Goal: Task Accomplishment & Management: Complete application form

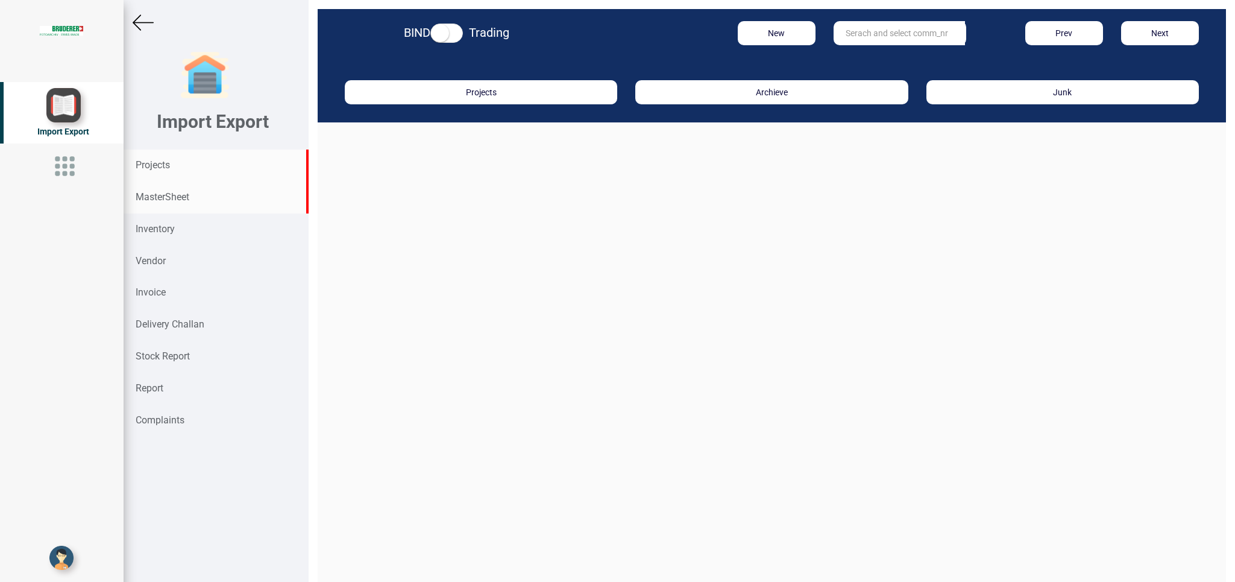
click at [171, 189] on div "MasterSheet" at bounding box center [216, 197] width 185 height 32
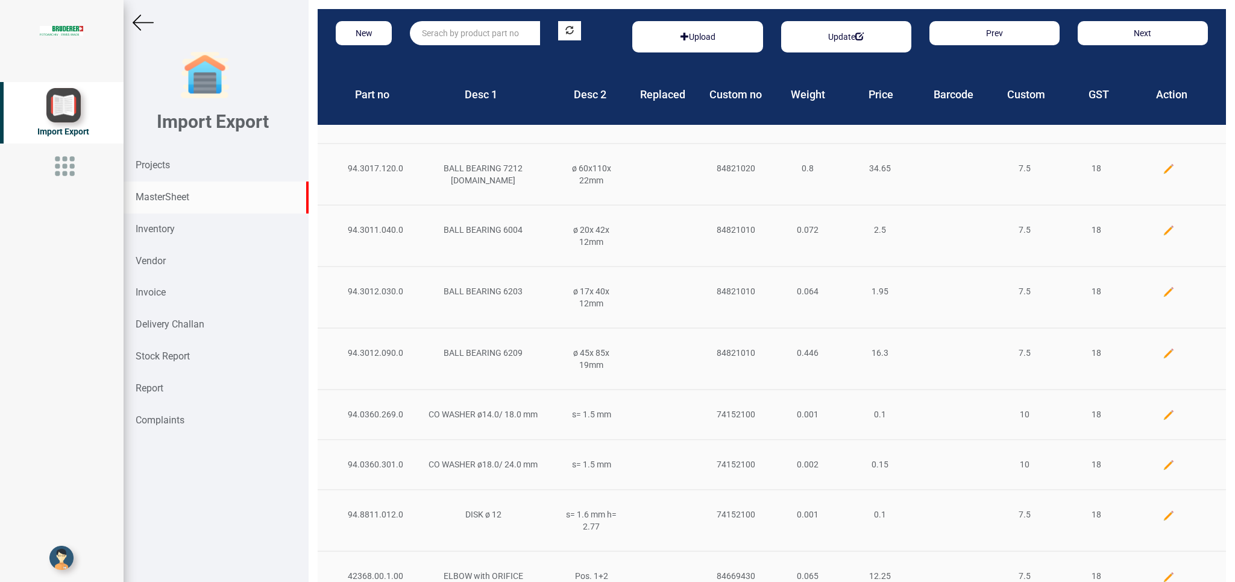
click at [439, 34] on input "text" at bounding box center [475, 33] width 130 height 24
type input "e"
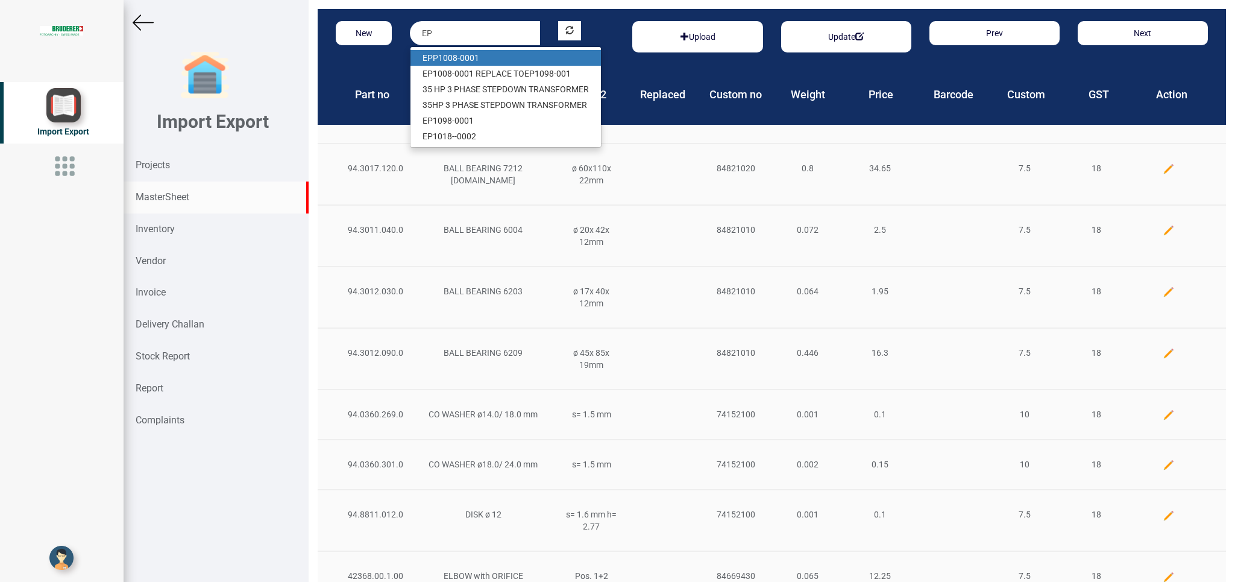
drag, startPoint x: 457, startPoint y: 57, endPoint x: 425, endPoint y: 59, distance: 32.0
click at [457, 57] on link "EP P1008-0001" at bounding box center [505, 58] width 190 height 16
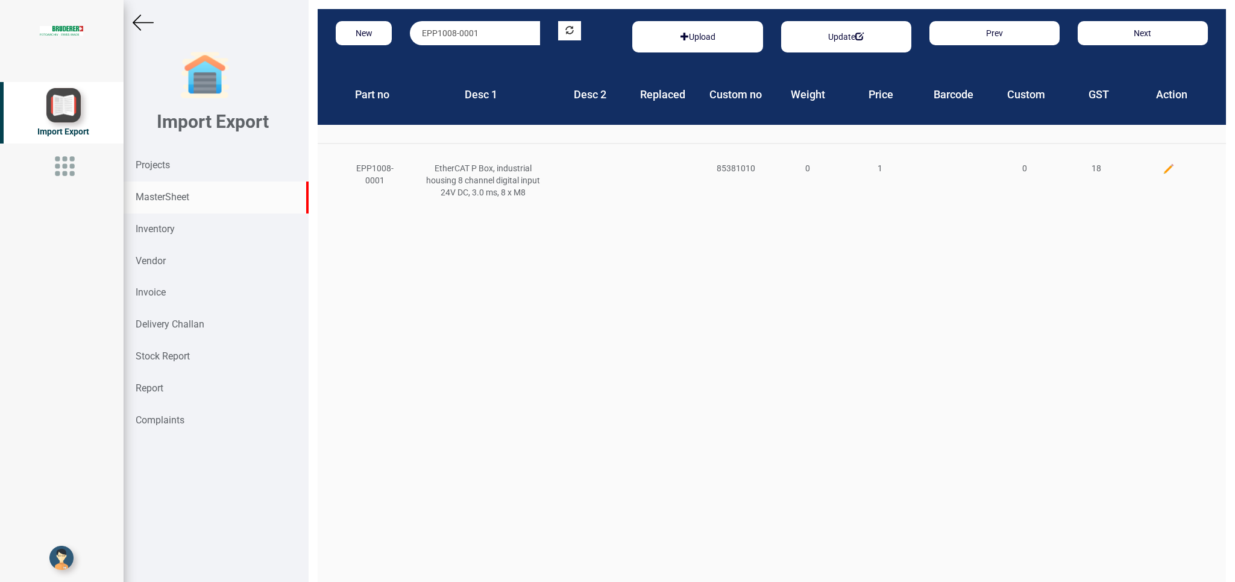
drag, startPoint x: 489, startPoint y: 32, endPoint x: 300, endPoint y: 45, distance: 190.3
click at [410, 45] on input "EPP1008-0001" at bounding box center [475, 33] width 130 height 24
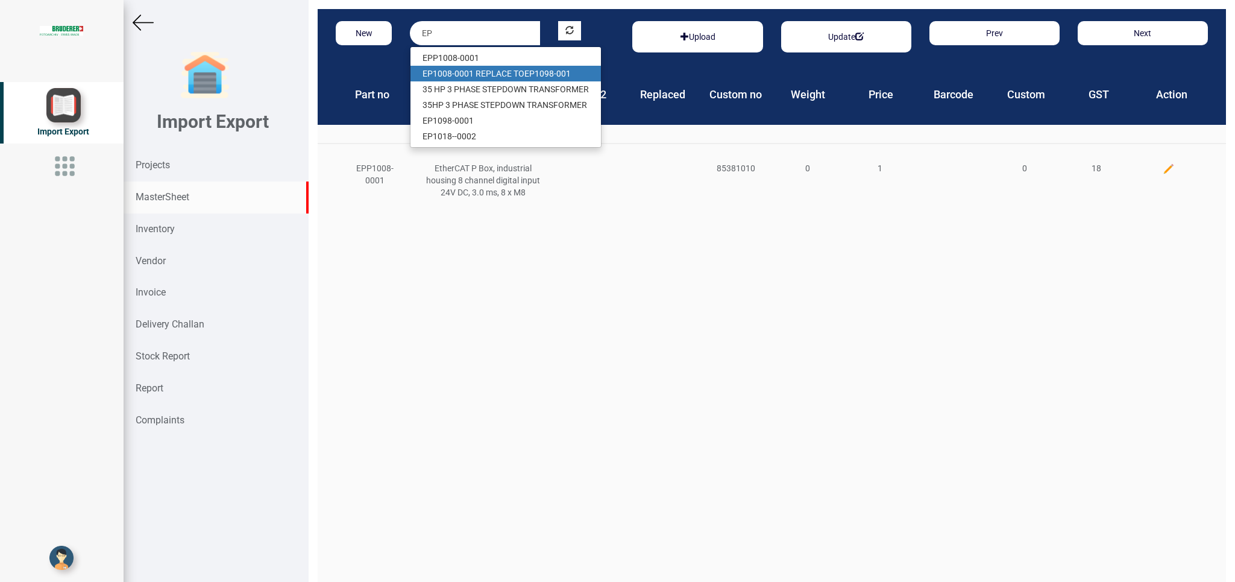
click at [492, 74] on link "EP 1008-0001 R EP LACE TO EP 1098-001" at bounding box center [505, 74] width 190 height 16
type input "EP1008-0001 REPLACE TO EP1098-001"
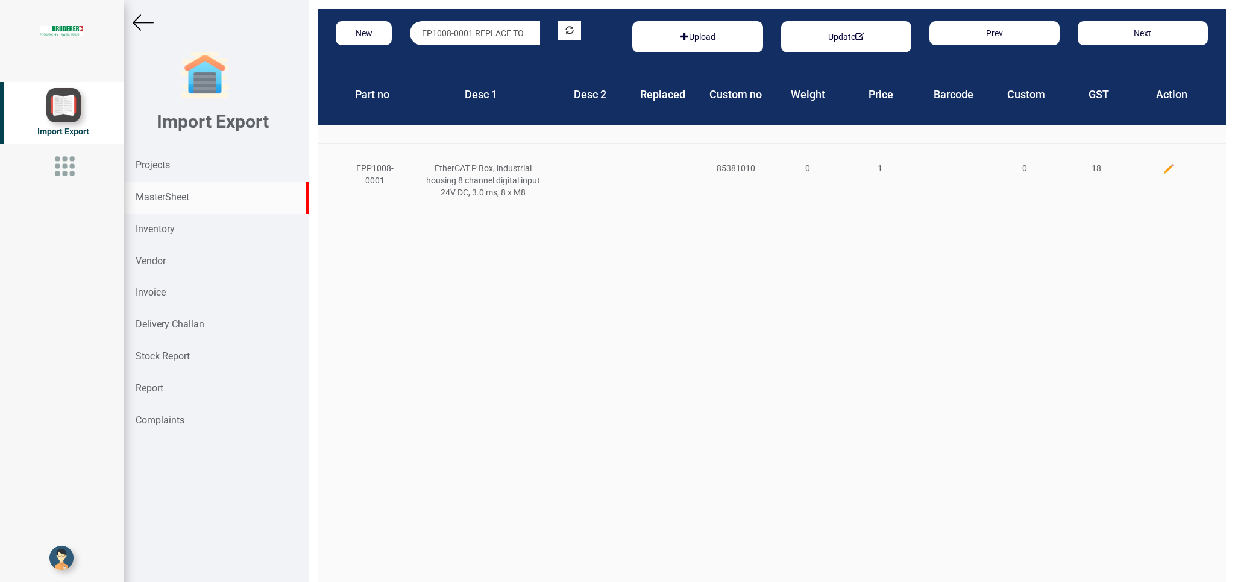
scroll to position [0, 48]
drag, startPoint x: 169, startPoint y: 226, endPoint x: 188, endPoint y: 247, distance: 28.2
click at [172, 226] on strong "Inventory" at bounding box center [155, 228] width 39 height 11
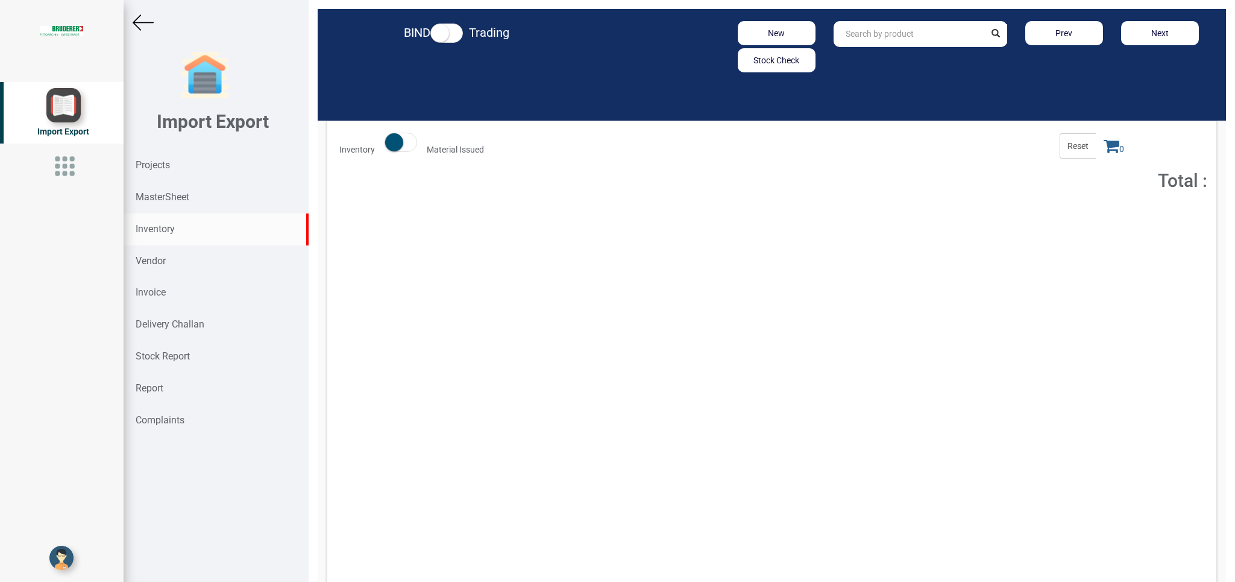
click at [857, 33] on input "text" at bounding box center [909, 34] width 151 height 26
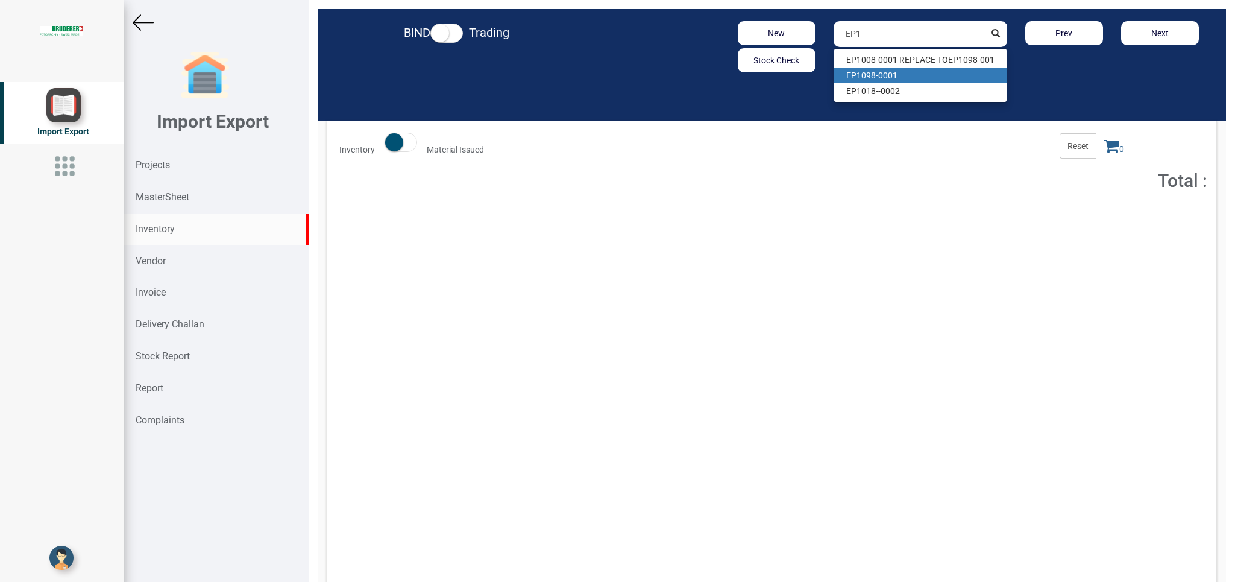
click at [895, 74] on link "EP1 098-0001" at bounding box center [920, 76] width 172 height 16
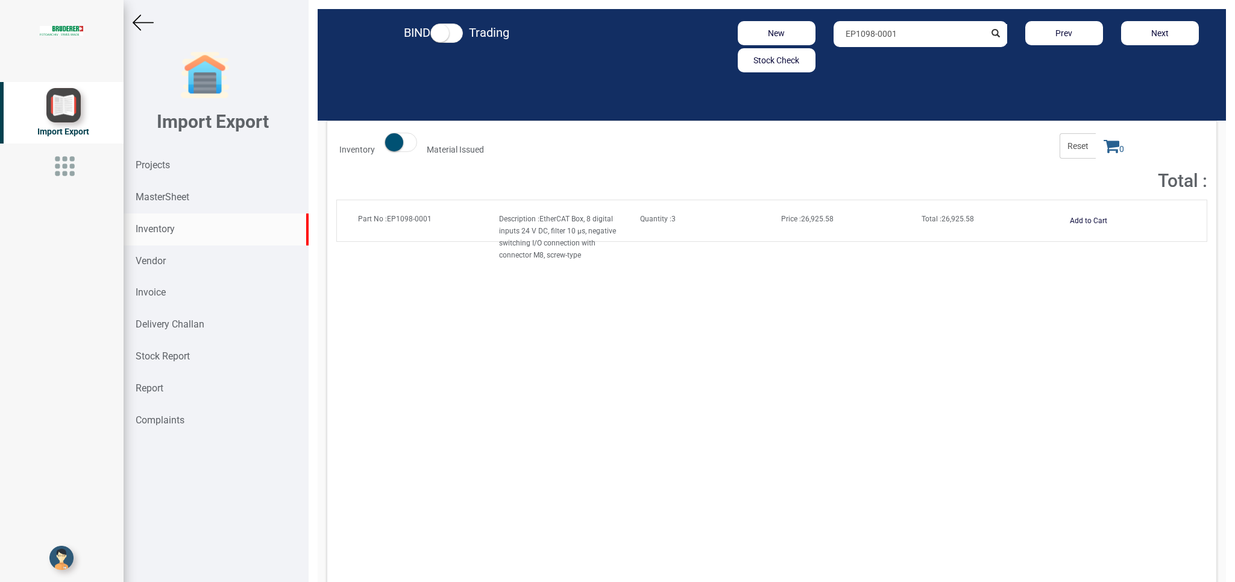
drag, startPoint x: 891, startPoint y: 37, endPoint x: 741, endPoint y: 39, distance: 150.1
click at [834, 39] on input "EP1098-0001" at bounding box center [909, 34] width 151 height 26
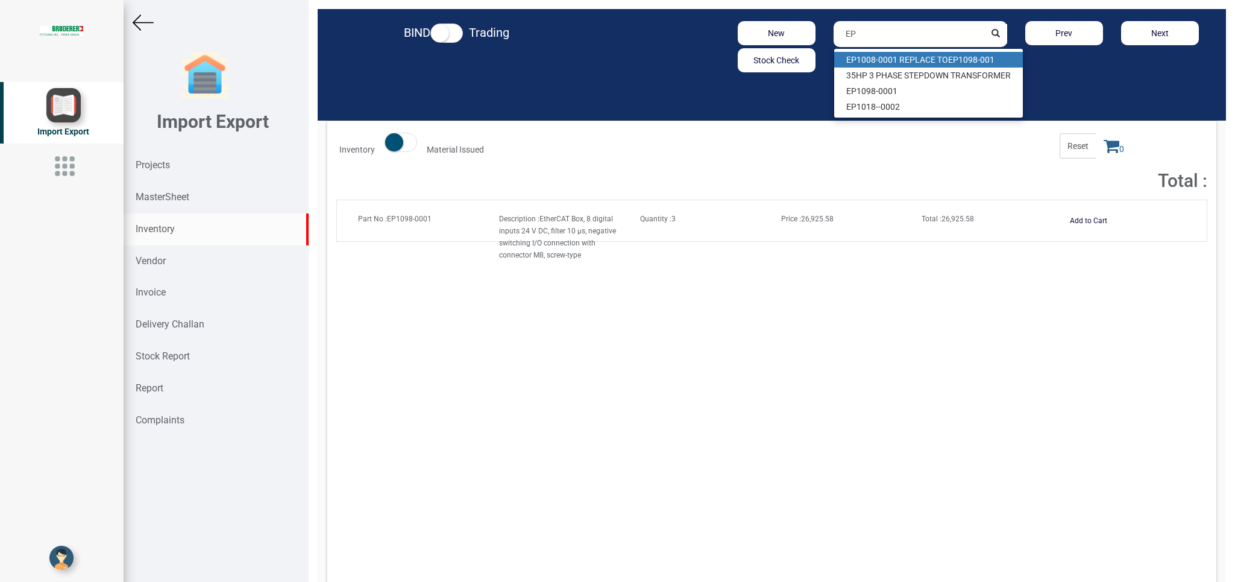
click at [919, 60] on link "EP 1008-0001 R EP LACE TO EP 1098-001" at bounding box center [928, 60] width 189 height 16
type input "EP1008-0001 REPLACE TO EP1098-001"
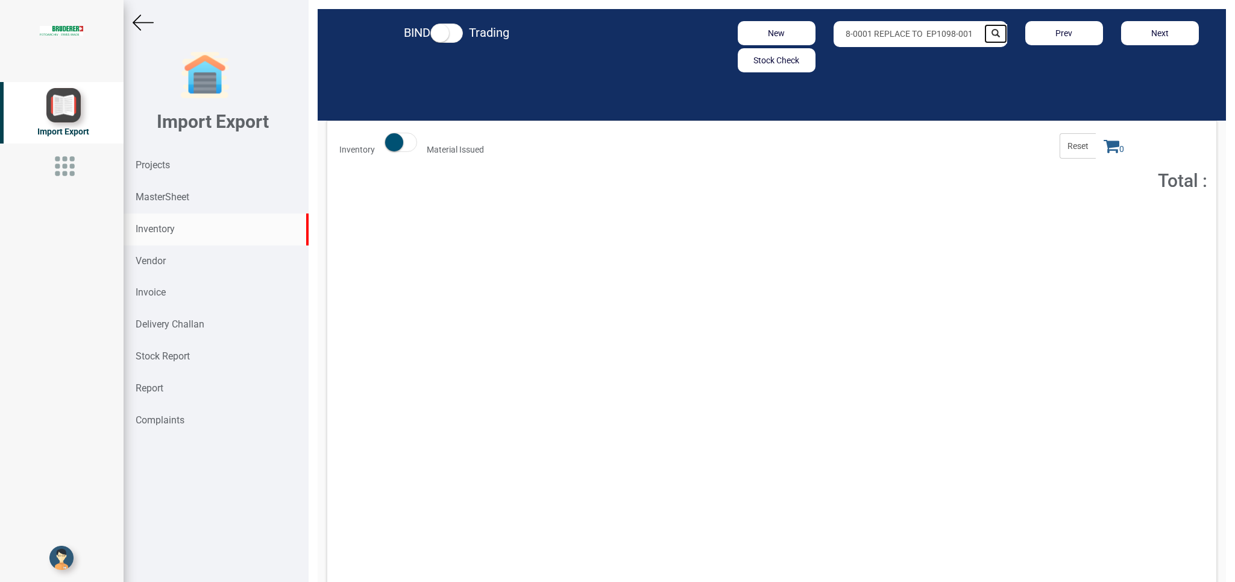
drag, startPoint x: 978, startPoint y: 27, endPoint x: 953, endPoint y: 40, distance: 28.3
click at [984, 31] on button "submit" at bounding box center [995, 33] width 23 height 19
drag, startPoint x: 982, startPoint y: 30, endPoint x: 976, endPoint y: 36, distance: 8.1
click at [992, 33] on icon "submit" at bounding box center [996, 33] width 8 height 8
click at [157, 159] on div "Projects" at bounding box center [216, 165] width 185 height 32
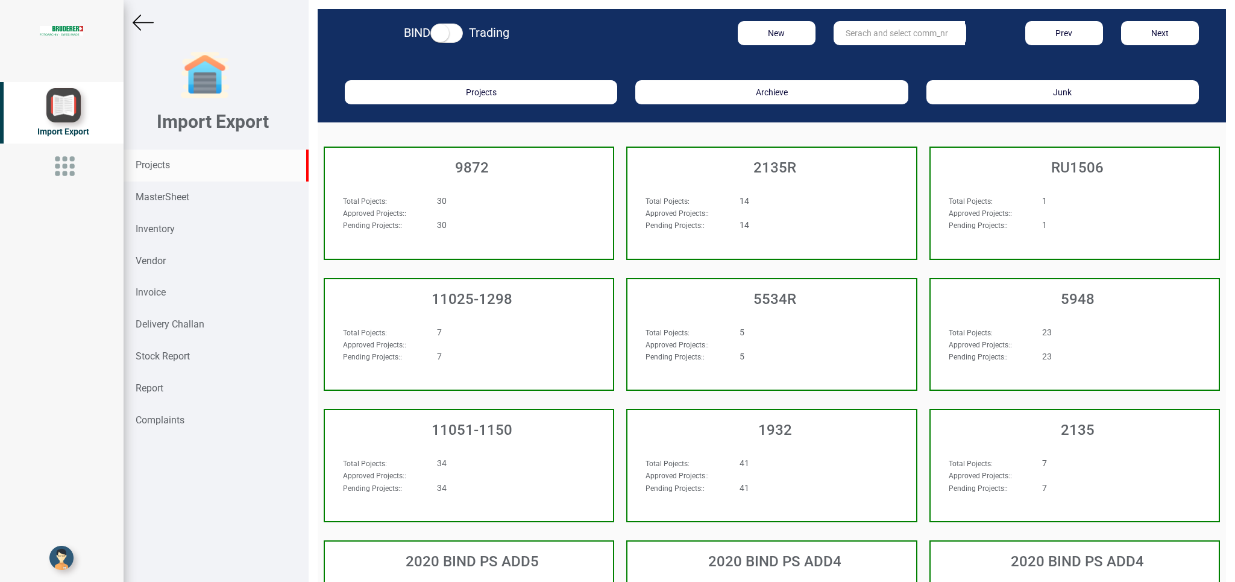
click at [867, 29] on input "text" at bounding box center [899, 33] width 131 height 24
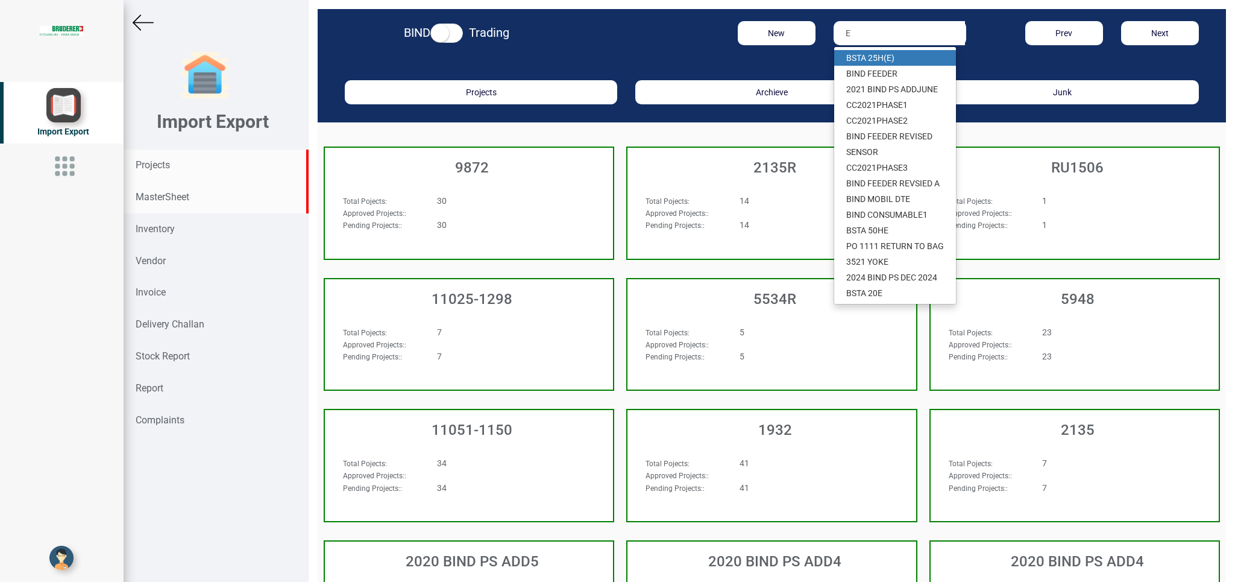
type input "E"
click at [160, 196] on strong "MasterSheet" at bounding box center [163, 196] width 54 height 11
drag, startPoint x: 160, startPoint y: 196, endPoint x: 166, endPoint y: 204, distance: 9.5
click at [161, 196] on strong "MasterSheet" at bounding box center [163, 196] width 54 height 11
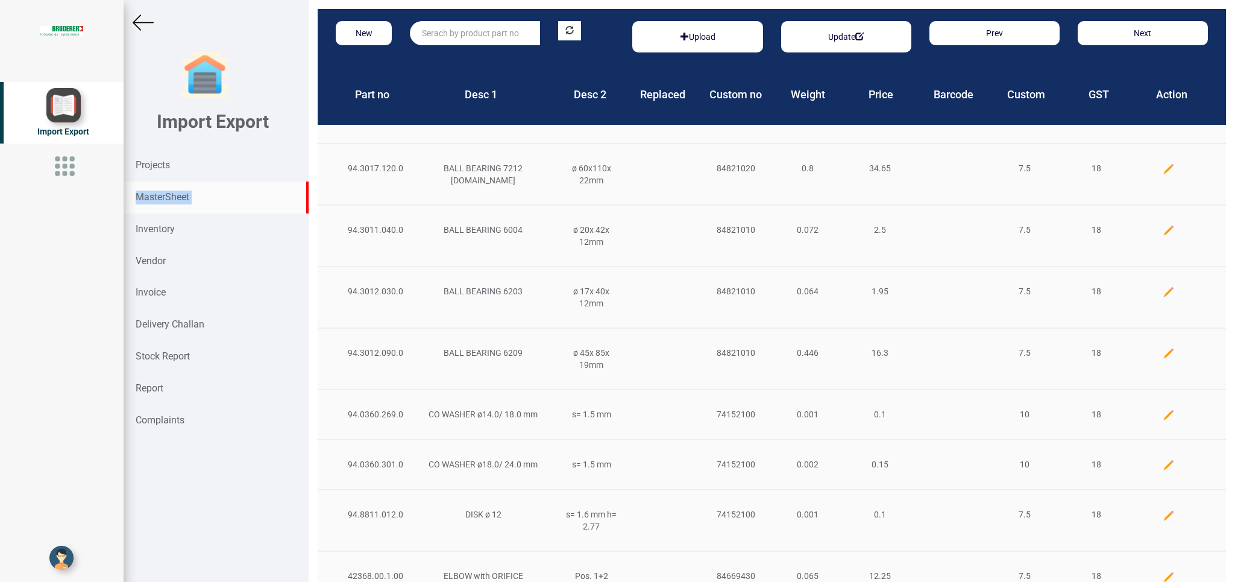
click at [446, 38] on input "text" at bounding box center [475, 33] width 130 height 24
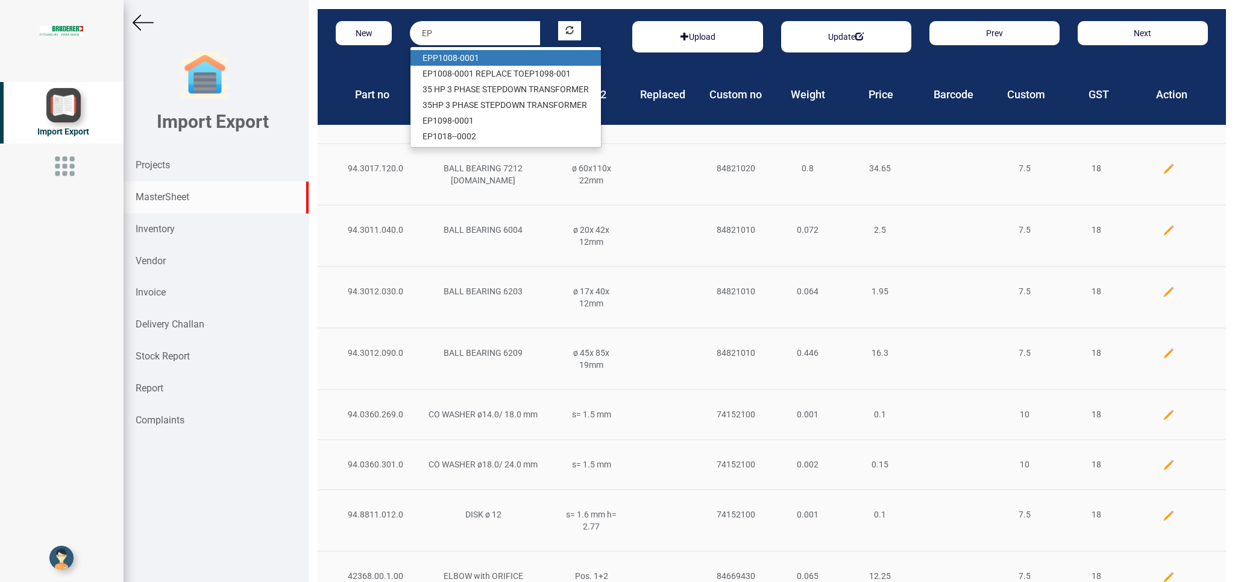
click at [452, 55] on link "EP P1008-0001" at bounding box center [505, 58] width 190 height 16
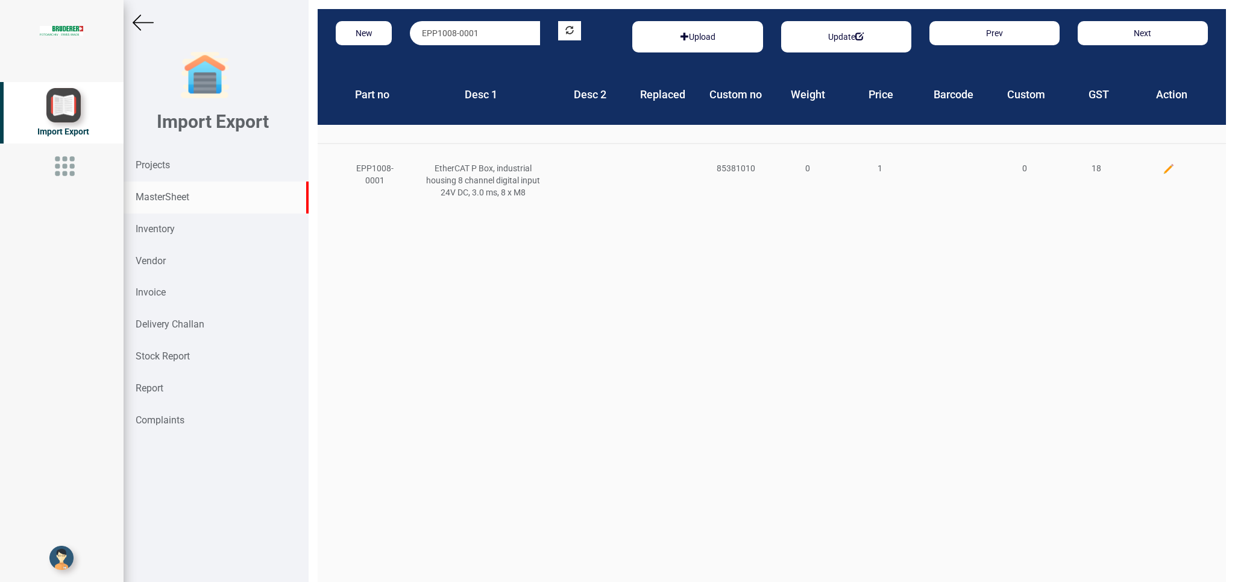
drag, startPoint x: 485, startPoint y: 25, endPoint x: 343, endPoint y: 25, distance: 141.6
click at [410, 25] on input "EPP1008-0001" at bounding box center [475, 33] width 130 height 24
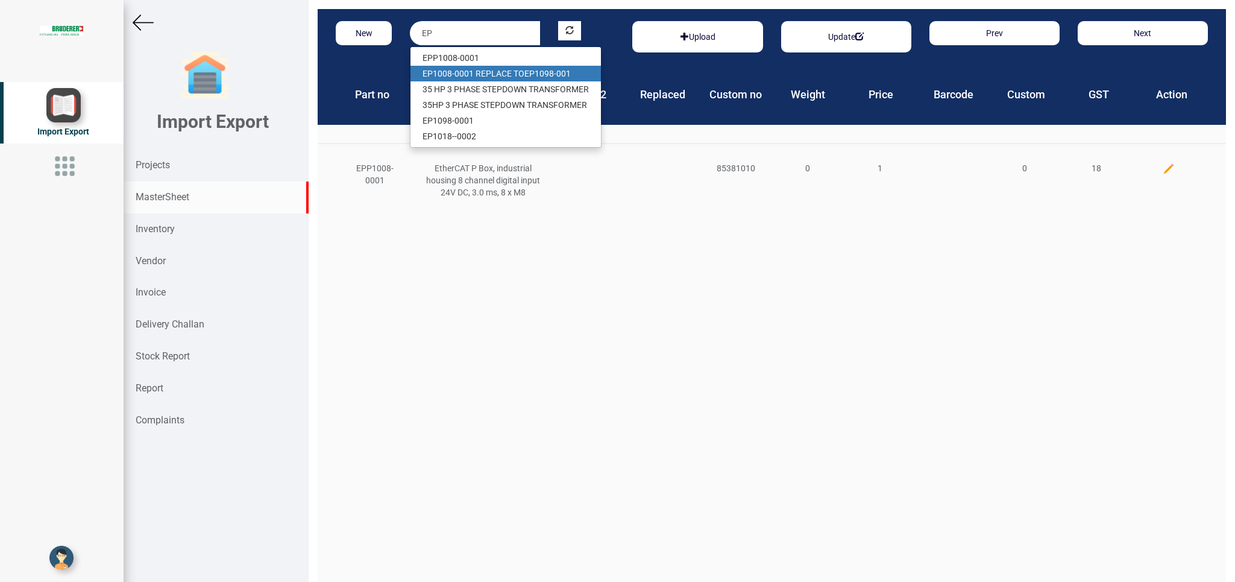
click at [457, 69] on link "EP 1008-0001 R EP LACE TO EP 1098-001" at bounding box center [505, 74] width 190 height 16
type input "EP1008-0001 REPLACE TO EP1098-001"
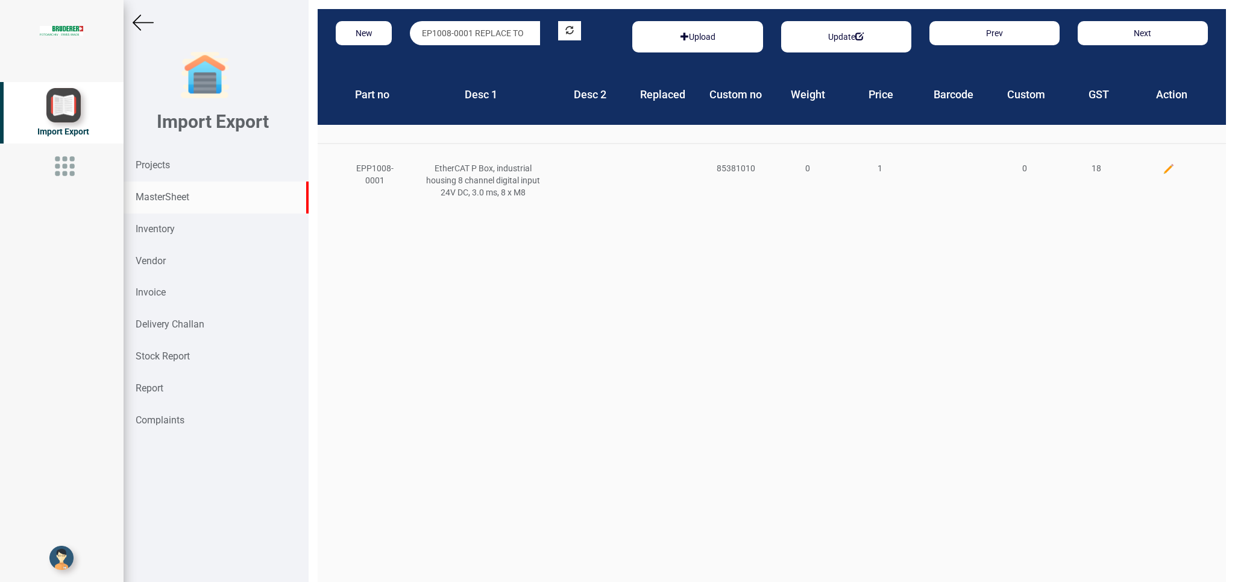
scroll to position [0, 48]
click at [1163, 166] on img at bounding box center [1169, 169] width 12 height 12
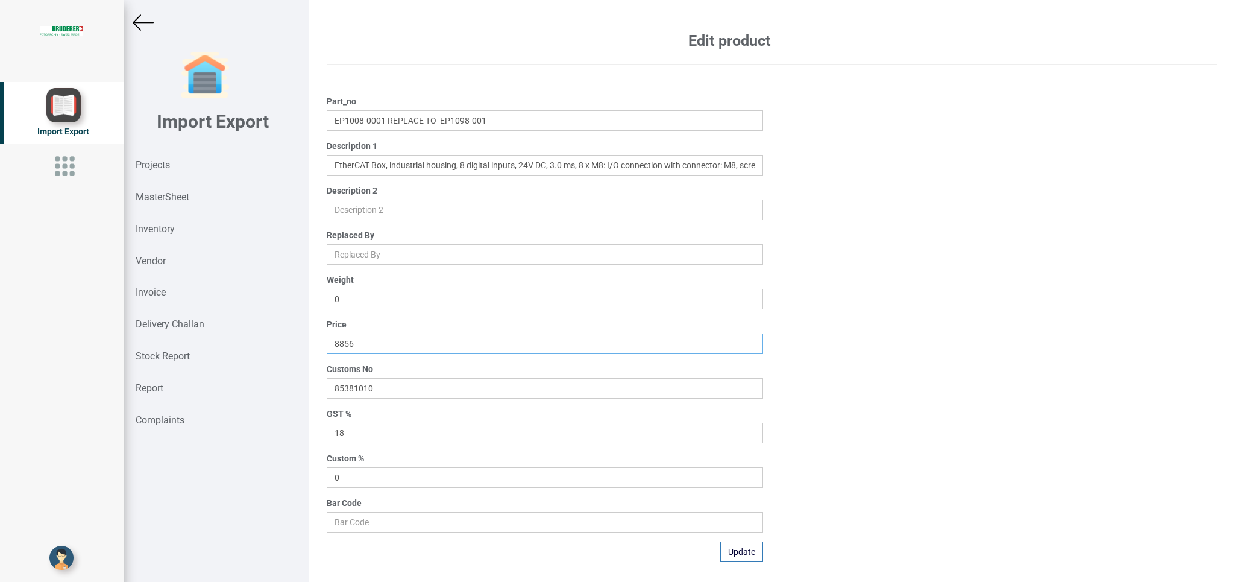
drag, startPoint x: 365, startPoint y: 342, endPoint x: 219, endPoint y: 341, distance: 145.9
click at [327, 341] on input "8856" at bounding box center [545, 343] width 436 height 20
type input "9661"
click at [736, 555] on button "Update" at bounding box center [741, 551] width 43 height 20
click at [155, 162] on strong "Projects" at bounding box center [153, 164] width 34 height 11
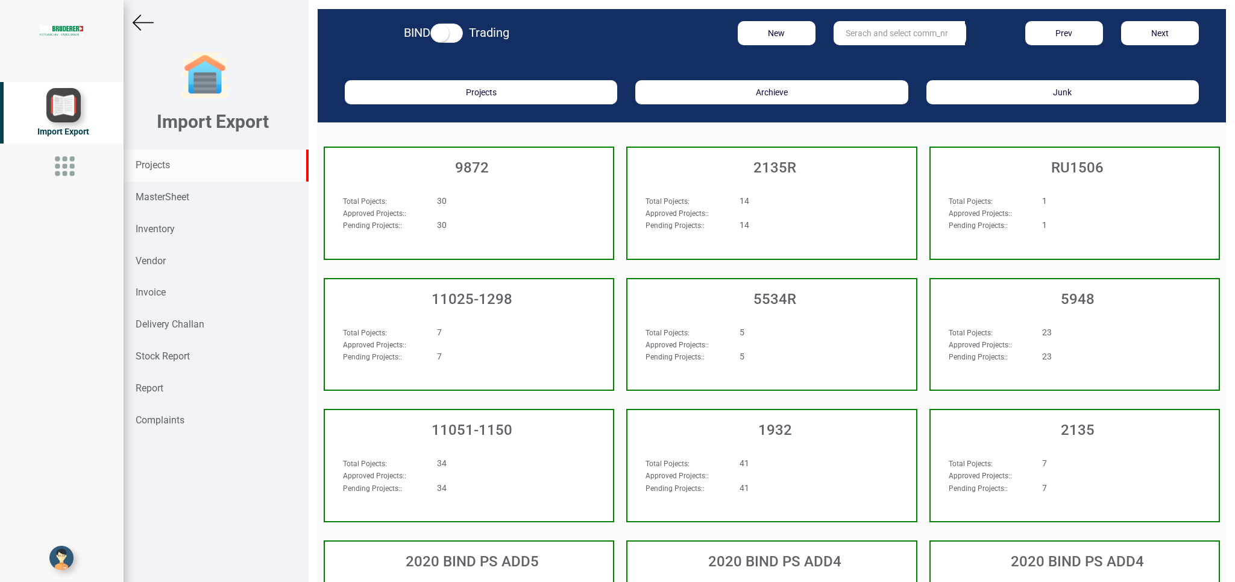
click at [858, 29] on input "text" at bounding box center [899, 33] width 131 height 24
click at [887, 54] on link "11025-01 09" at bounding box center [881, 58] width 95 height 16
type input "11025-0109"
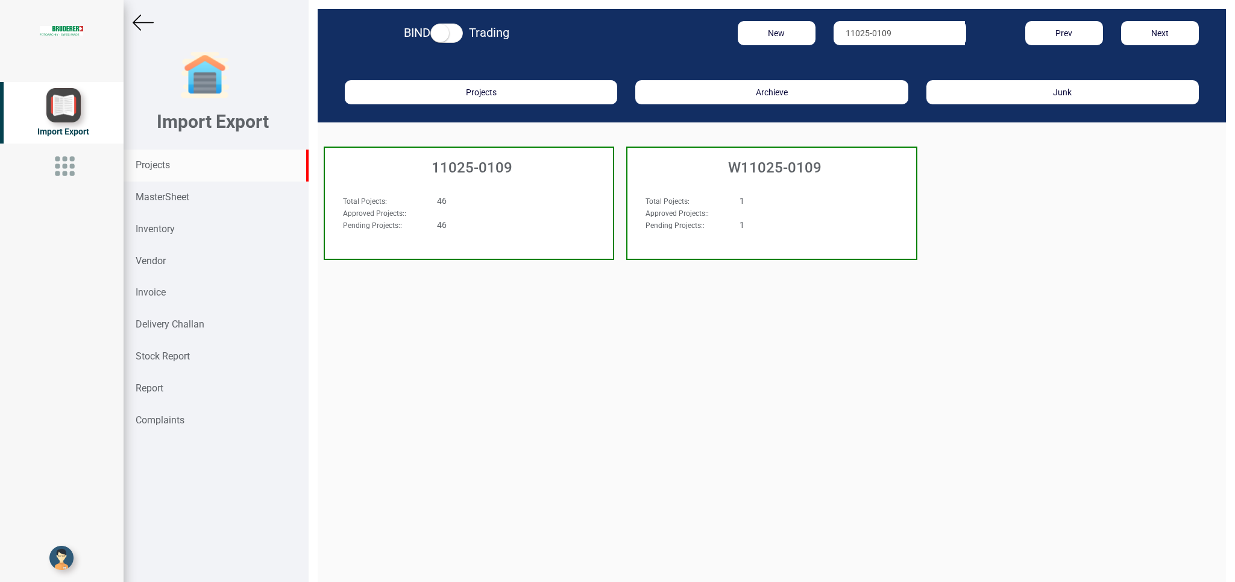
click at [527, 218] on div "Approved Projects: :" at bounding box center [446, 213] width 225 height 12
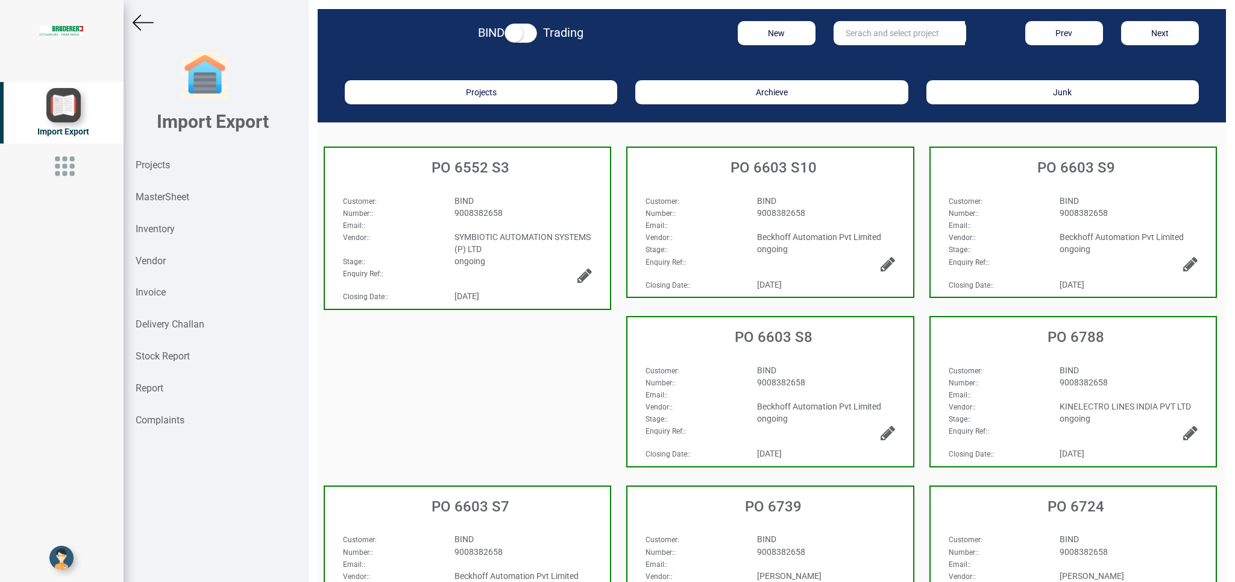
click at [512, 215] on div "9008382658" at bounding box center [523, 213] width 156 height 12
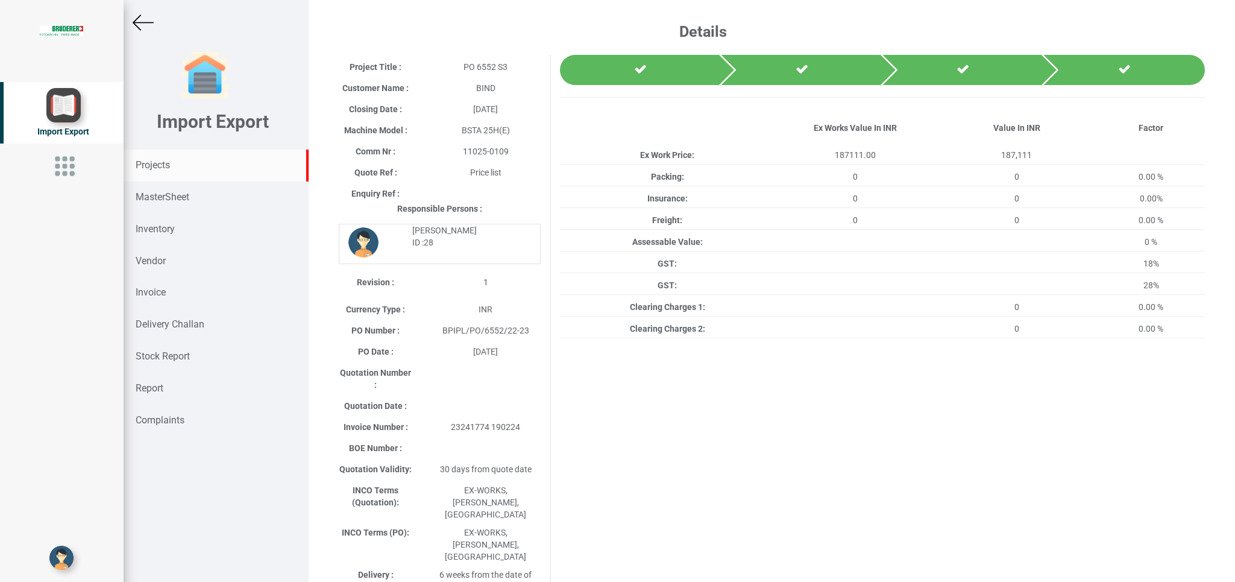
click at [148, 170] on strong "Projects" at bounding box center [153, 164] width 34 height 11
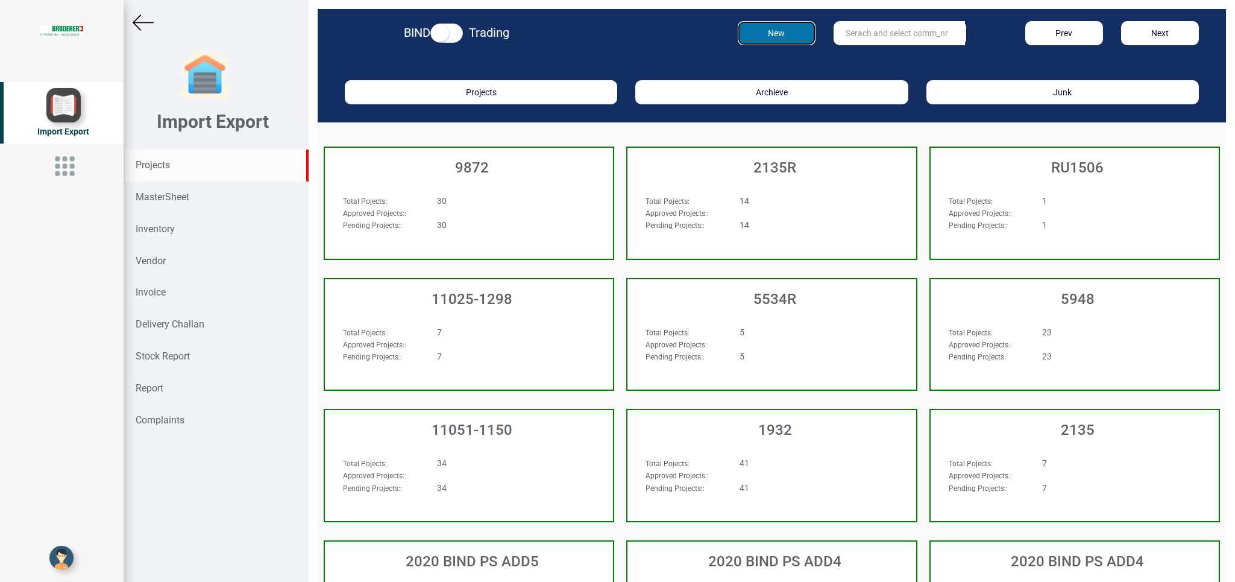
click at [766, 39] on button "New" at bounding box center [777, 33] width 78 height 24
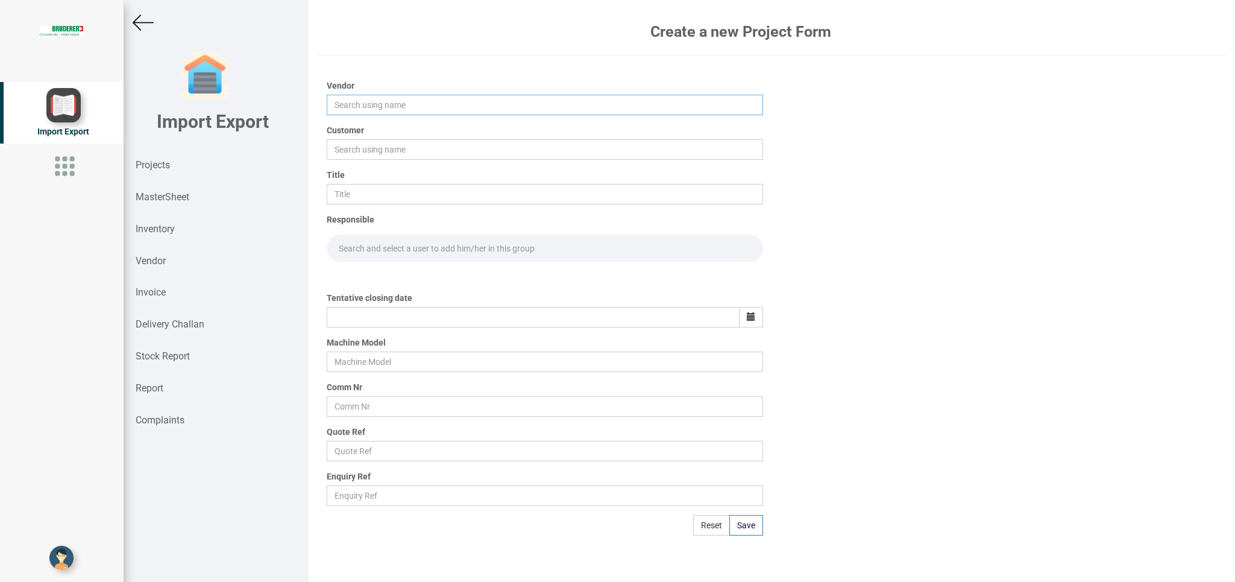
click at [352, 107] on input "text" at bounding box center [545, 105] width 436 height 20
click at [391, 130] on link "Be ckhoff Automation Pvt Limited" at bounding box center [401, 128] width 148 height 16
type input "Beckhoff Automation Pvt Limited"
drag, startPoint x: 353, startPoint y: 153, endPoint x: 486, endPoint y: 141, distance: 134.3
click at [354, 153] on input "text" at bounding box center [545, 149] width 436 height 20
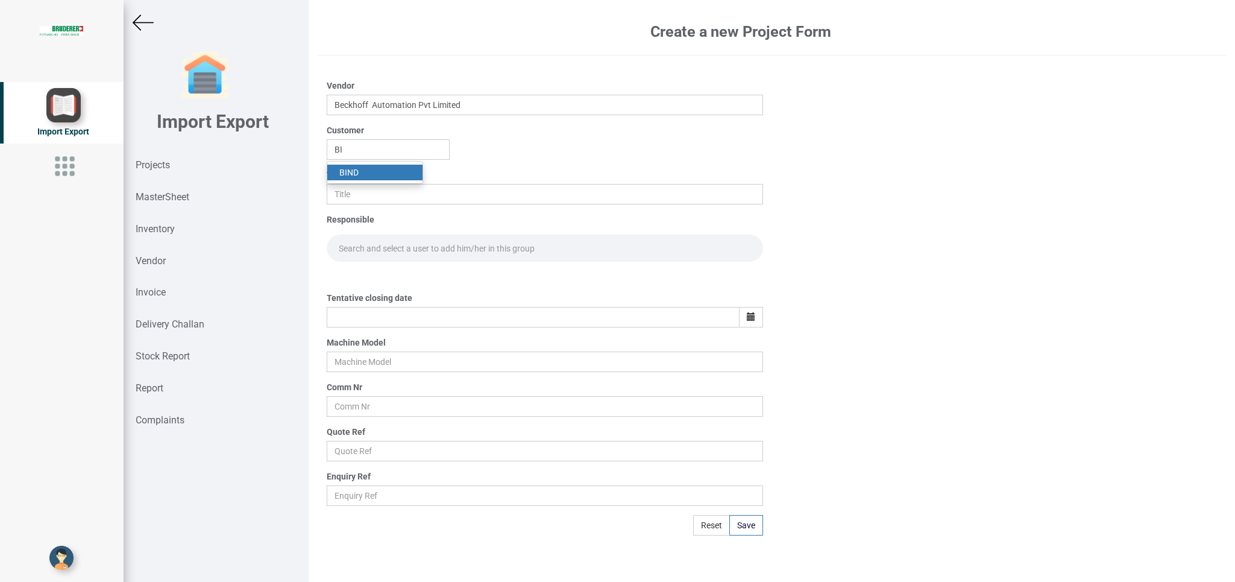
click at [361, 169] on link "BI ND" at bounding box center [374, 173] width 95 height 16
type input "BIND"
drag, startPoint x: 349, startPoint y: 195, endPoint x: 515, endPoint y: 174, distance: 167.8
click at [350, 195] on input "text" at bounding box center [545, 194] width 436 height 20
type input "PO 7730"
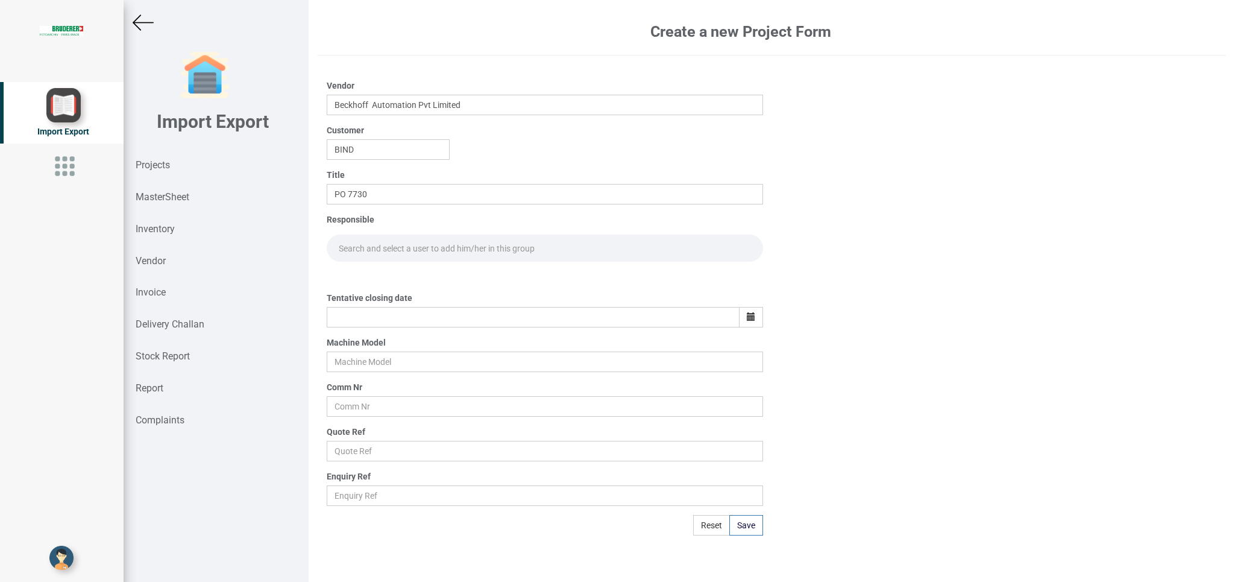
click at [366, 251] on input "text" at bounding box center [545, 247] width 436 height 27
type input "GO"
click at [379, 276] on link "Go [PERSON_NAME]" at bounding box center [376, 274] width 99 height 16
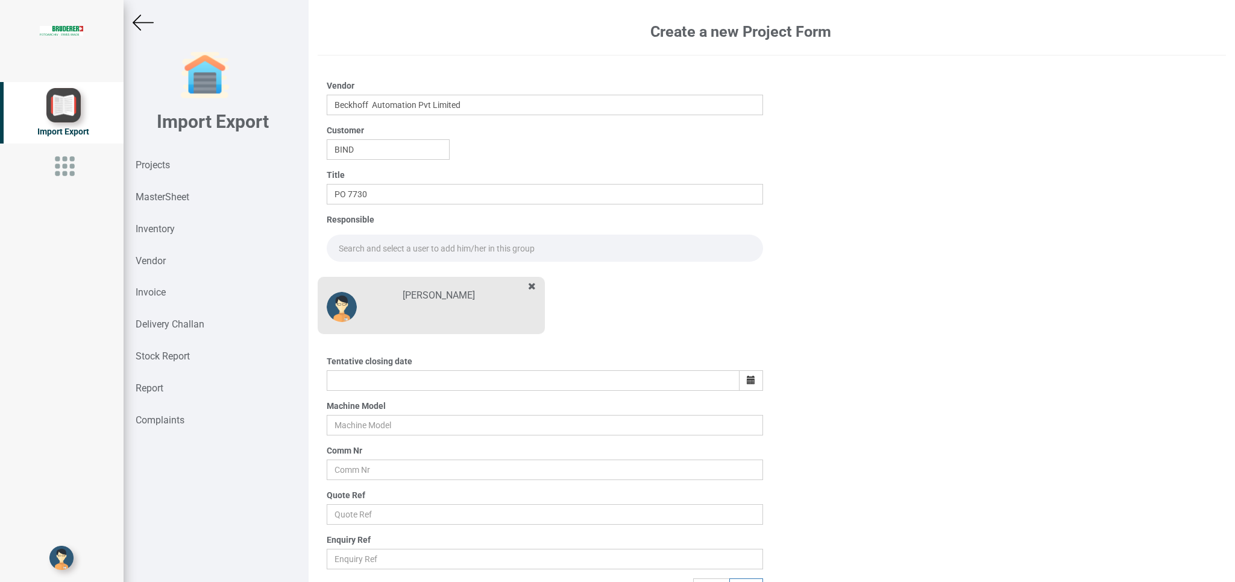
click at [369, 245] on input "text" at bounding box center [545, 247] width 436 height 27
click at [388, 272] on link "Go [PERSON_NAME]" at bounding box center [376, 274] width 99 height 16
type input "[PERSON_NAME]"
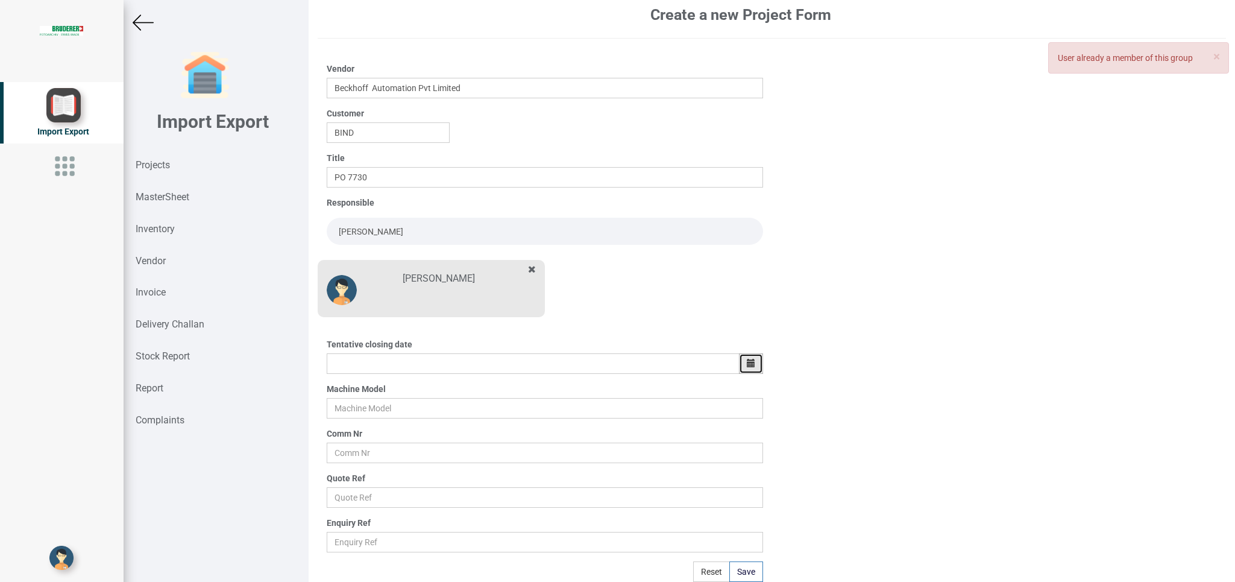
click at [739, 359] on button "button" at bounding box center [751, 363] width 24 height 20
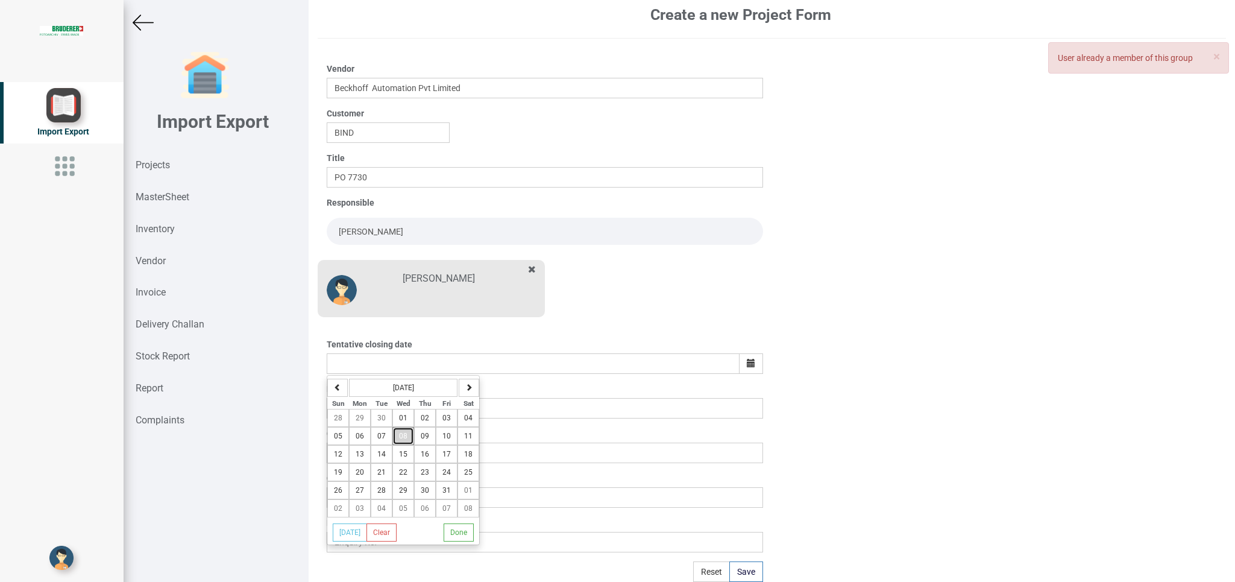
click at [405, 434] on span "08" at bounding box center [403, 436] width 8 height 8
type input "[DATE]"
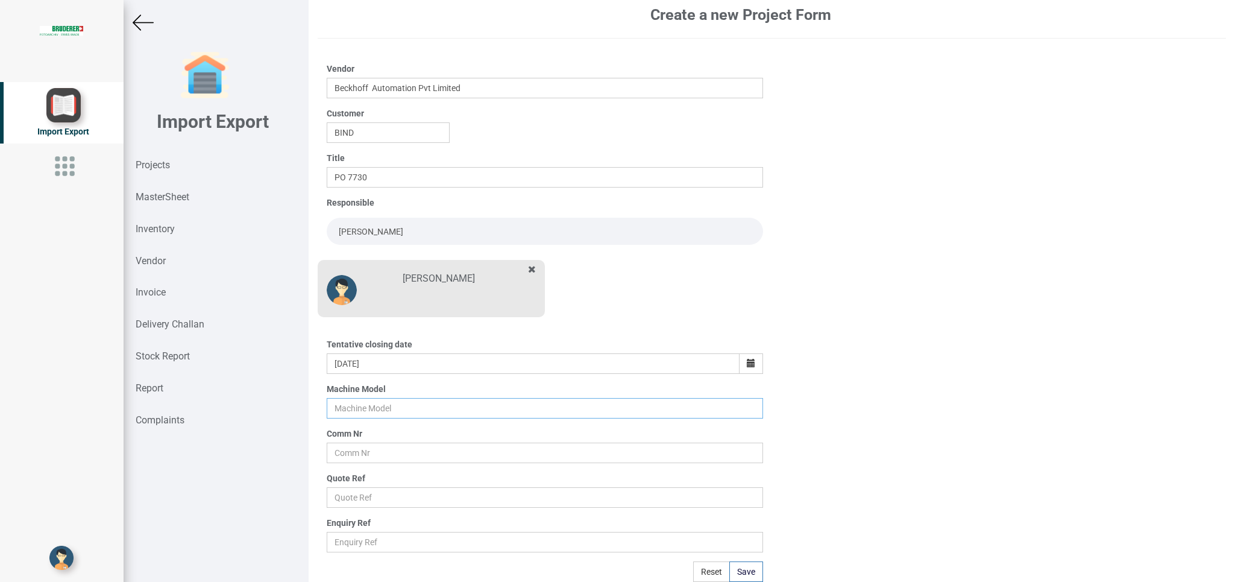
click at [363, 404] on input "text" at bounding box center [545, 408] width 436 height 20
type input "BSTA 25H(E)"
click at [372, 448] on input "text" at bounding box center [545, 452] width 436 height 20
type input "11025-0109"
click at [343, 484] on div "Quote Ref" at bounding box center [545, 490] width 436 height 36
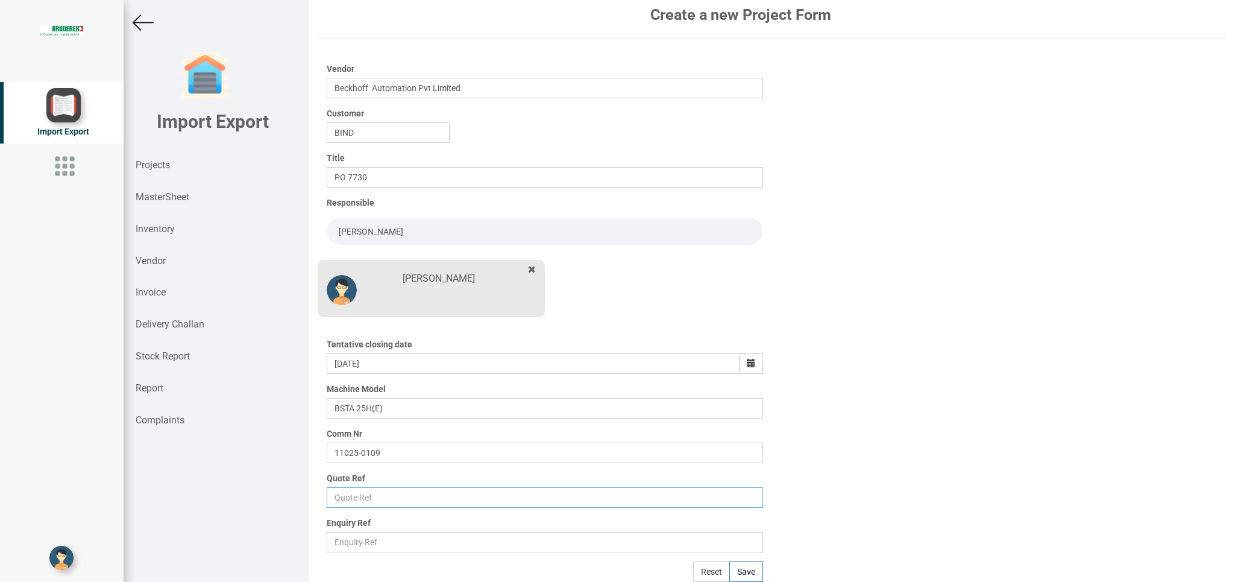
click at [351, 497] on input "text" at bounding box center [545, 497] width 436 height 20
type input "p"
type input "Price list"
click at [729, 568] on button "Save" at bounding box center [746, 571] width 34 height 20
type input "[DATE]"
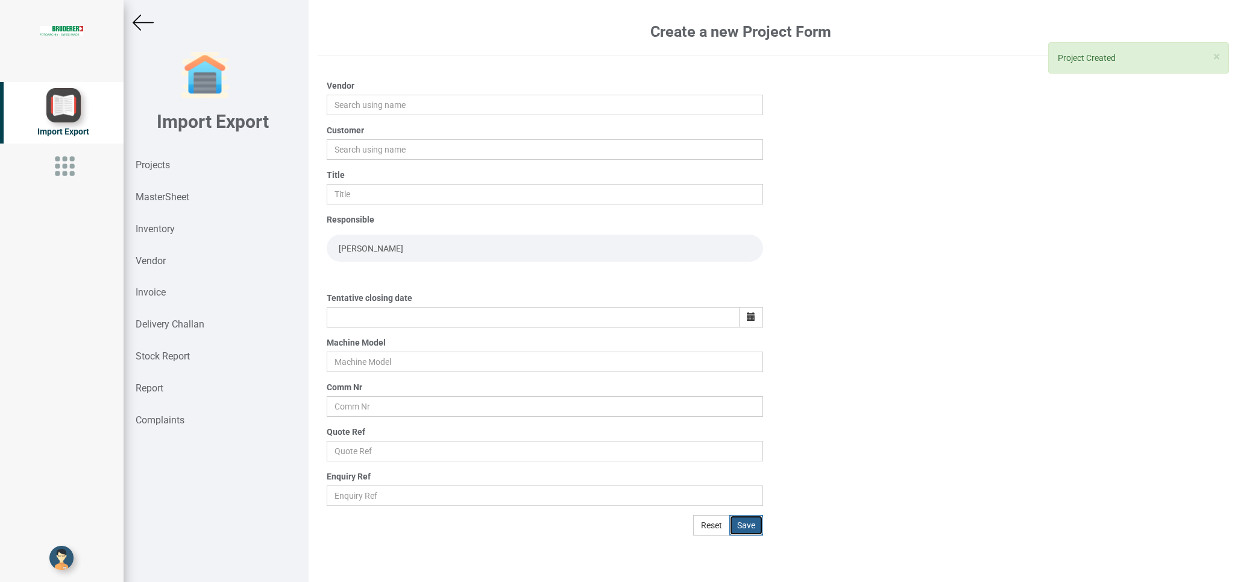
scroll to position [0, 0]
click at [134, 168] on div "Projects" at bounding box center [216, 165] width 185 height 32
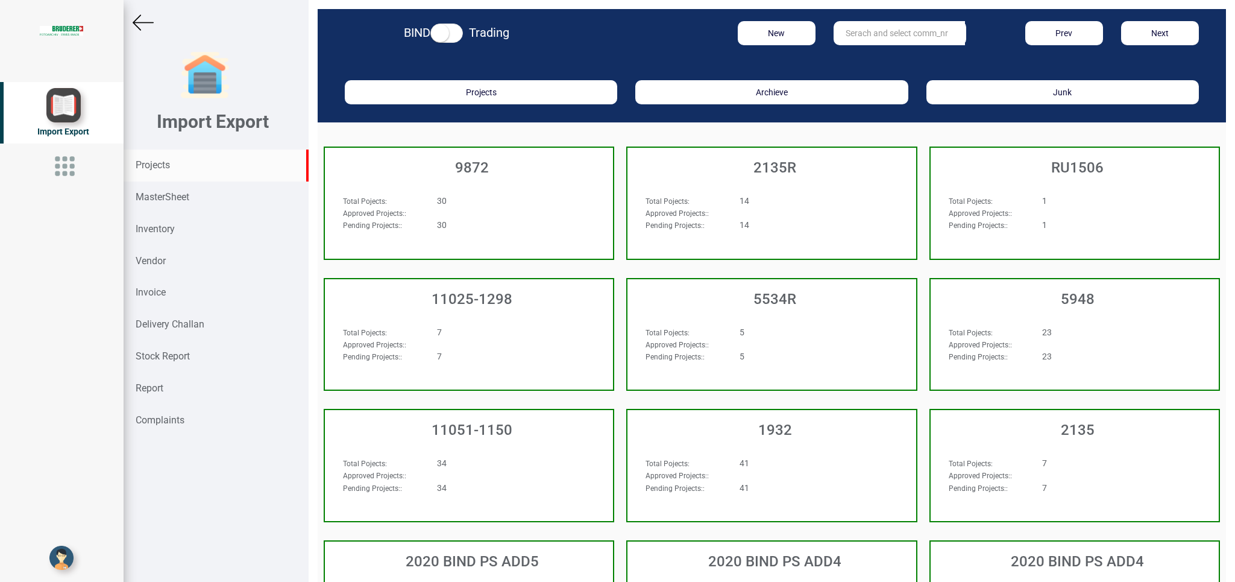
drag, startPoint x: 879, startPoint y: 27, endPoint x: 887, endPoint y: 27, distance: 8.4
click at [880, 27] on input "text" at bounding box center [899, 33] width 131 height 24
type input "11025-0109"
click at [902, 52] on link "11025-0109" at bounding box center [881, 58] width 95 height 16
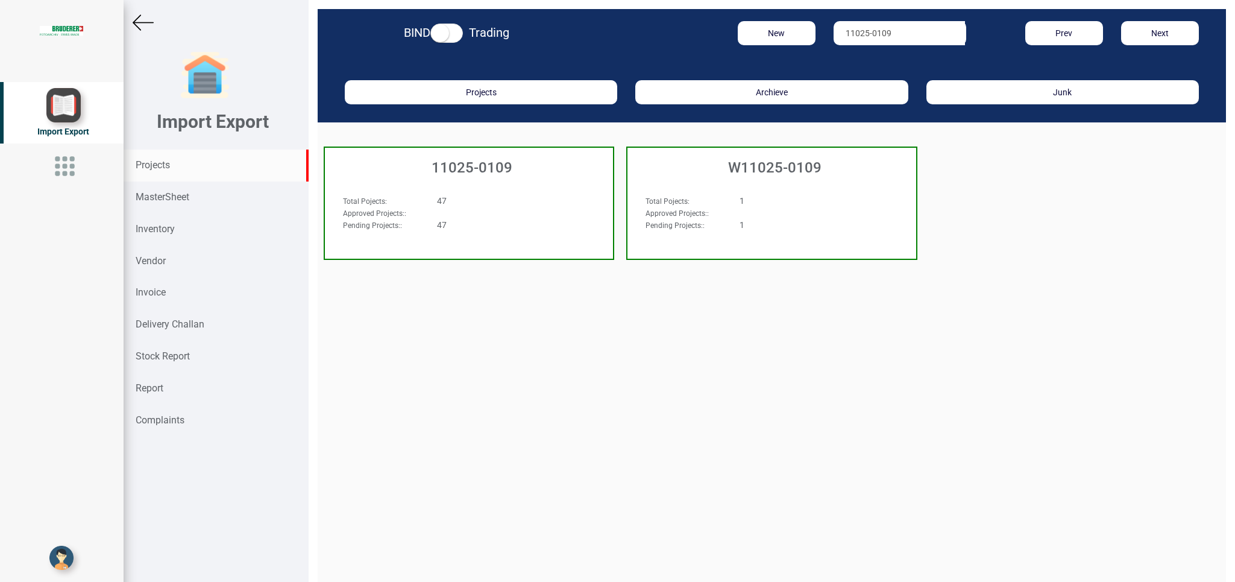
click at [532, 193] on div "Total Pojects : 47 Approved Projects: : Pending Projects: : 47" at bounding box center [469, 218] width 288 height 70
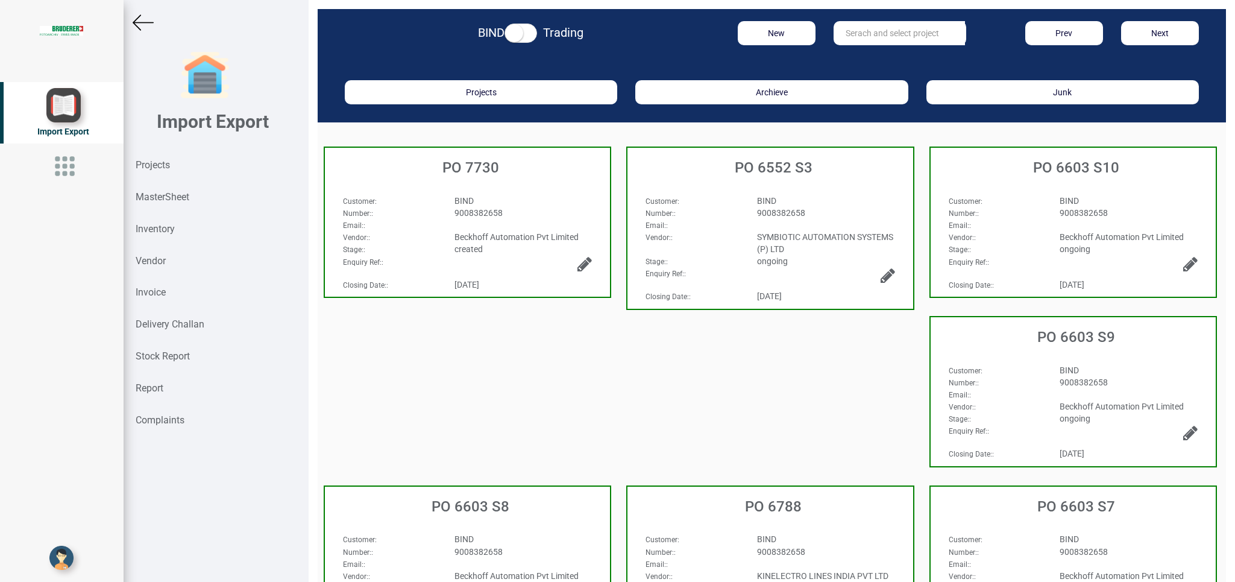
click at [556, 187] on div "Customer : BIND Number: : 9008382658 Email: : Vendor: : Beckhoff Automation Pvt…" at bounding box center [467, 218] width 285 height 70
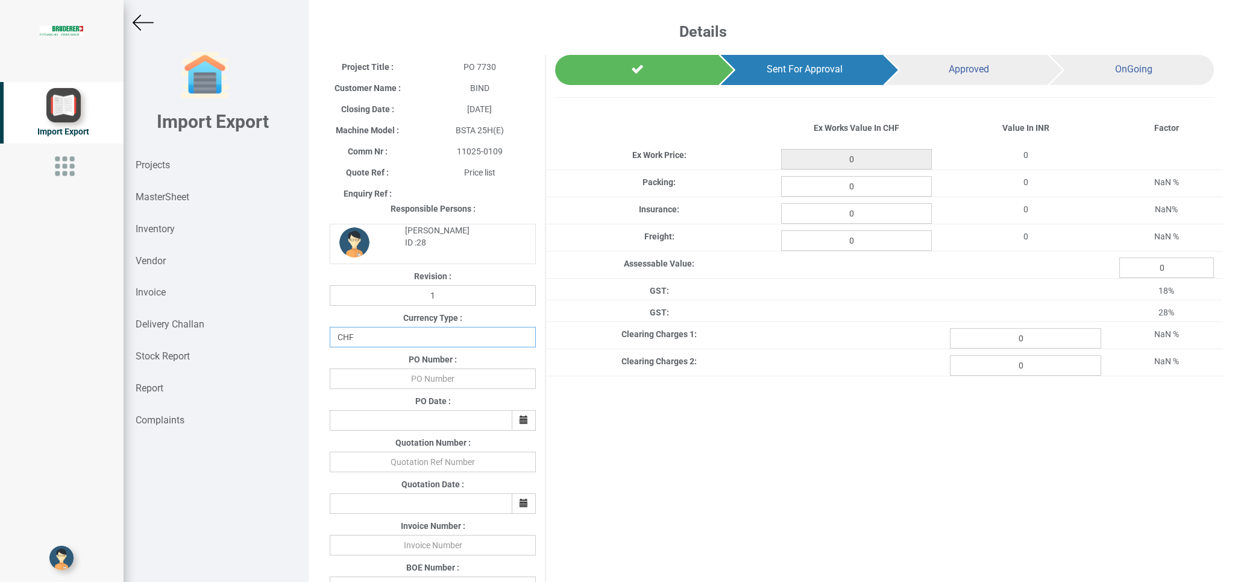
click at [330, 327] on select "CHF INR EUR USD JPY GBP AUD CAD ZAR" at bounding box center [433, 337] width 206 height 20
select select "INR"
click option "INR" at bounding box center [0, 0] width 0 height 0
drag, startPoint x: 420, startPoint y: 374, endPoint x: 459, endPoint y: 370, distance: 39.9
click at [430, 374] on input "text" at bounding box center [433, 378] width 206 height 20
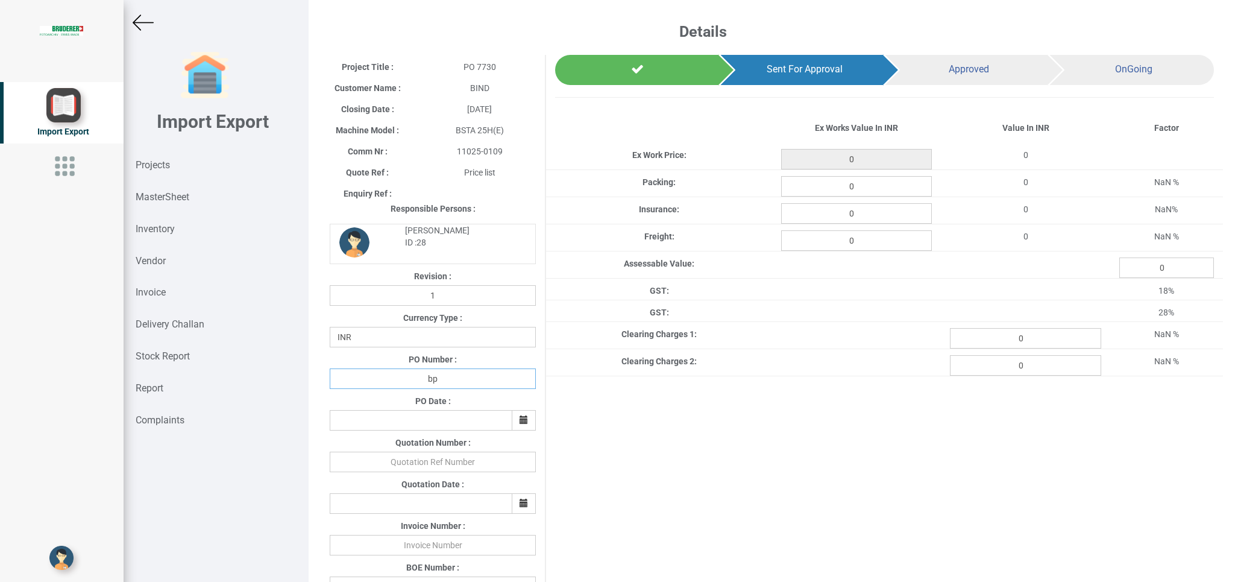
type input "b"
type input "BPIPL/PO/7730/25-26"
click at [524, 418] on icon "button" at bounding box center [524, 419] width 8 height 8
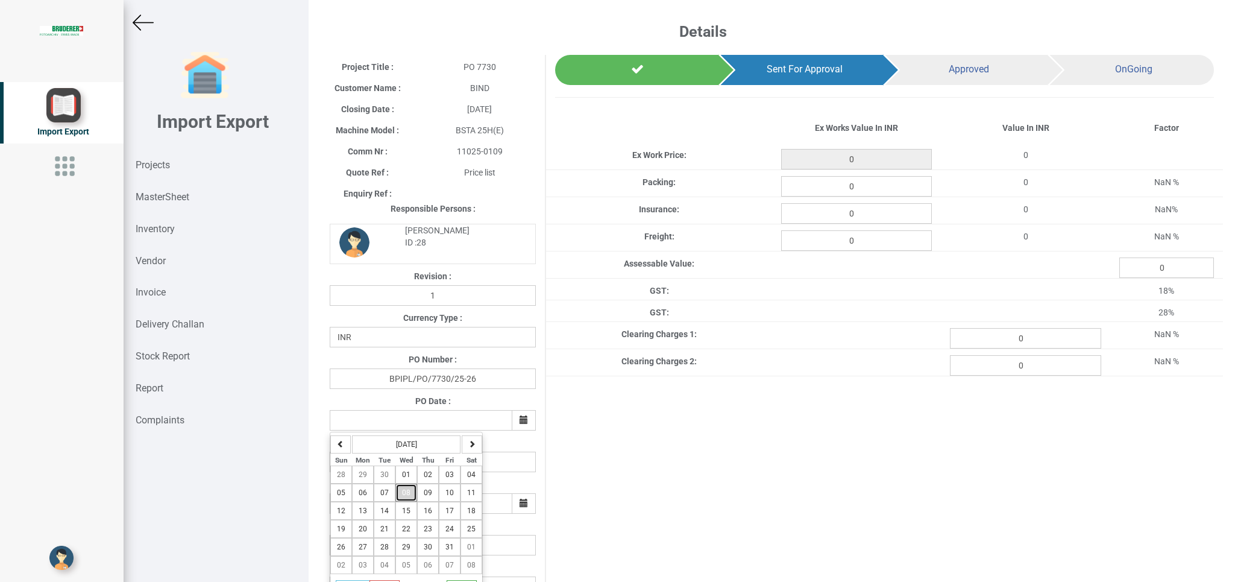
click at [410, 497] on span "08" at bounding box center [406, 492] width 8 height 8
type input "[DATE]"
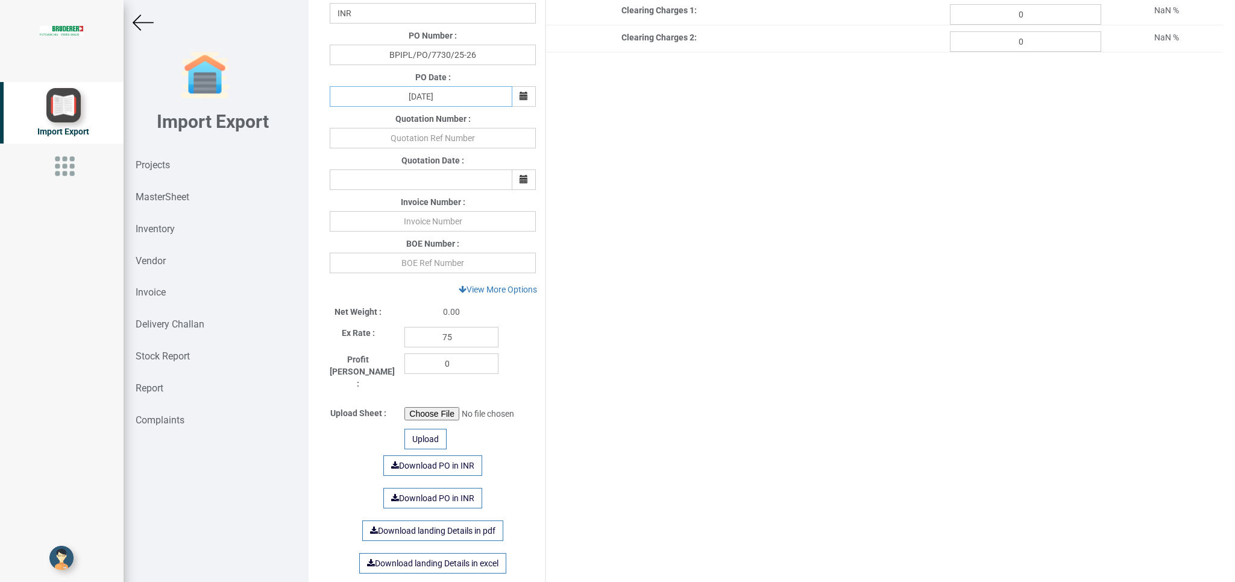
scroll to position [349, 0]
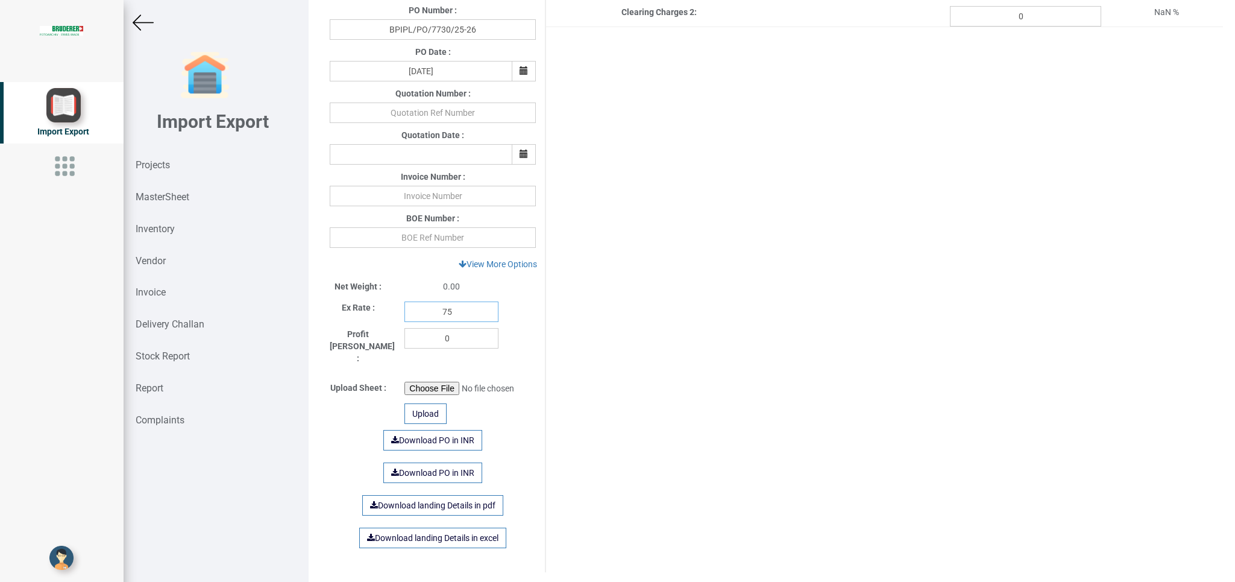
drag, startPoint x: 460, startPoint y: 312, endPoint x: 401, endPoint y: 310, distance: 59.1
click at [404, 309] on input "75" at bounding box center [451, 311] width 94 height 20
type input "112"
click at [492, 263] on link "View More Options" at bounding box center [498, 264] width 94 height 20
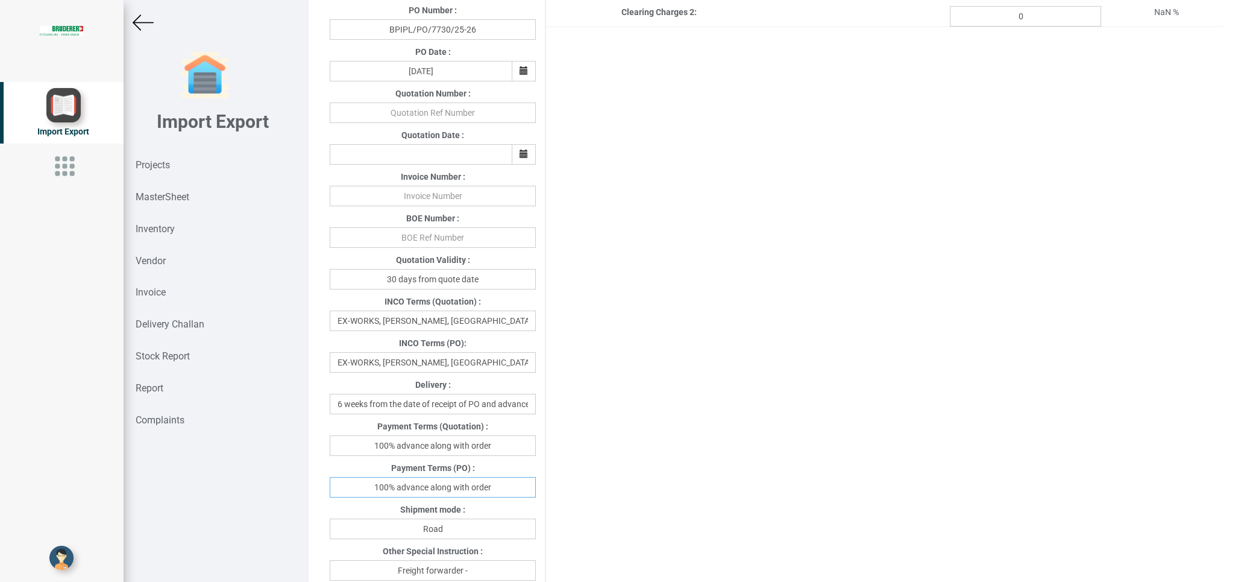
drag, startPoint x: 530, startPoint y: 488, endPoint x: 335, endPoint y: 486, distance: 195.3
click at [335, 486] on input "100% advance along with order" at bounding box center [433, 487] width 206 height 20
type input "[DATE]"
drag, startPoint x: 470, startPoint y: 540, endPoint x: 351, endPoint y: 522, distance: 120.7
click at [351, 521] on input "Road" at bounding box center [433, 528] width 206 height 20
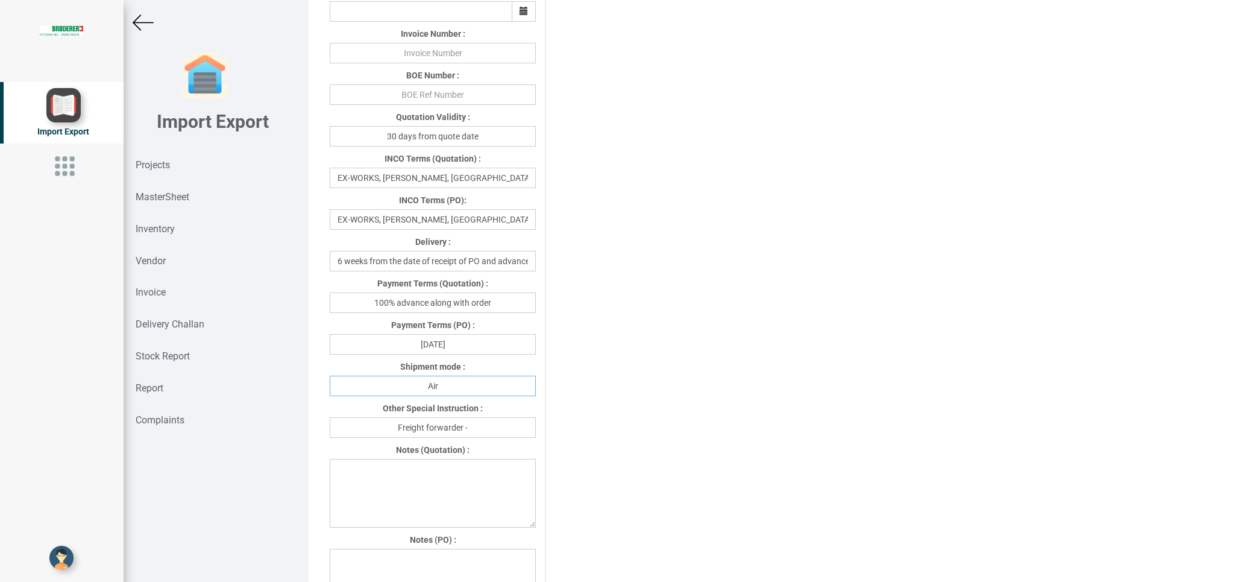
scroll to position [516, 0]
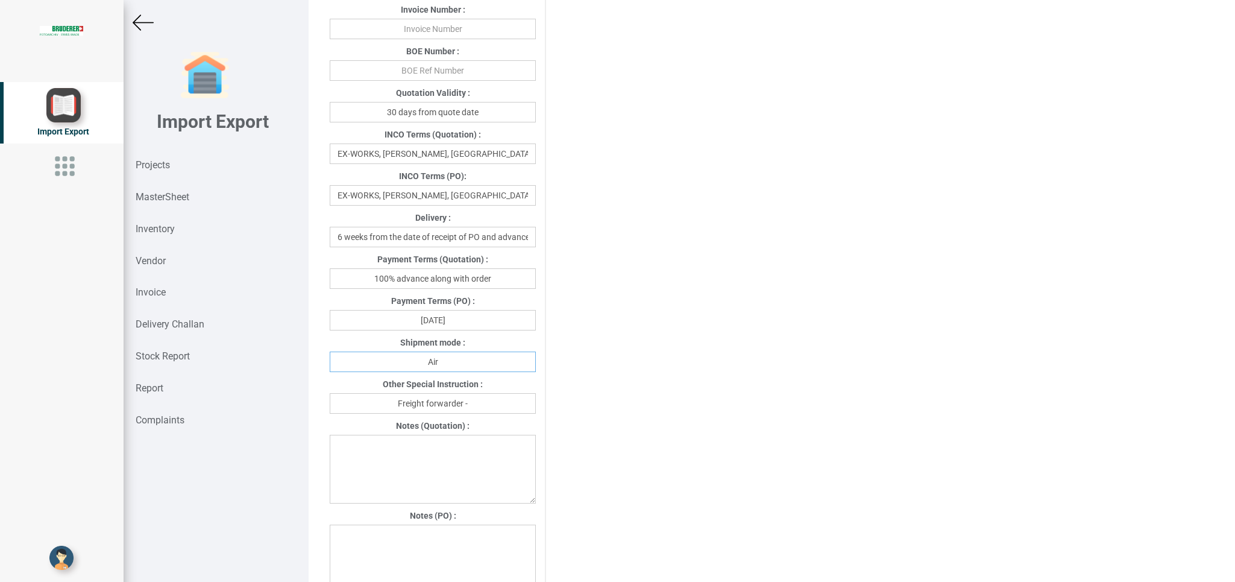
type input "Air"
drag, startPoint x: 471, startPoint y: 403, endPoint x: 586, endPoint y: 406, distance: 114.6
click at [479, 403] on input "Freight forwarder -" at bounding box center [433, 403] width 206 height 20
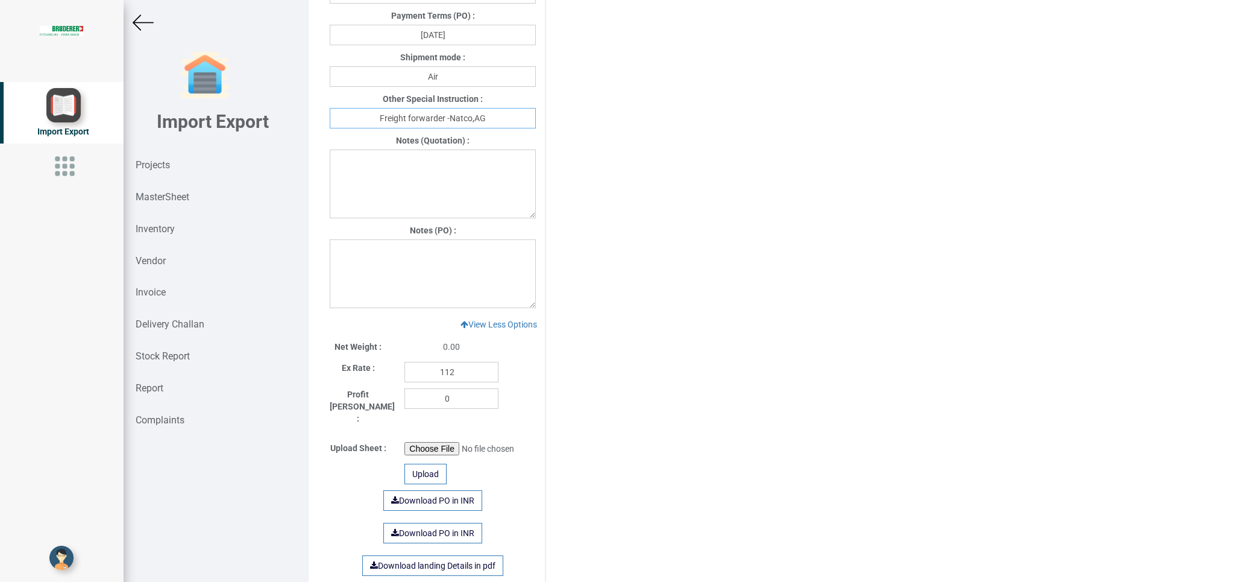
scroll to position [846, 0]
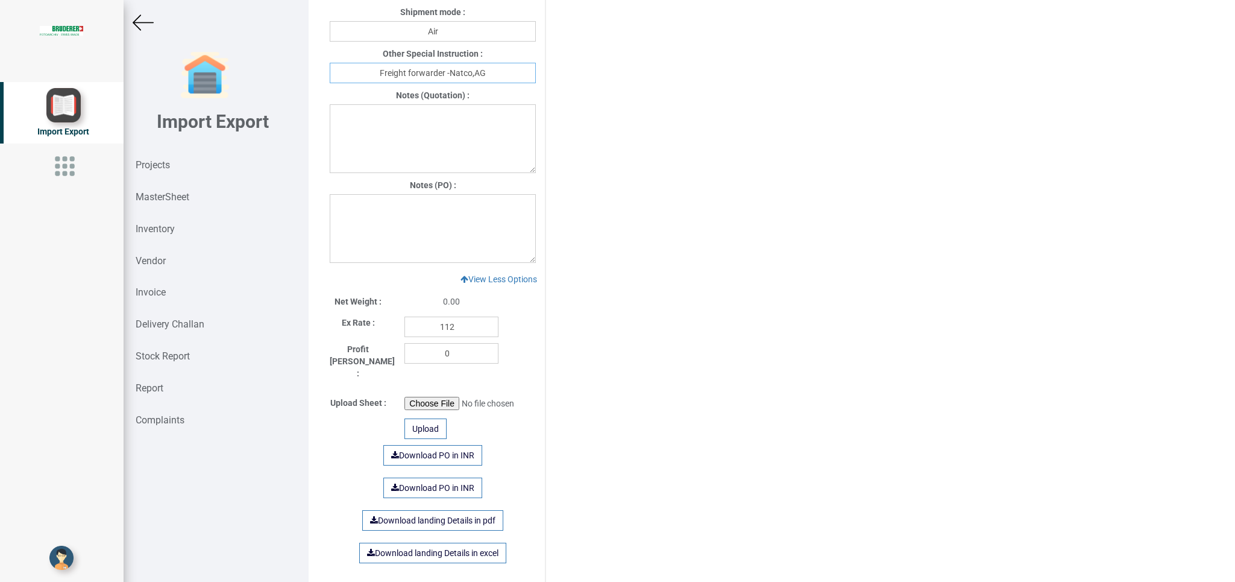
type input "Freight forwarder -Natco,AG"
paste textarea "1. GST: Extra as per actual 2. Warranty: 12 months from the date of Invoice 3 P…"
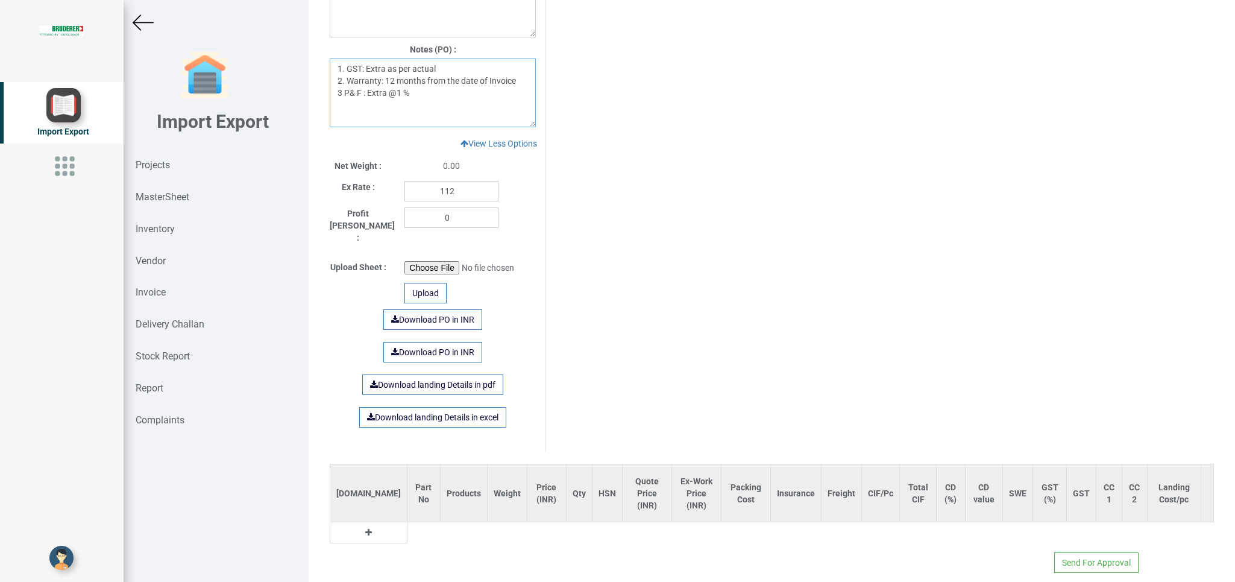
scroll to position [982, 0]
drag, startPoint x: 1226, startPoint y: 573, endPoint x: 586, endPoint y: 464, distance: 649.3
type textarea "1. GST: Extra as per actual 2. Warranty: 12 months from the date of Invoice 3 P…"
click at [365, 527] on icon at bounding box center [368, 531] width 7 height 8
click at [407, 524] on input "text" at bounding box center [427, 534] width 40 height 20
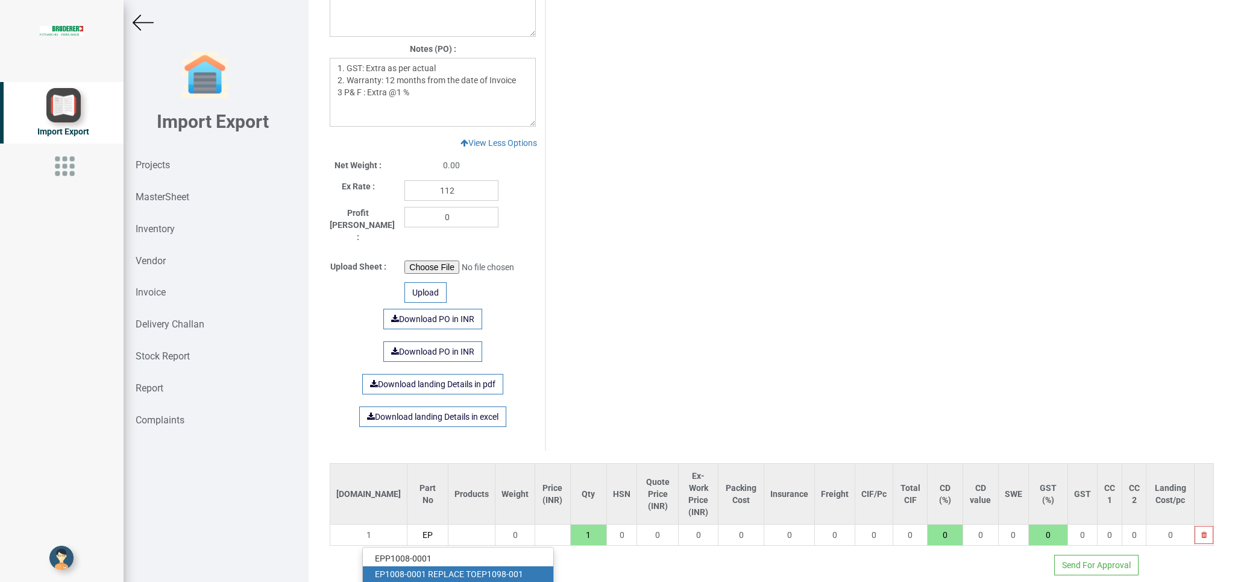
type input "EP"
click at [487, 569] on strong "EP" at bounding box center [482, 574] width 10 height 10
type input "9661"
type input "EP1008-0001 REPLACE TO EP1098-001"
type input "18"
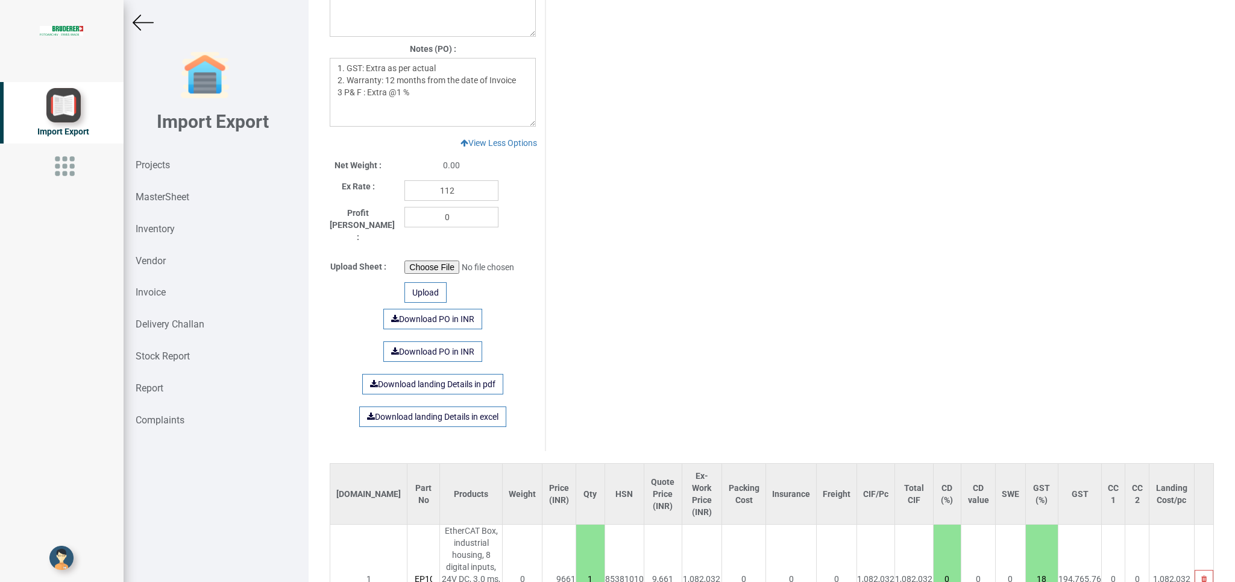
scroll to position [0, 130]
drag, startPoint x: 427, startPoint y: 303, endPoint x: 416, endPoint y: 307, distance: 11.4
click at [424, 309] on link "Download PO in INR" at bounding box center [432, 319] width 99 height 20
drag, startPoint x: 459, startPoint y: 193, endPoint x: 401, endPoint y: 195, distance: 57.9
click at [404, 195] on input "112" at bounding box center [451, 190] width 94 height 20
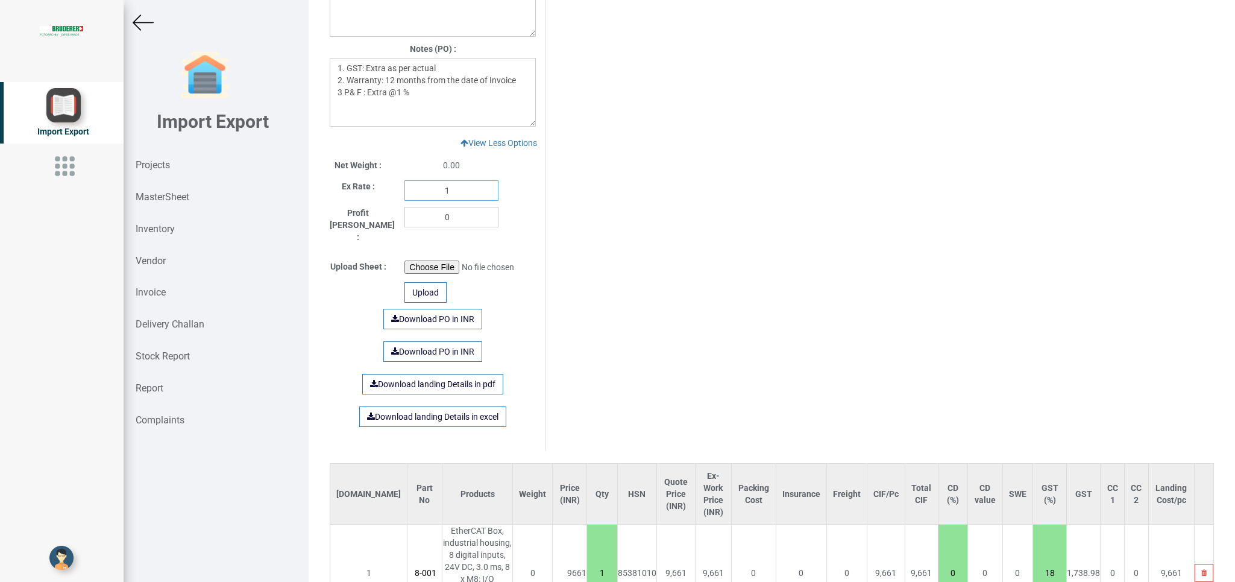
scroll to position [0, 127]
type input "1"
click at [430, 309] on link "Download PO in INR" at bounding box center [432, 319] width 99 height 20
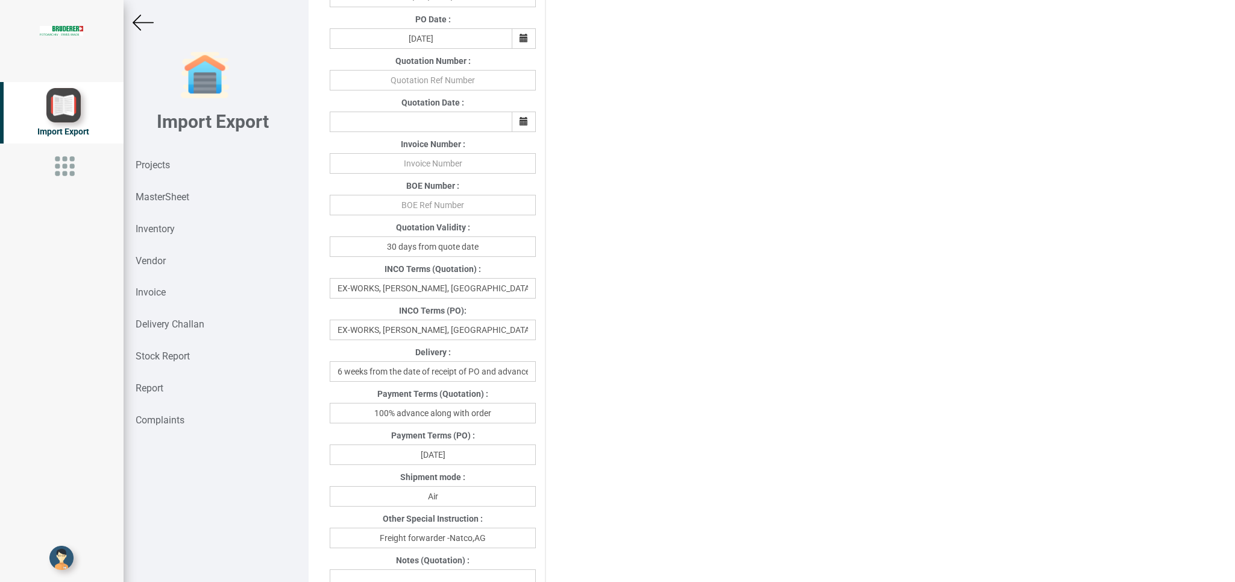
scroll to position [379, 0]
drag, startPoint x: 515, startPoint y: 333, endPoint x: 247, endPoint y: 333, distance: 267.6
click at [330, 333] on input "EX-WORKS, [PERSON_NAME], [GEOGRAPHIC_DATA]" at bounding box center [433, 332] width 206 height 20
click at [583, 361] on div "Project Title : PO 7730 Customer Name : BIND Closing Date : [DATE] Machine Mode…" at bounding box center [772, 365] width 902 height 1378
click at [509, 332] on input "EX-WORKS, [PERSON_NAME], [GEOGRAPHIC_DATA]" at bounding box center [433, 332] width 206 height 20
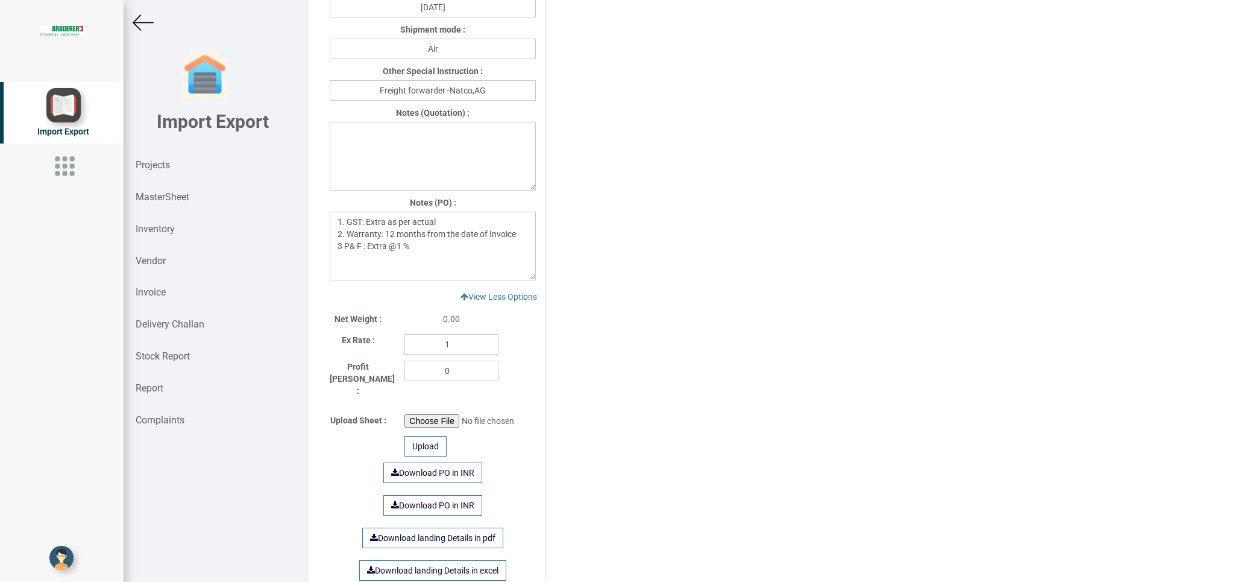
scroll to position [882, 0]
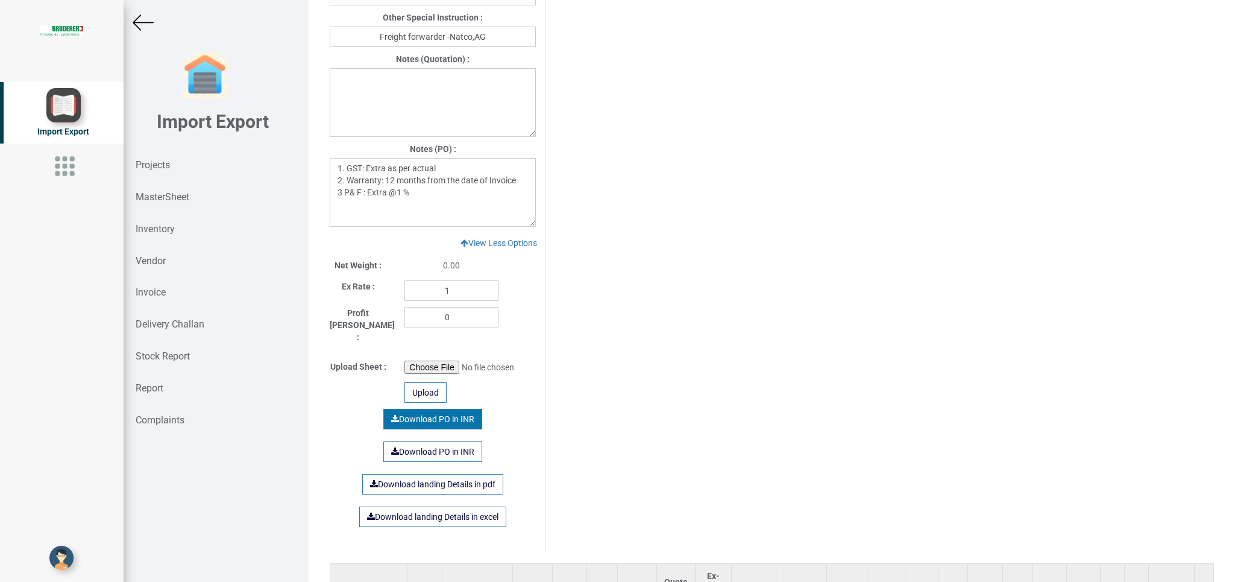
type input "EX-WORKS, [PERSON_NAME]"
click at [424, 409] on link "Download PO in INR" at bounding box center [432, 419] width 99 height 20
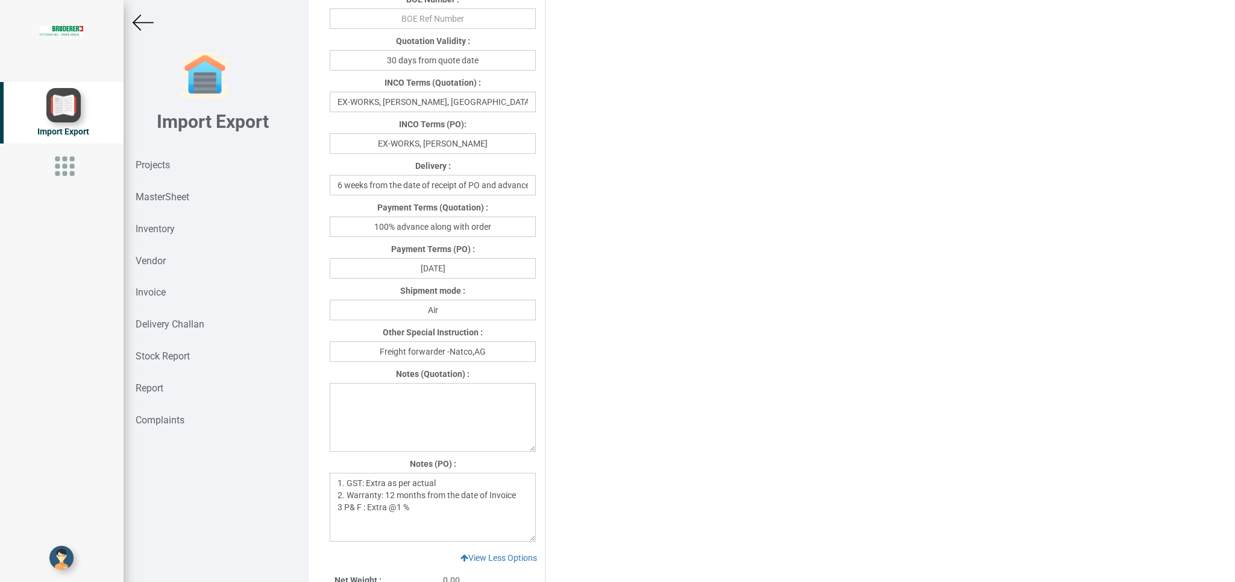
scroll to position [565, 0]
drag, startPoint x: 453, startPoint y: 311, endPoint x: 313, endPoint y: 311, distance: 140.4
click at [330, 311] on input "Air" at bounding box center [433, 313] width 206 height 20
type input "r"
type input "Road"
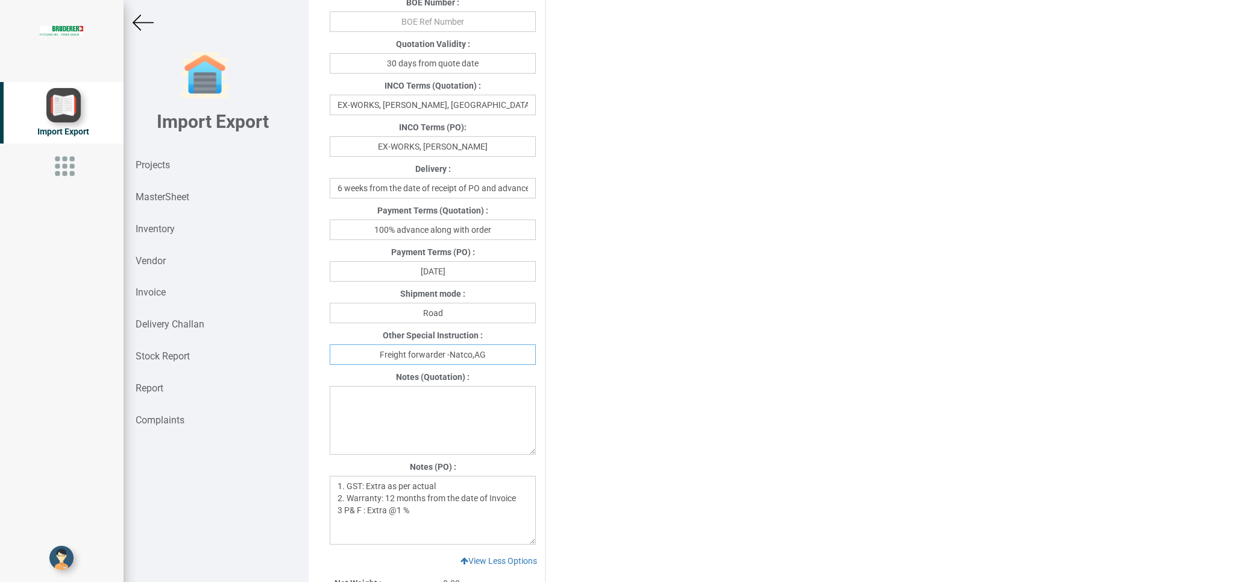
click at [492, 351] on input "Freight forwarder -Natco,AG" at bounding box center [433, 354] width 206 height 20
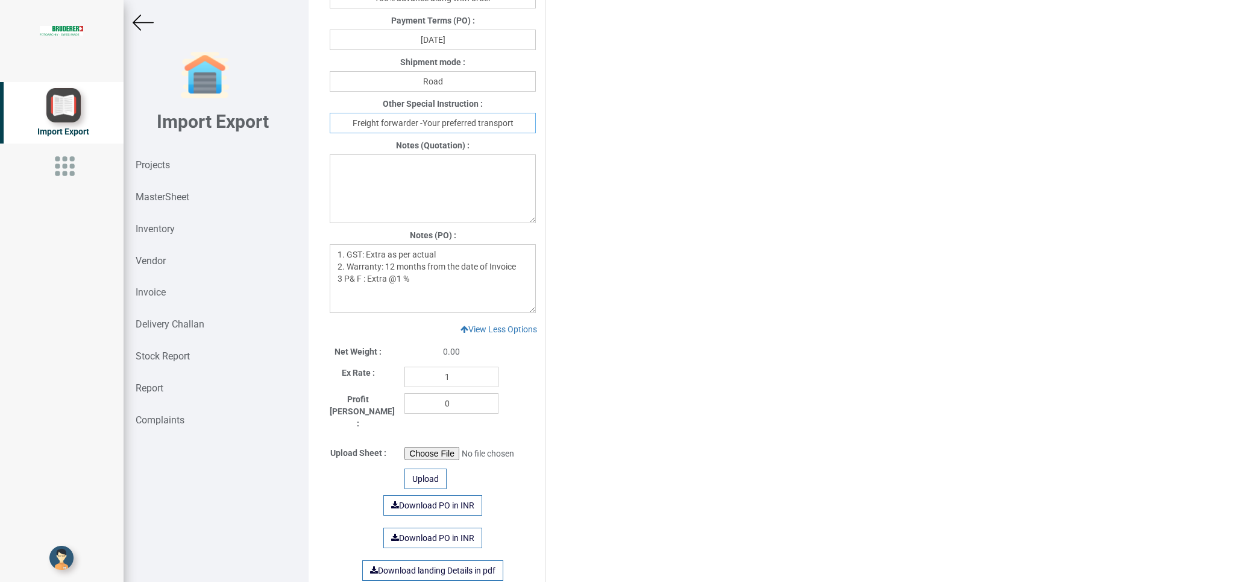
scroll to position [799, 0]
type input "Freight forwarder -Your preferred transport"
click at [421, 492] on link "Download PO in INR" at bounding box center [432, 502] width 99 height 20
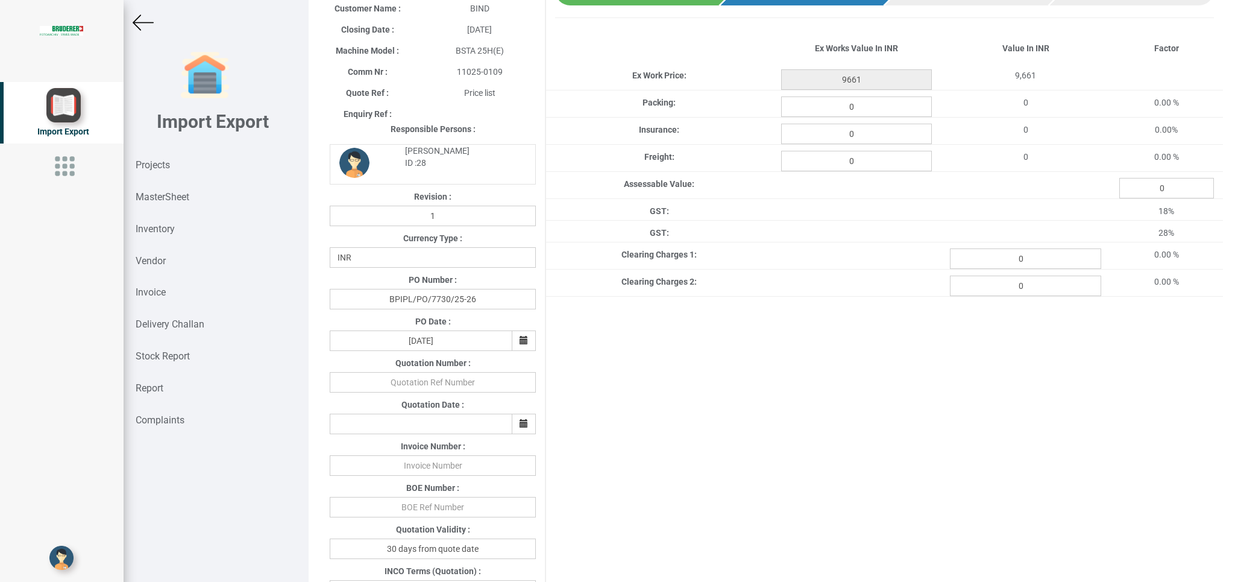
scroll to position [0, 0]
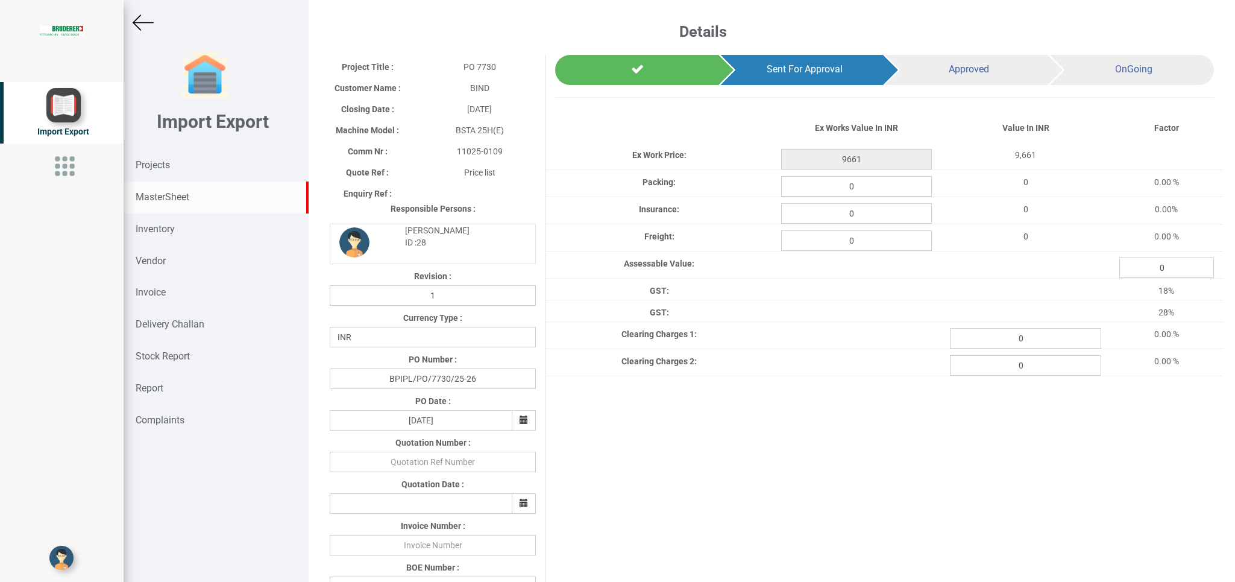
click at [152, 196] on strong "MasterSheet" at bounding box center [163, 196] width 54 height 11
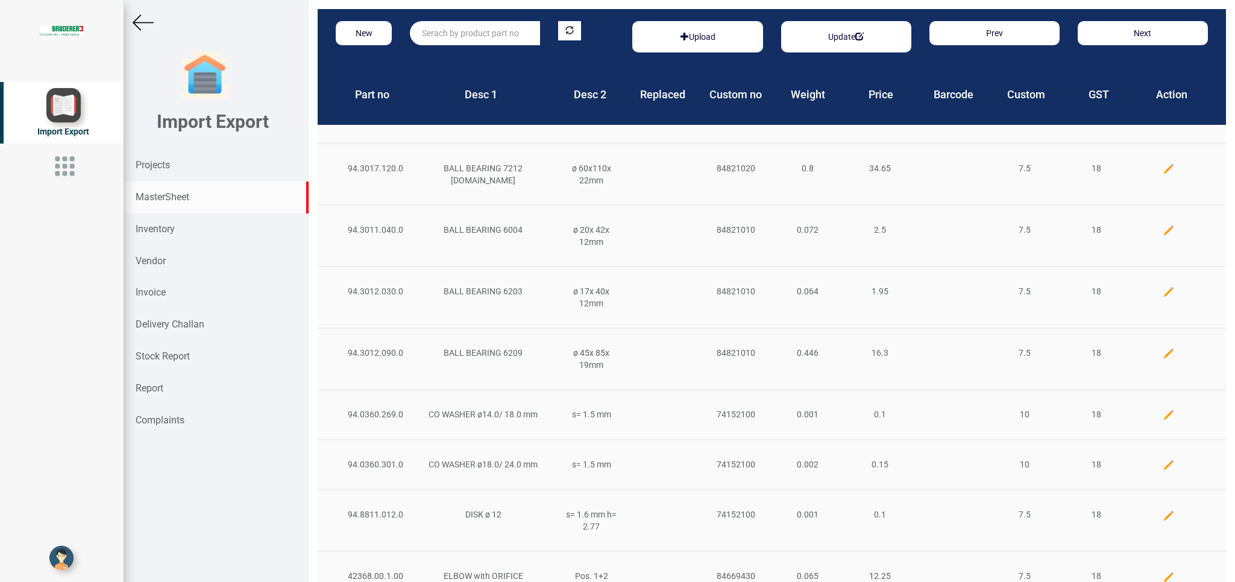
click at [437, 34] on input "text" at bounding box center [475, 33] width 130 height 24
type input "e"
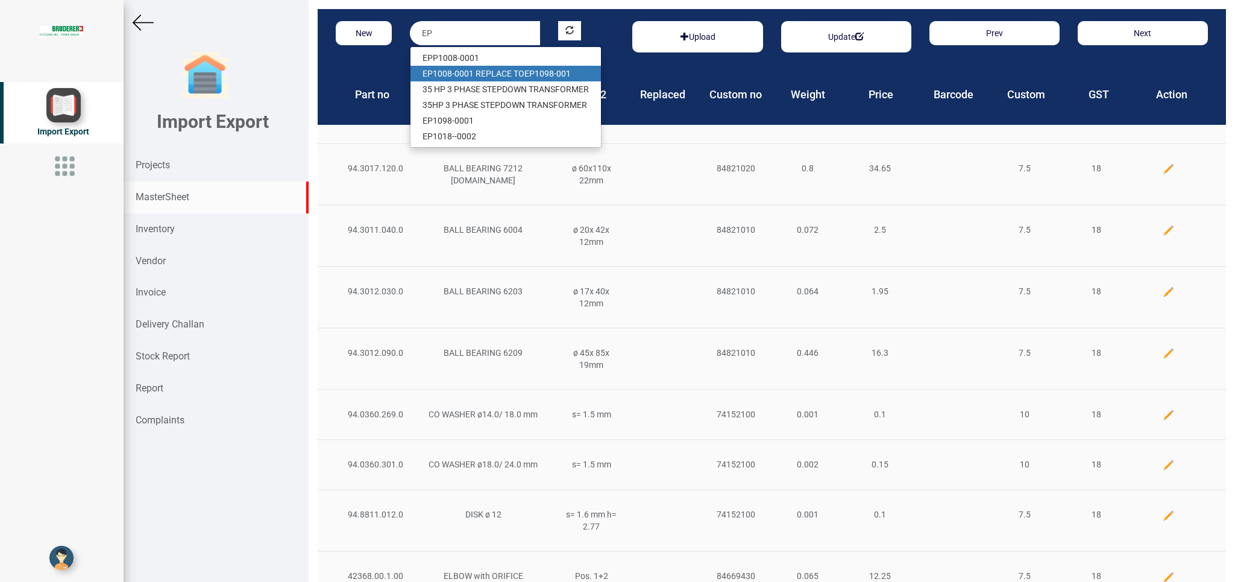
click at [524, 75] on link "EP 1008-0001 R EP LACE TO EP 1098-001" at bounding box center [505, 74] width 190 height 16
type input "EP1008-0001 REPLACE TO EP1098-001"
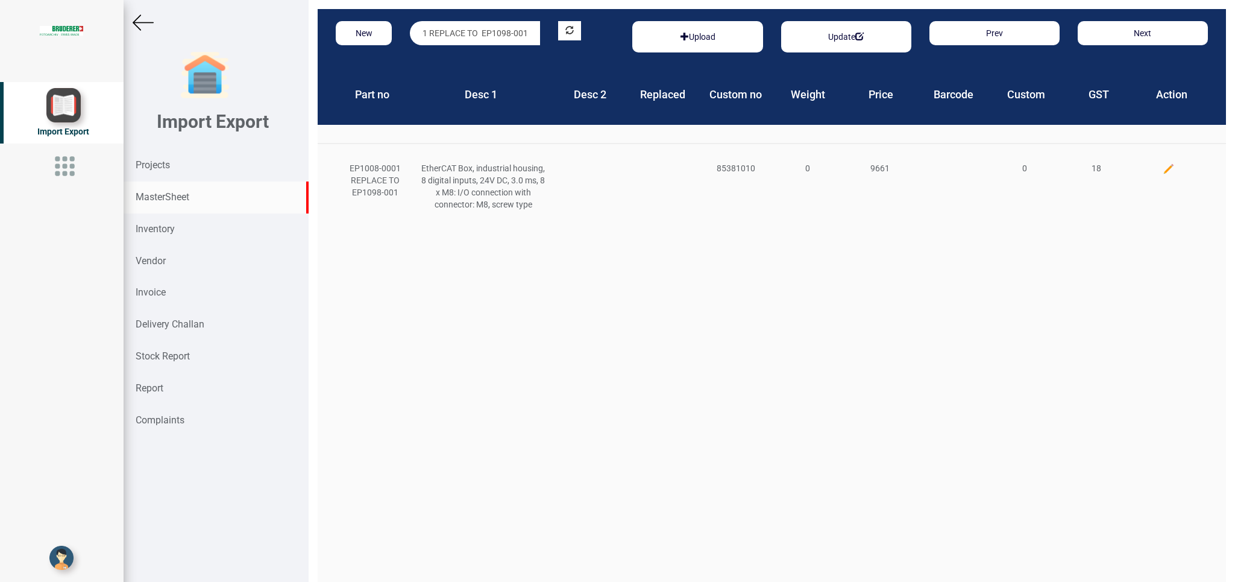
click at [1163, 166] on img at bounding box center [1169, 169] width 12 height 12
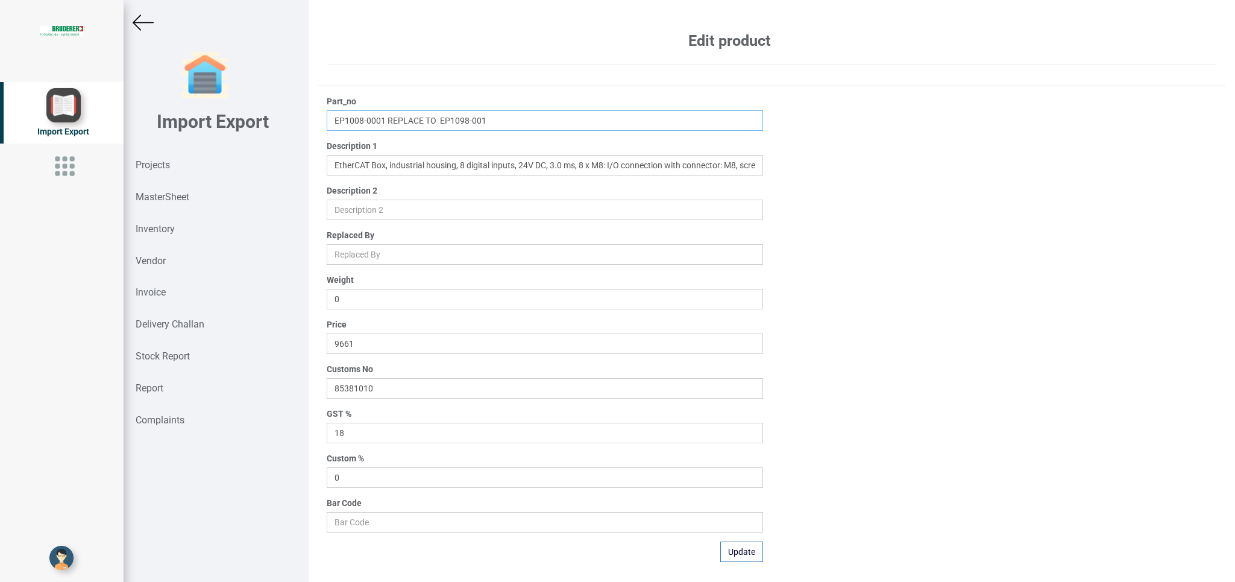
drag, startPoint x: 386, startPoint y: 121, endPoint x: 530, endPoint y: 121, distance: 143.5
click at [530, 121] on input "EP1008-0001 REPLACE TO EP1098-001" at bounding box center [545, 120] width 436 height 20
type input "EP1008-0001"
click at [728, 552] on button "Update" at bounding box center [741, 551] width 43 height 20
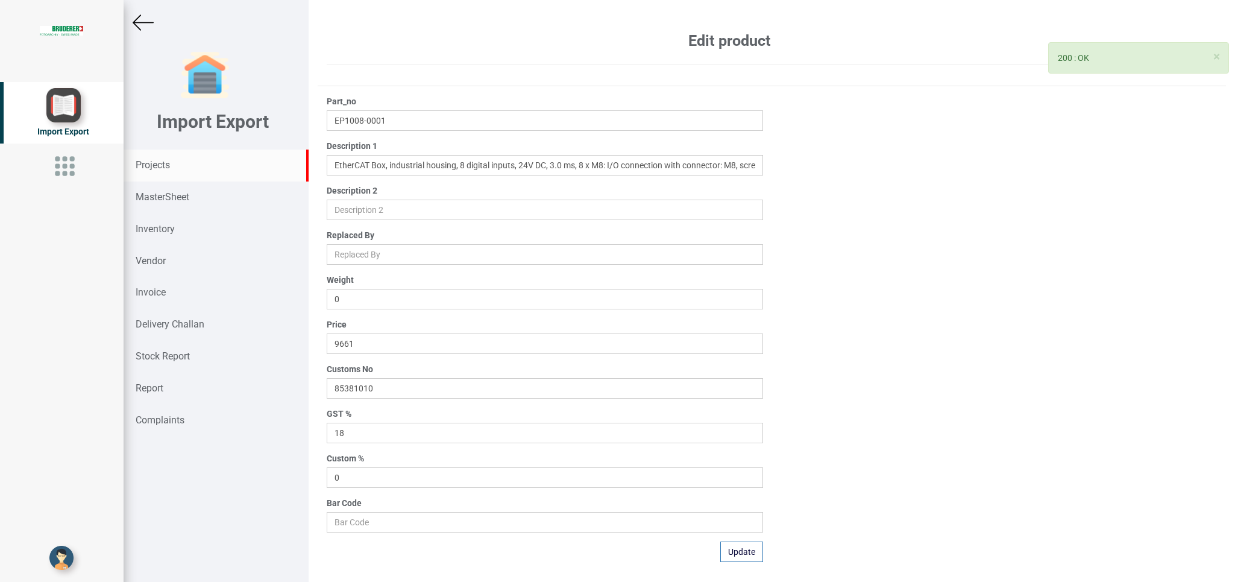
click at [153, 163] on strong "Projects" at bounding box center [153, 164] width 34 height 11
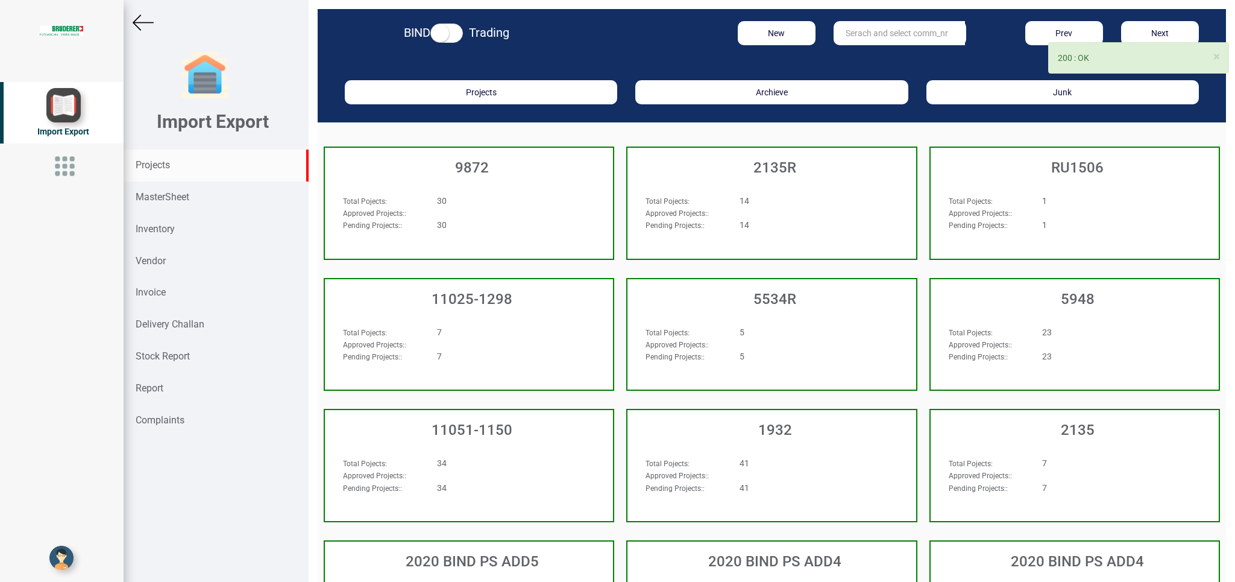
drag, startPoint x: 831, startPoint y: 33, endPoint x: 868, endPoint y: 33, distance: 36.8
click at [834, 33] on input "text" at bounding box center [899, 33] width 131 height 24
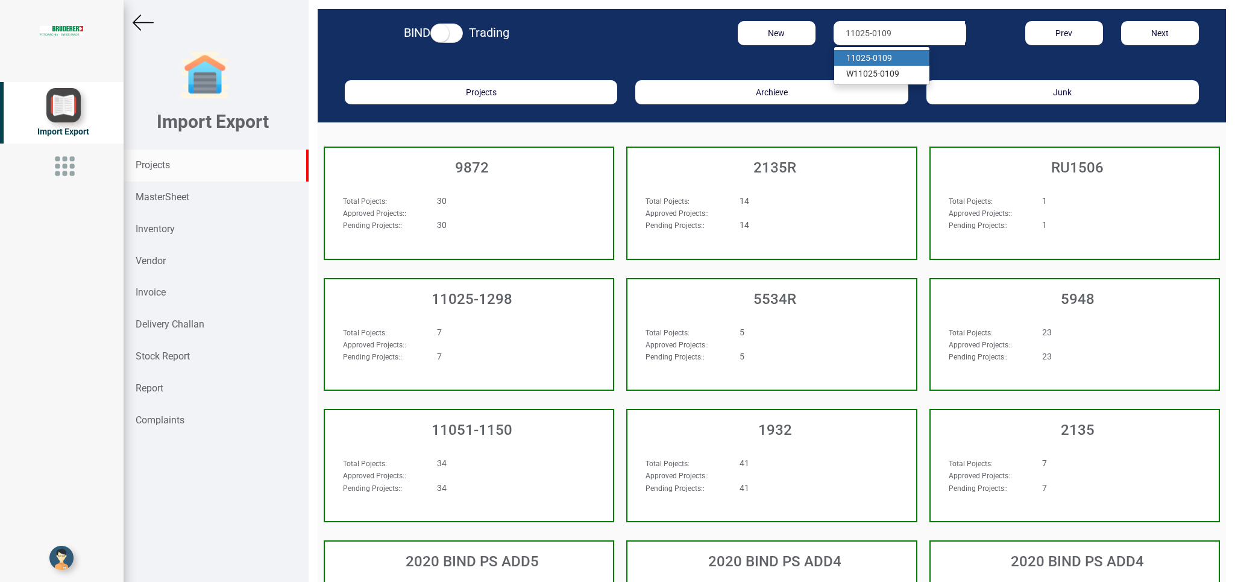
type input "11025-0109"
click at [880, 58] on strong "11025-0109" at bounding box center [869, 58] width 46 height 10
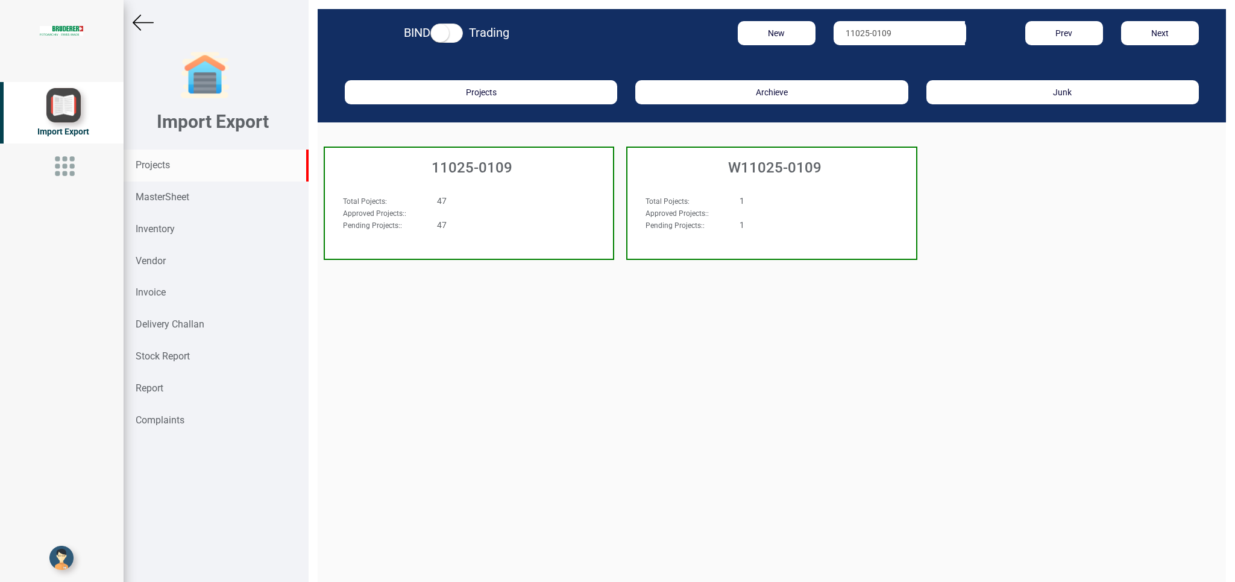
click at [542, 198] on div "47" at bounding box center [493, 201] width 131 height 12
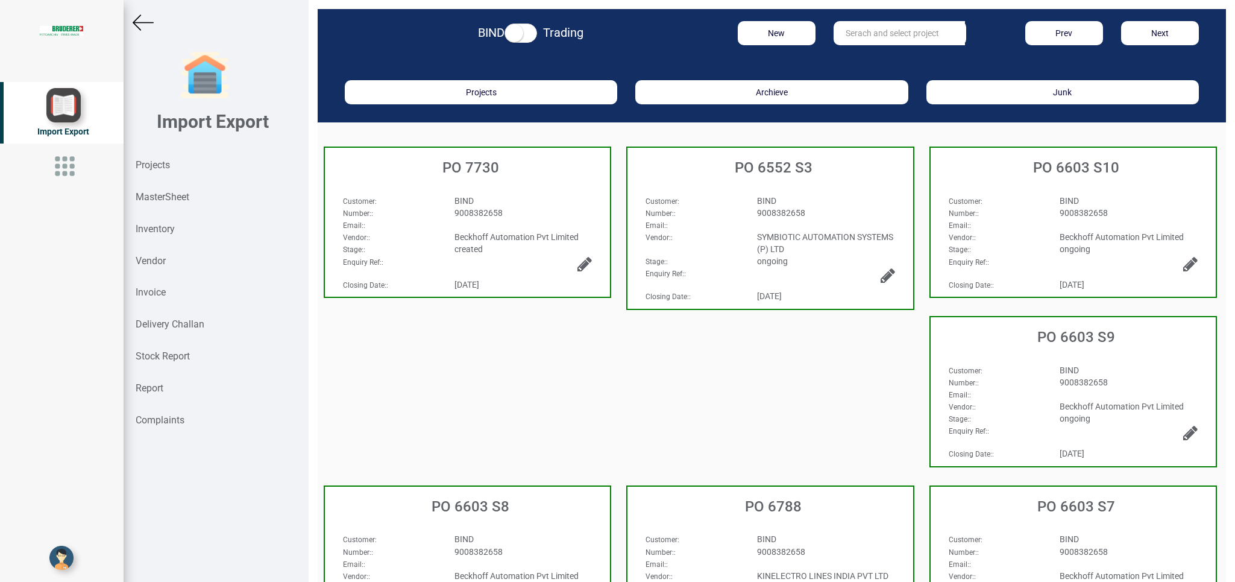
click at [526, 203] on div "BIND" at bounding box center [523, 201] width 156 height 12
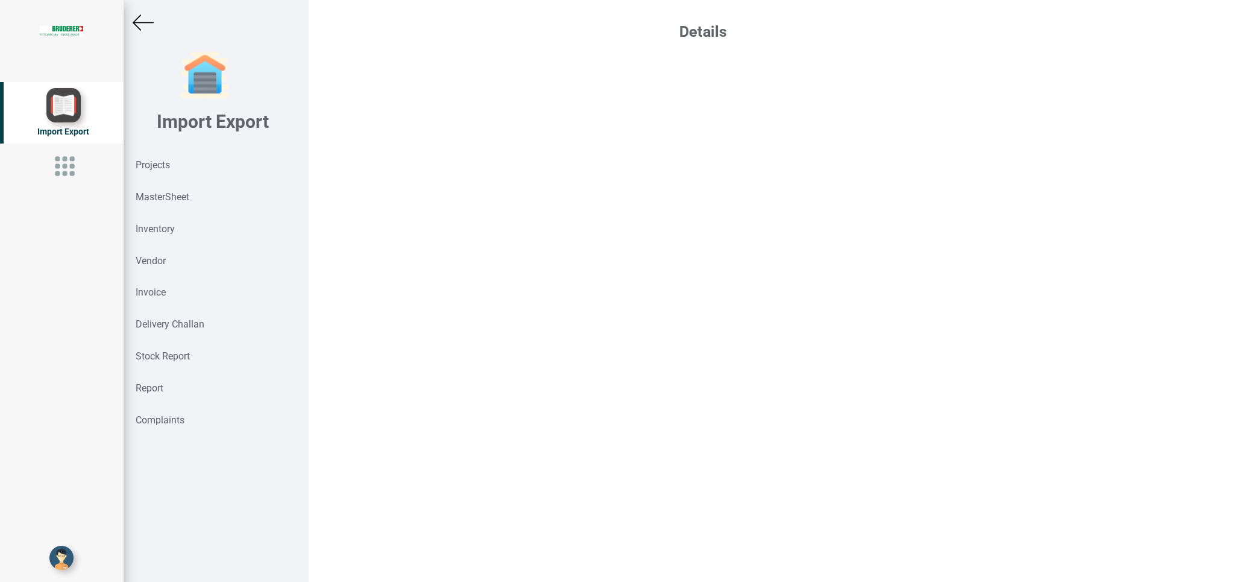
select select "INR"
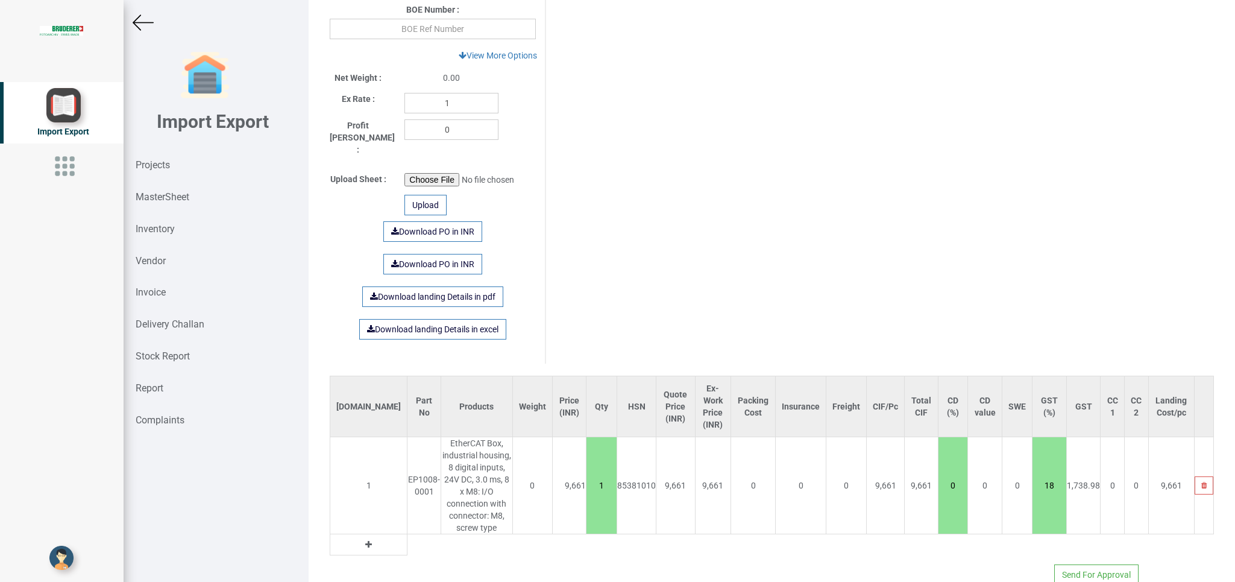
scroll to position [384, 0]
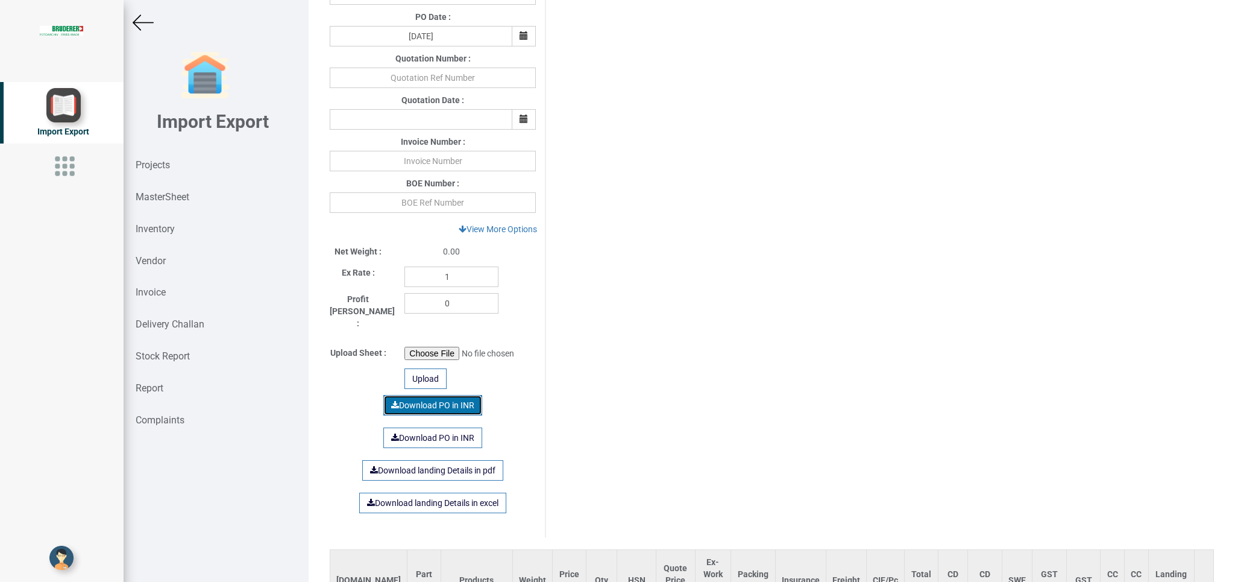
drag, startPoint x: 418, startPoint y: 385, endPoint x: 481, endPoint y: 391, distance: 63.5
click at [425, 395] on link "Download PO in INR" at bounding box center [432, 405] width 99 height 20
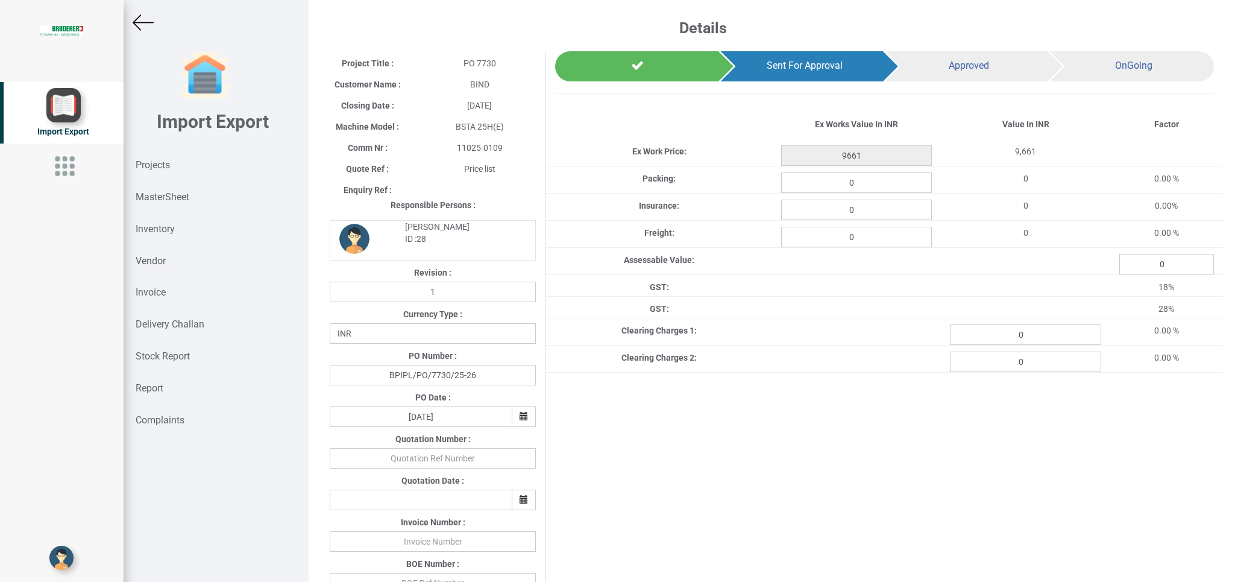
scroll to position [0, 0]
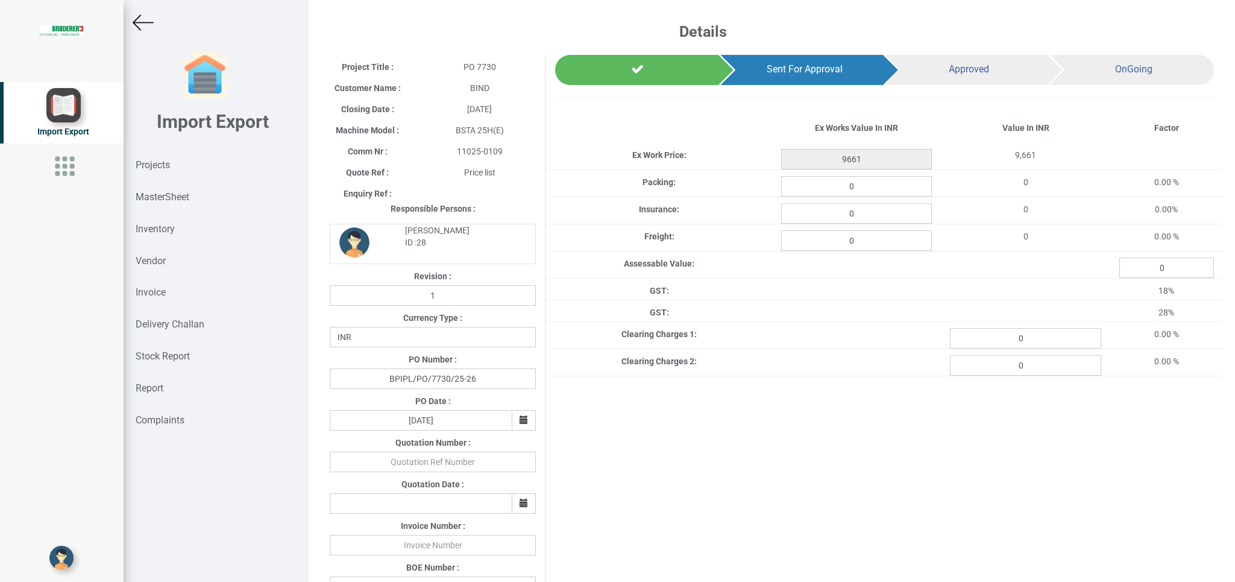
click at [141, 23] on img at bounding box center [143, 22] width 21 height 21
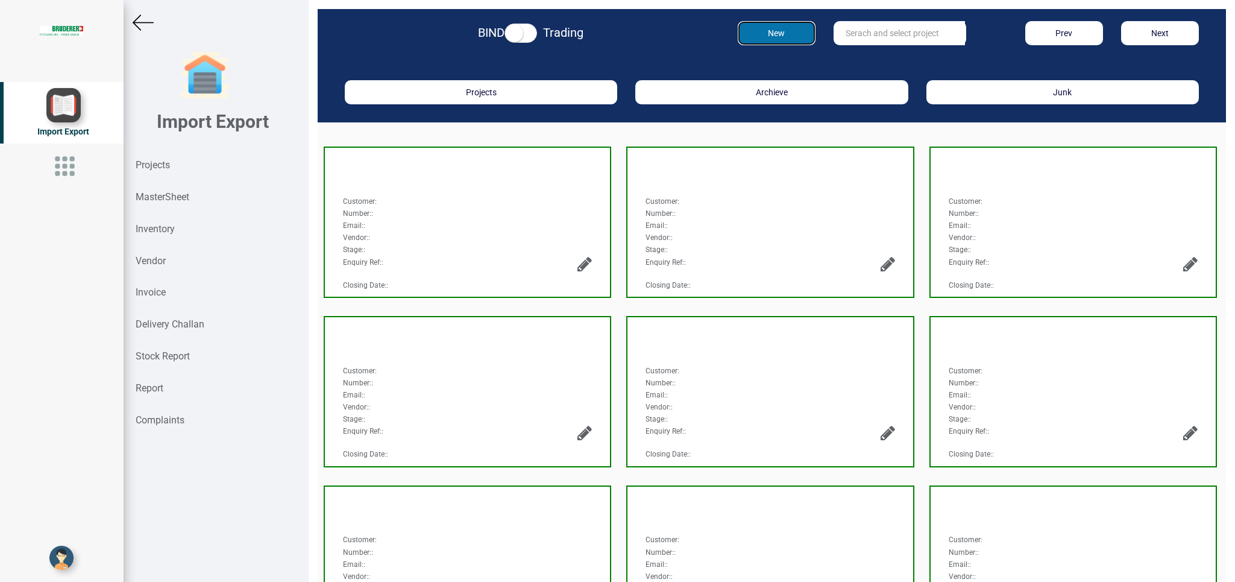
click at [770, 34] on button "New" at bounding box center [777, 33] width 78 height 24
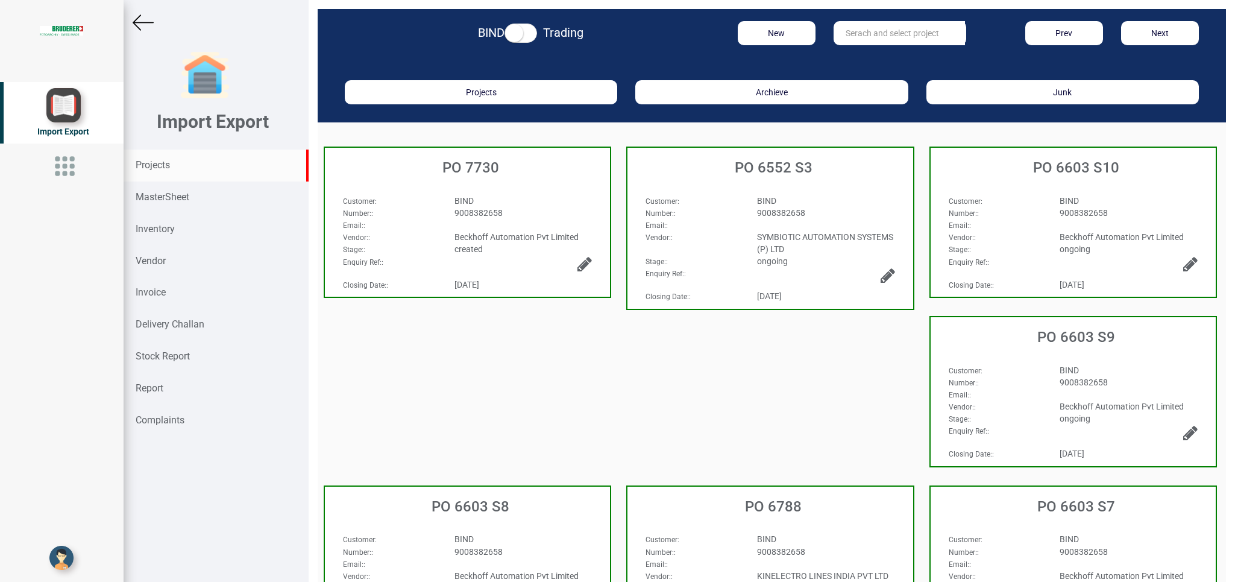
click at [163, 168] on strong "Projects" at bounding box center [153, 164] width 34 height 11
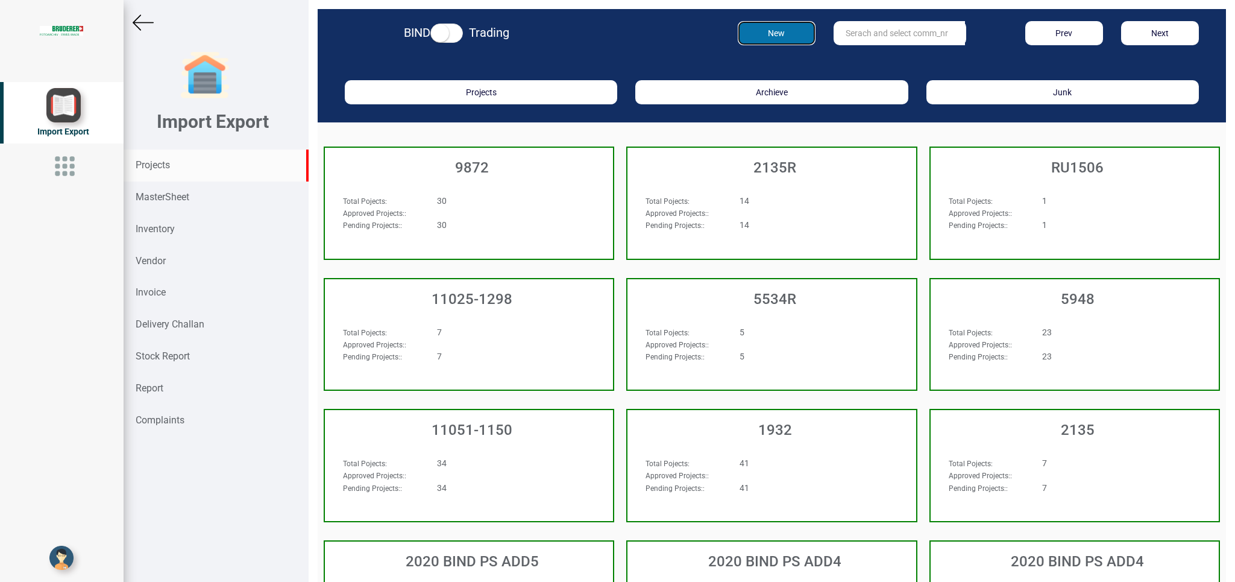
click at [768, 39] on button "New" at bounding box center [777, 33] width 78 height 24
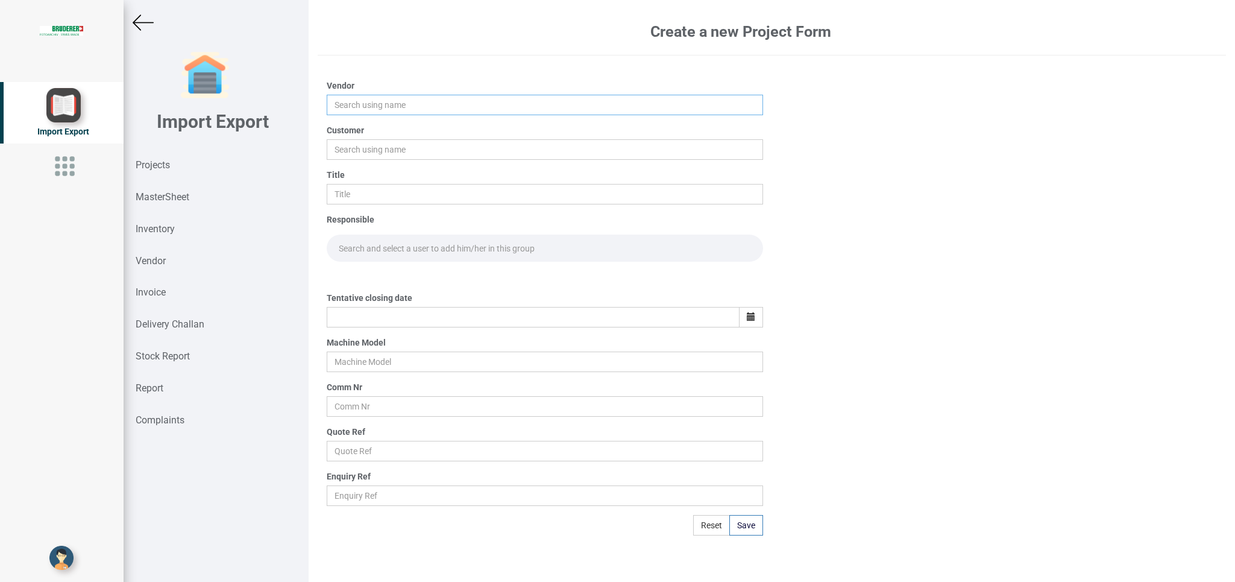
drag, startPoint x: 344, startPoint y: 107, endPoint x: 446, endPoint y: 90, distance: 103.7
click at [351, 105] on input "text" at bounding box center [545, 105] width 436 height 20
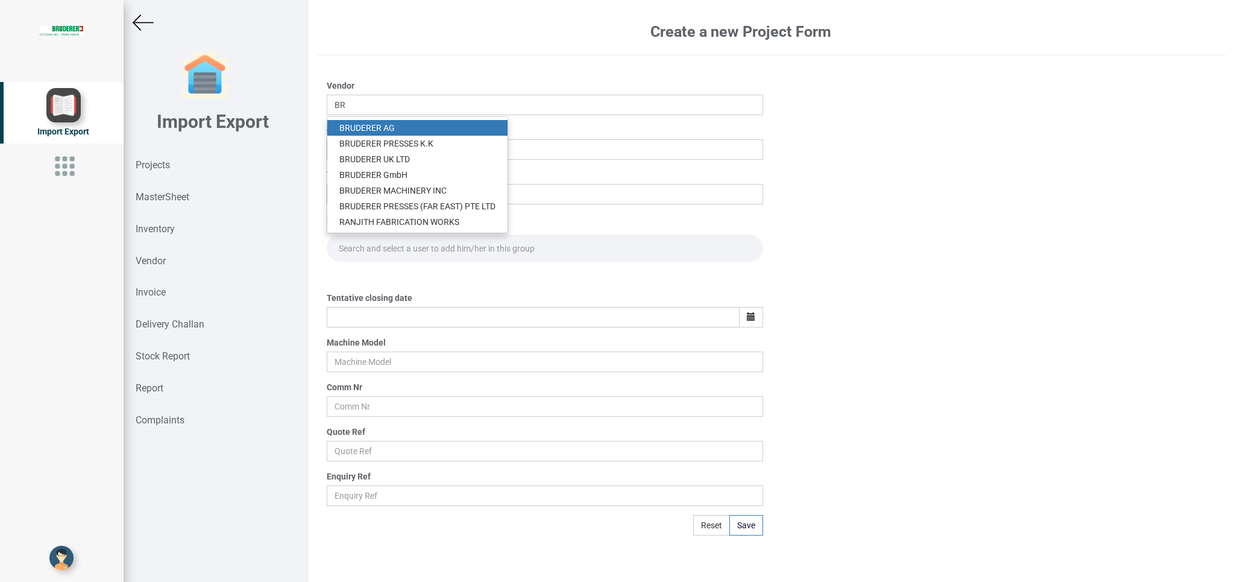
click at [394, 132] on link "BR UDERER AG" at bounding box center [417, 128] width 180 height 16
type input "[PERSON_NAME]"
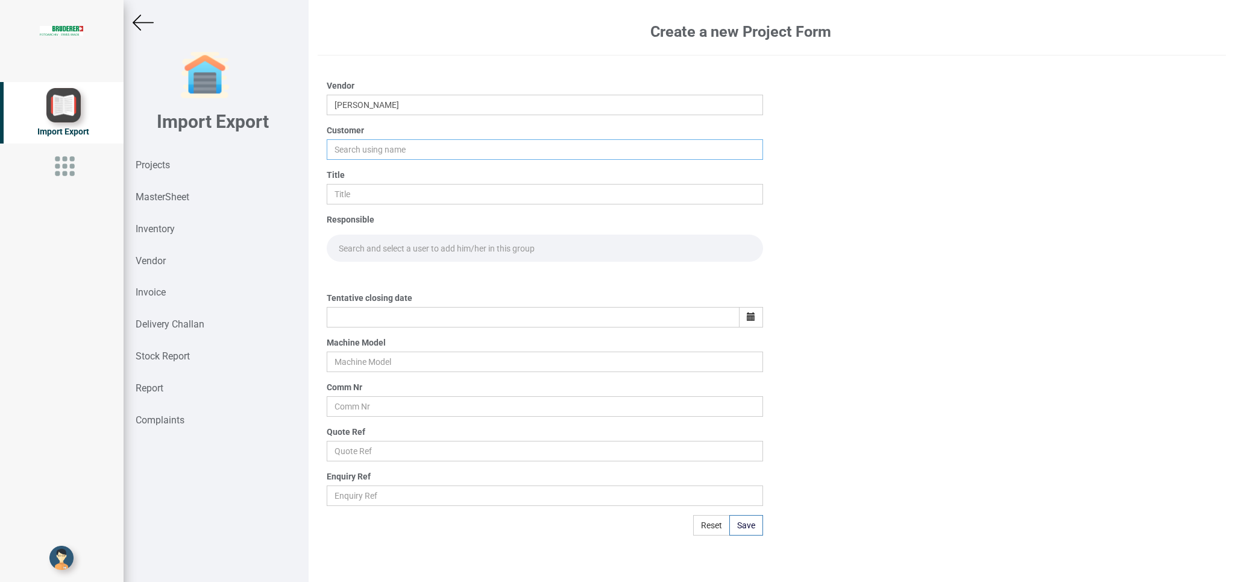
click at [371, 150] on input "text" at bounding box center [545, 149] width 436 height 20
click at [366, 166] on link "BI ND" at bounding box center [374, 173] width 95 height 16
type input "BIND"
click at [338, 200] on input "text" at bounding box center [545, 194] width 436 height 20
type input "PO 7731"
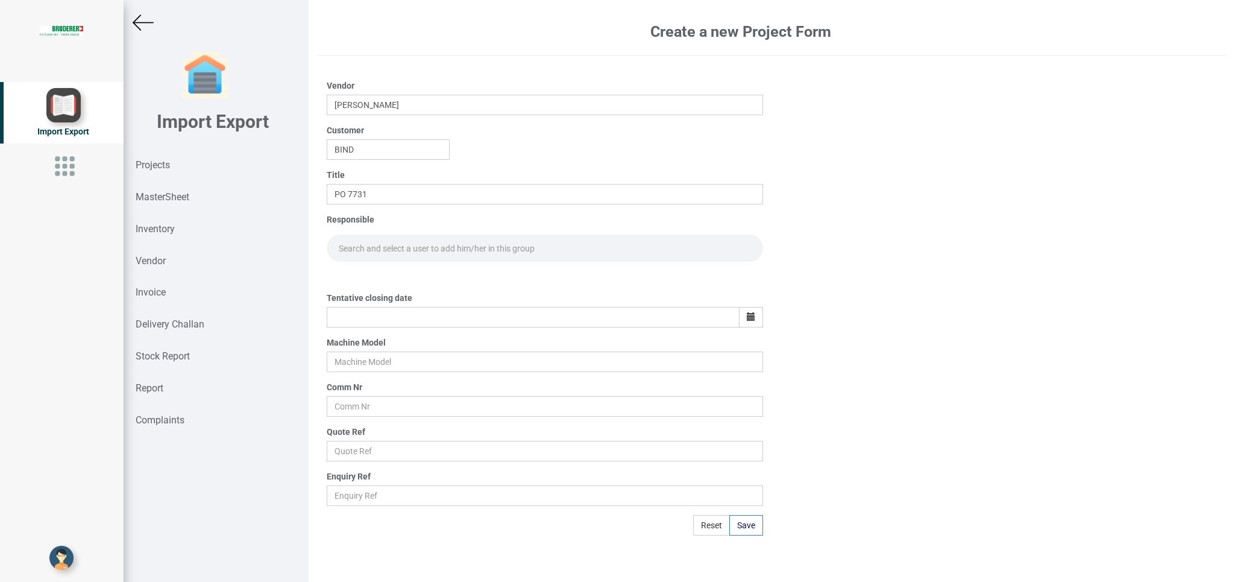
click at [344, 240] on input "text" at bounding box center [545, 247] width 436 height 27
type input "G"
type input "g"
click at [410, 277] on link "G opinath [PERSON_NAME]" at bounding box center [374, 274] width 95 height 16
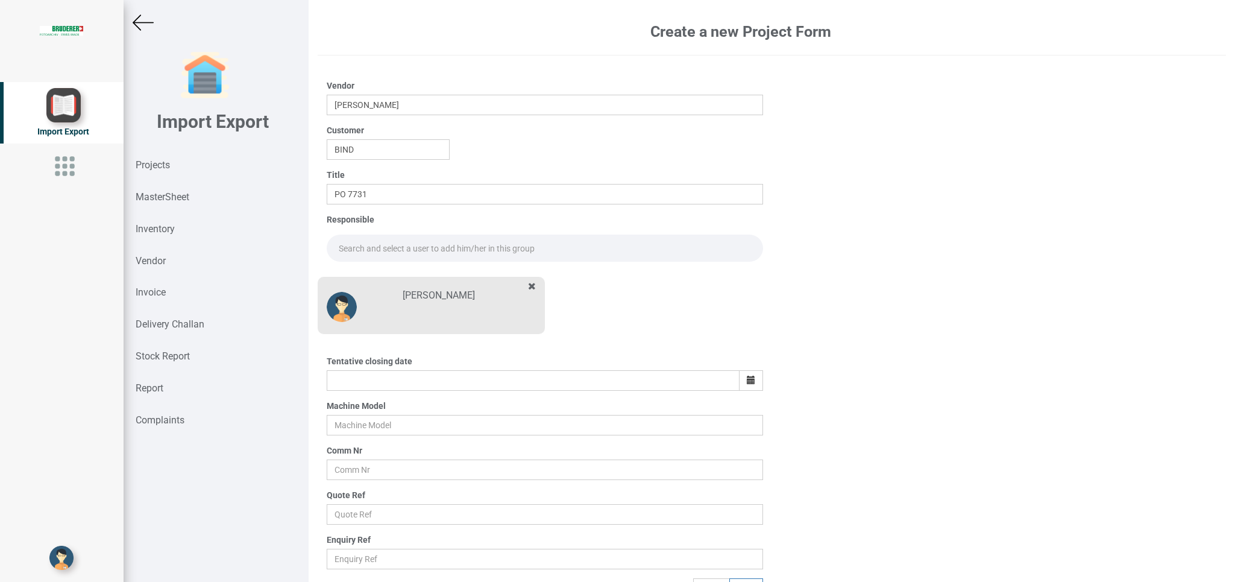
click at [365, 257] on input "text" at bounding box center [545, 247] width 436 height 27
click at [377, 274] on link "Go [PERSON_NAME]" at bounding box center [376, 274] width 99 height 16
type input "[PERSON_NAME]"
click at [747, 378] on icon "button" at bounding box center [751, 380] width 8 height 8
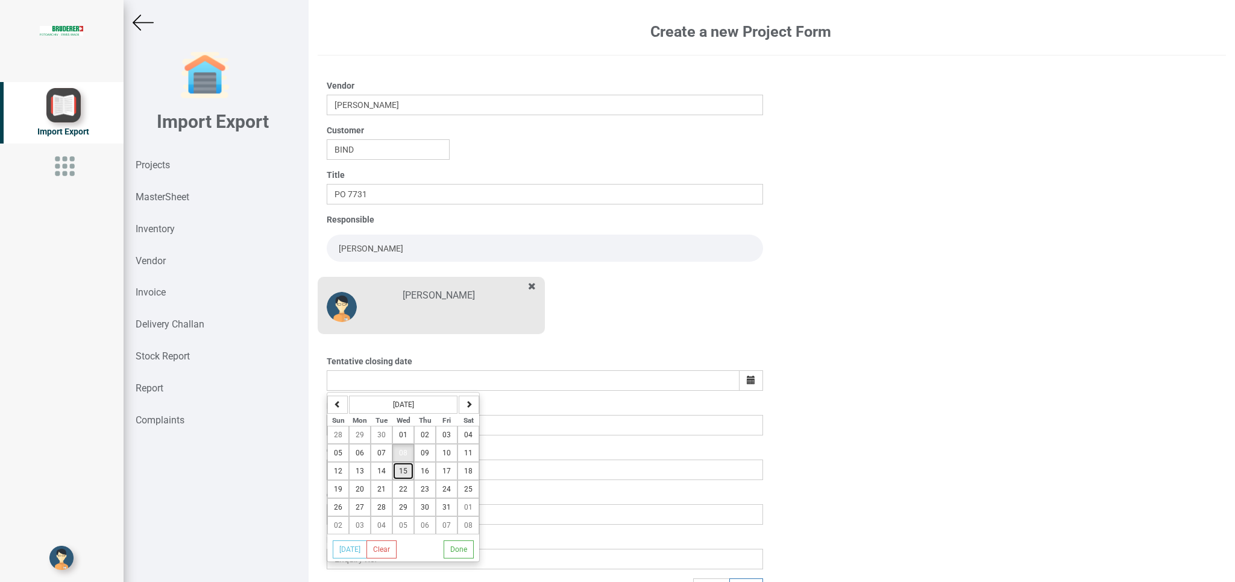
click at [407, 475] on span "15" at bounding box center [403, 471] width 8 height 8
type input "[DATE]"
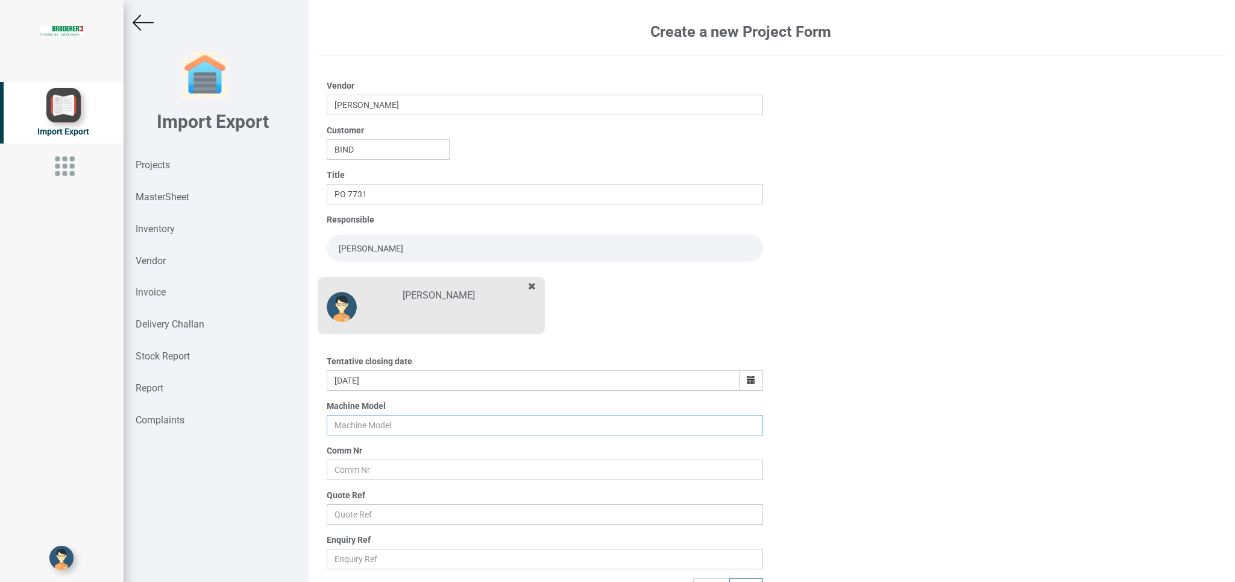
drag, startPoint x: 336, startPoint y: 430, endPoint x: 389, endPoint y: 432, distance: 52.5
click at [338, 430] on input "text" at bounding box center [545, 425] width 436 height 20
type input "b"
type input "BSTA 25H(E)"
click at [354, 461] on input "text" at bounding box center [545, 469] width 436 height 20
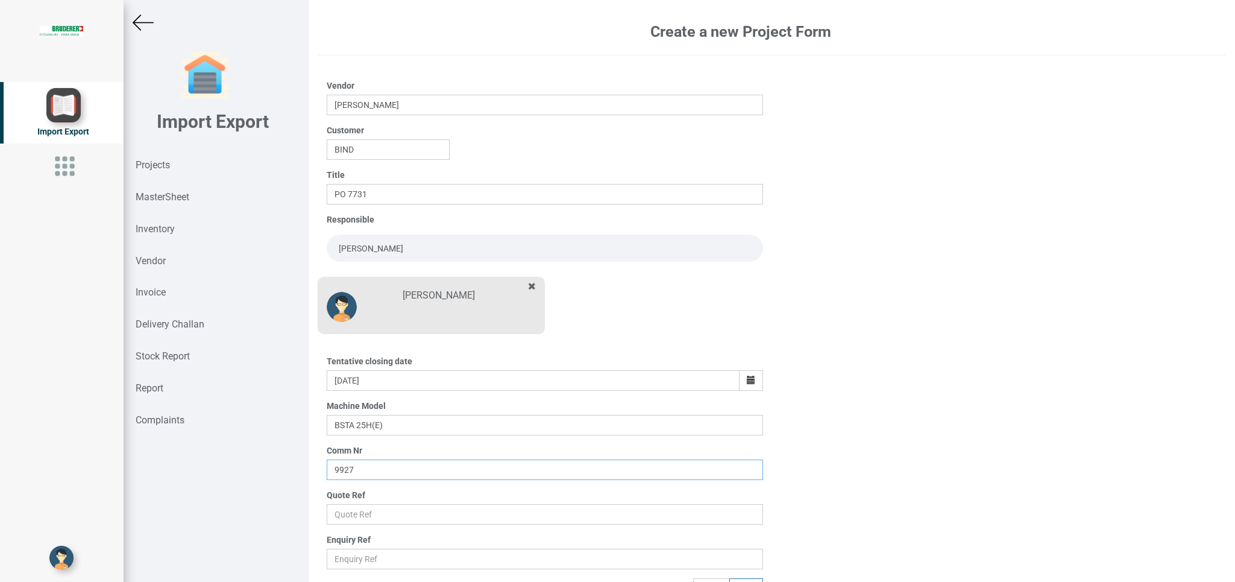
type input "9927"
click at [359, 504] on div "Quote Ref" at bounding box center [545, 507] width 436 height 36
click at [356, 515] on input "text" at bounding box center [545, 514] width 436 height 20
type input "p"
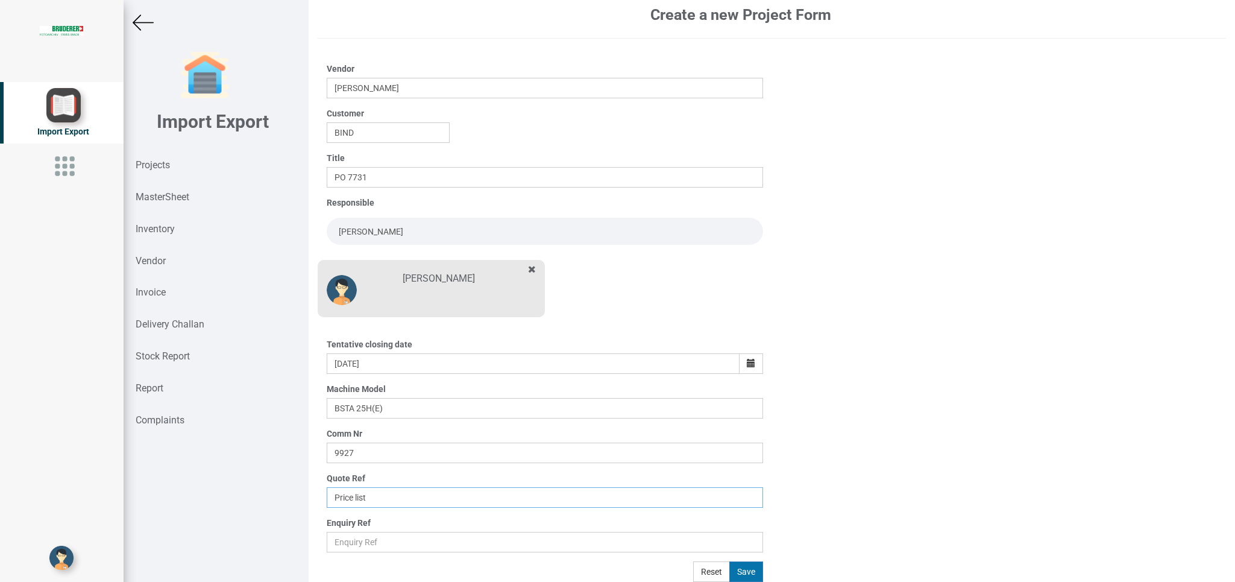
type input "Price list"
click at [740, 571] on button "Save" at bounding box center [746, 571] width 34 height 20
type input "[DATE]"
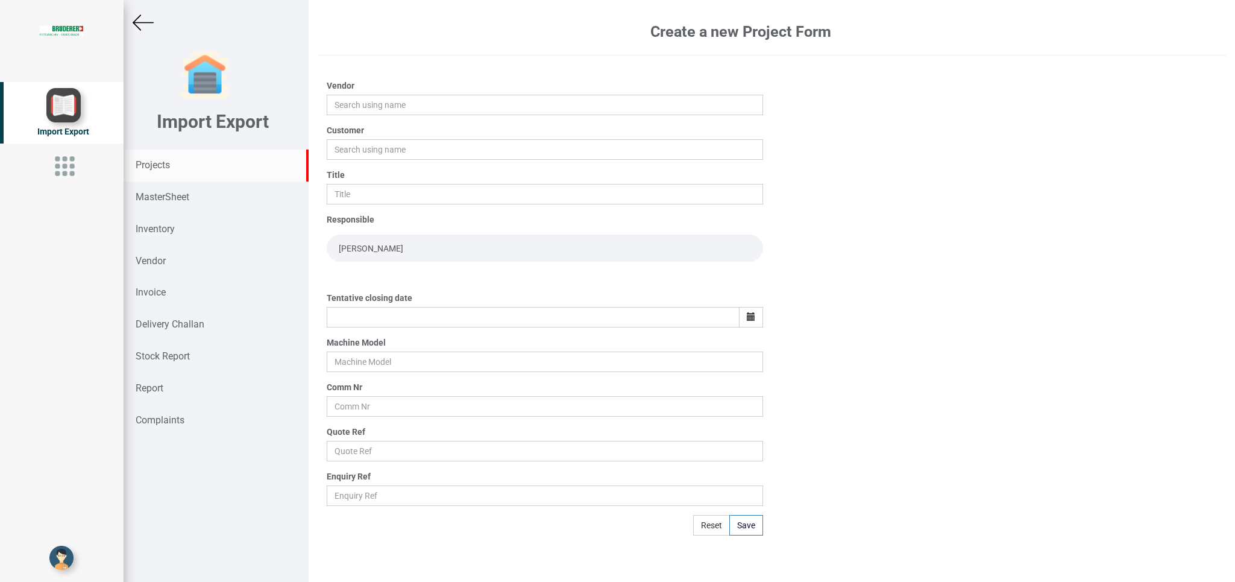
click at [161, 166] on strong "Projects" at bounding box center [153, 164] width 34 height 11
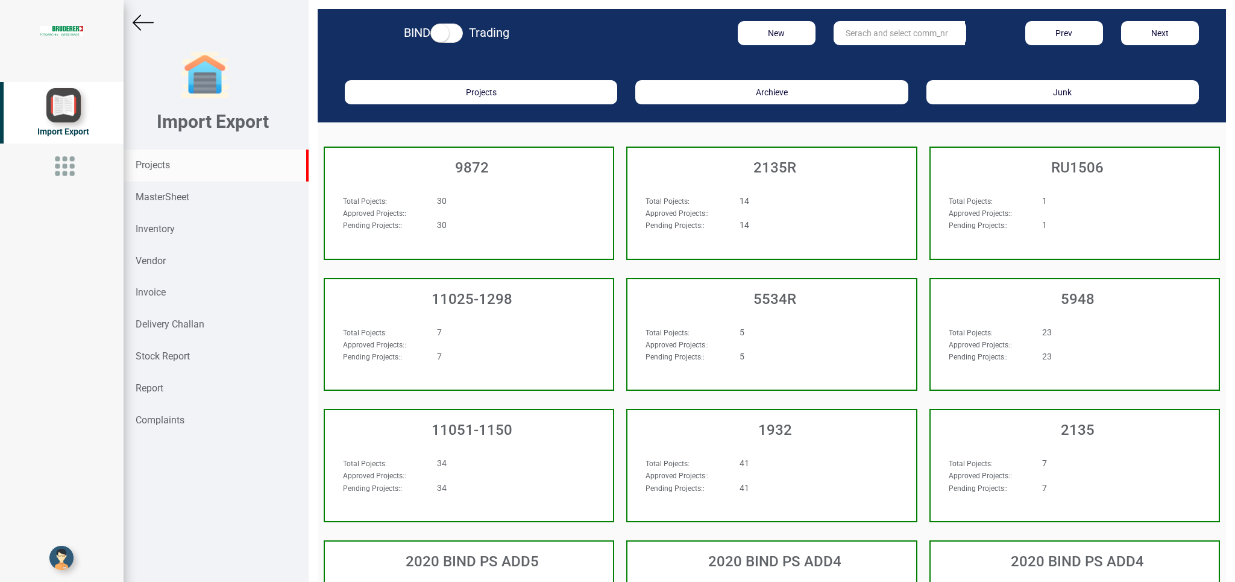
click at [866, 36] on input "text" at bounding box center [899, 33] width 131 height 24
click at [860, 54] on link "992 7" at bounding box center [881, 58] width 95 height 16
type input "9927"
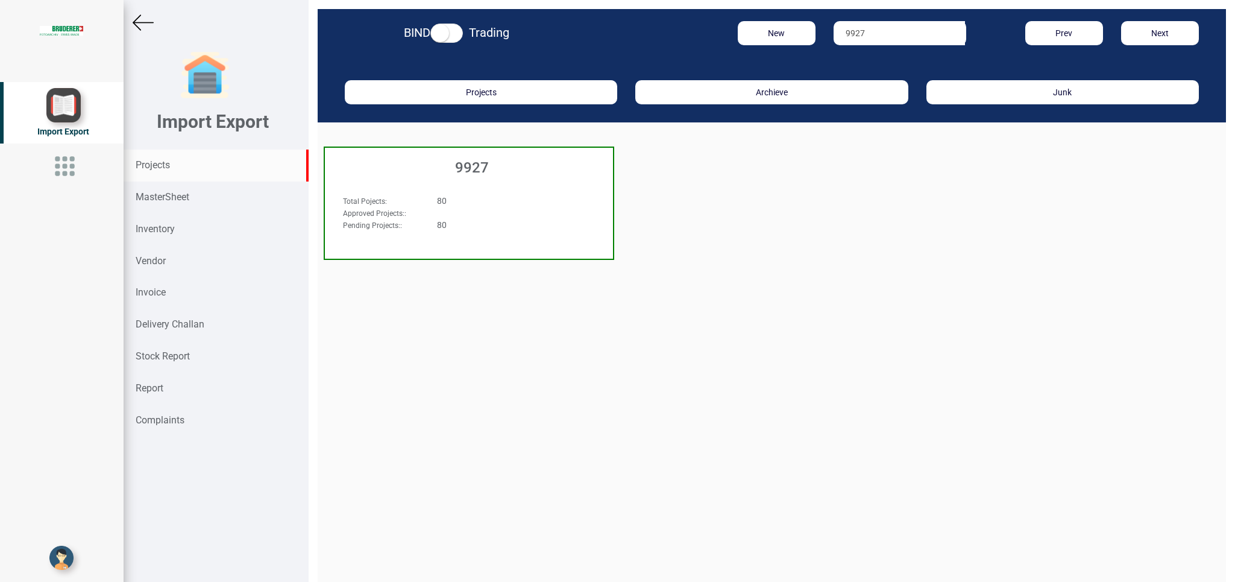
click at [511, 168] on h3 "9927" at bounding box center [472, 168] width 282 height 16
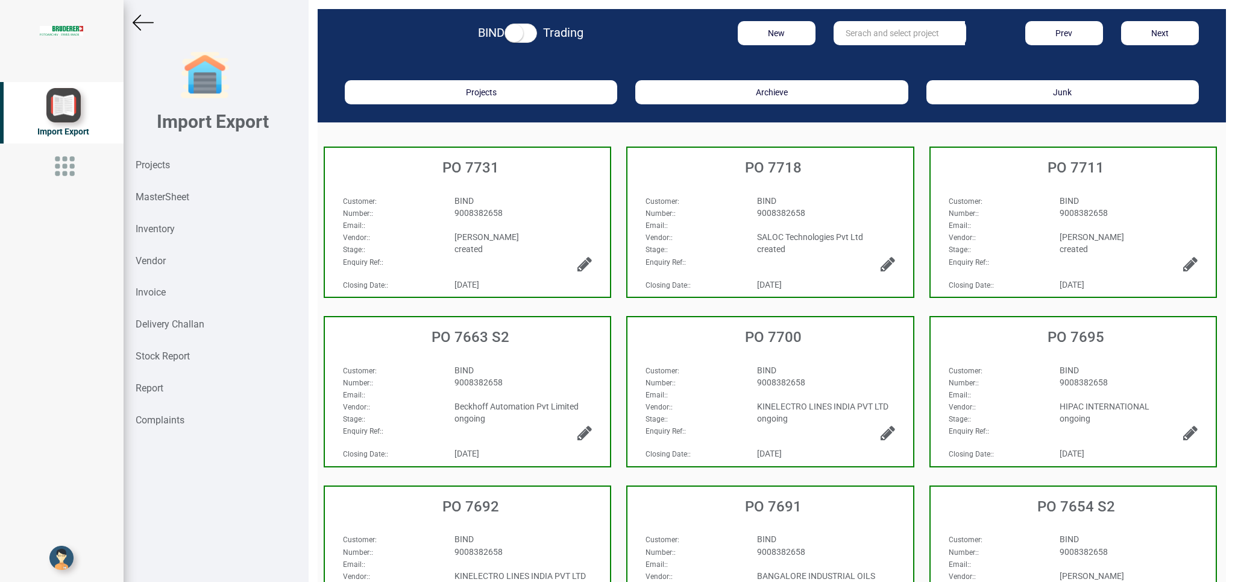
click at [517, 175] on div "PO 7731" at bounding box center [467, 165] width 285 height 34
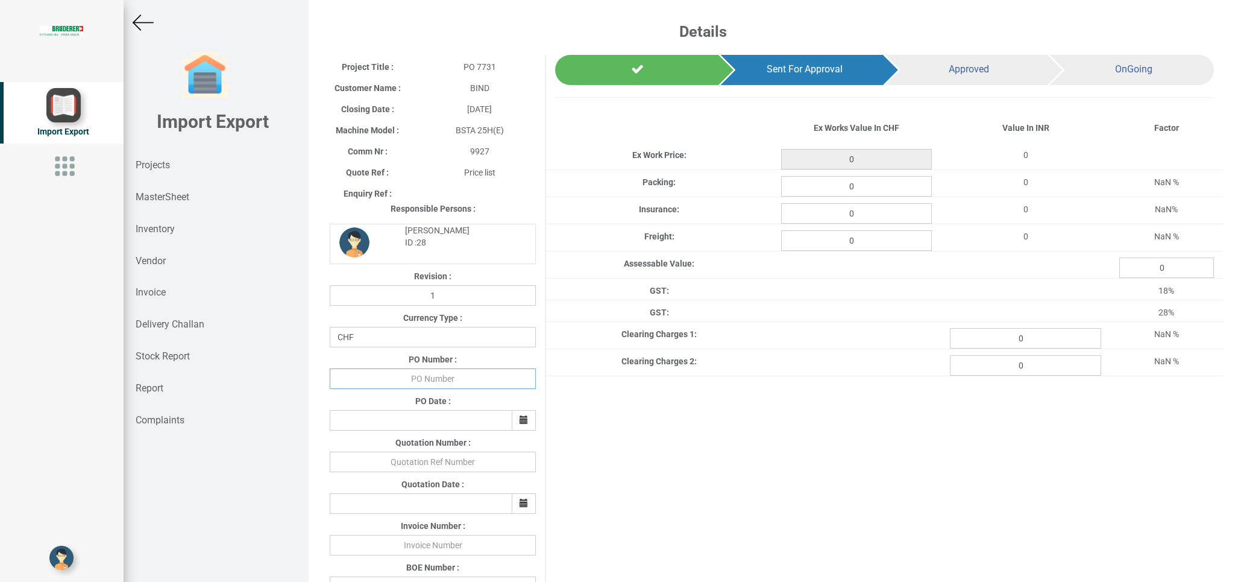
click at [418, 379] on input "text" at bounding box center [433, 378] width 206 height 20
type input "b"
type input "BPIPL/PO/7731/25-26"
click at [520, 421] on icon "button" at bounding box center [524, 419] width 8 height 8
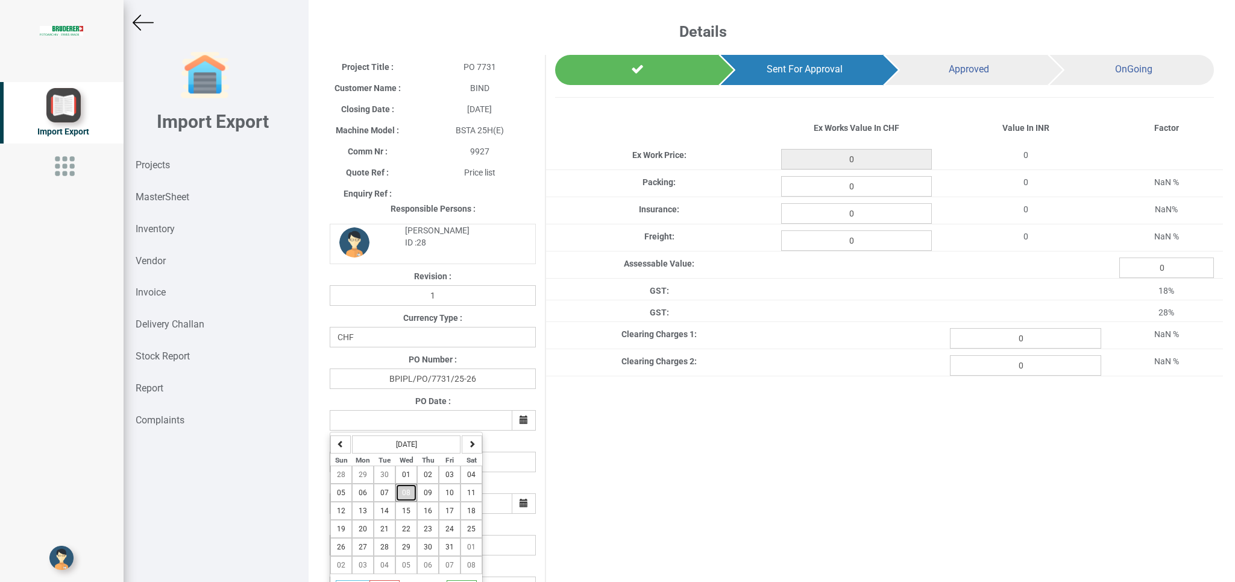
click at [410, 497] on span "08" at bounding box center [406, 492] width 8 height 8
type input "[DATE]"
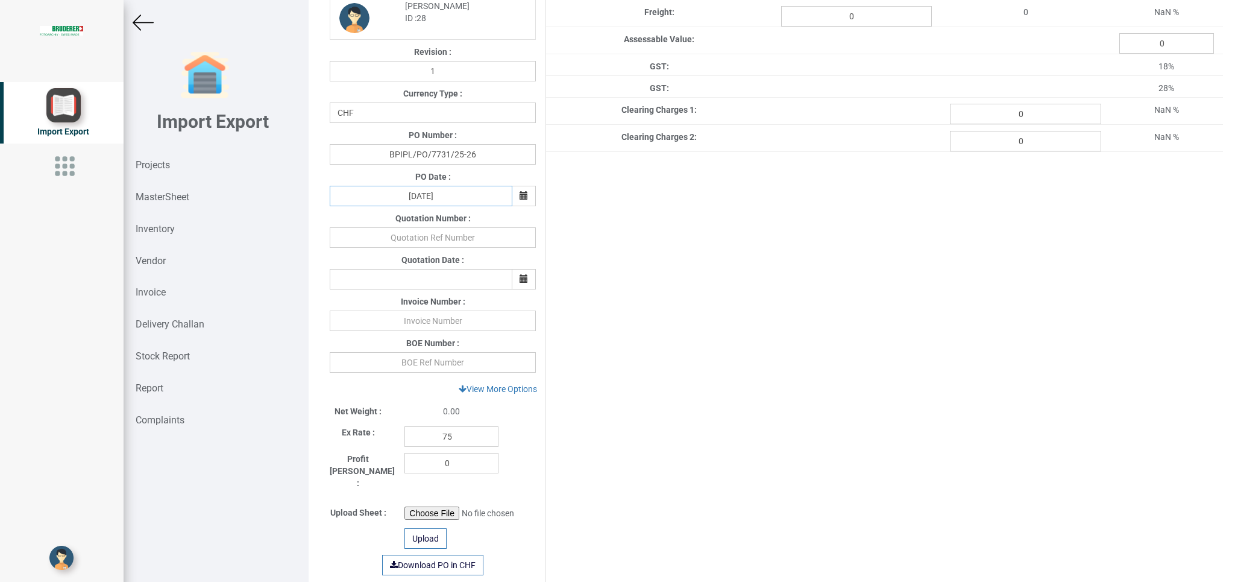
scroll to position [226, 0]
drag, startPoint x: 470, startPoint y: 434, endPoint x: 343, endPoint y: 434, distance: 126.6
click at [404, 434] on input "75" at bounding box center [451, 434] width 94 height 20
type input "112"
click at [504, 388] on link "View More Options" at bounding box center [498, 387] width 94 height 20
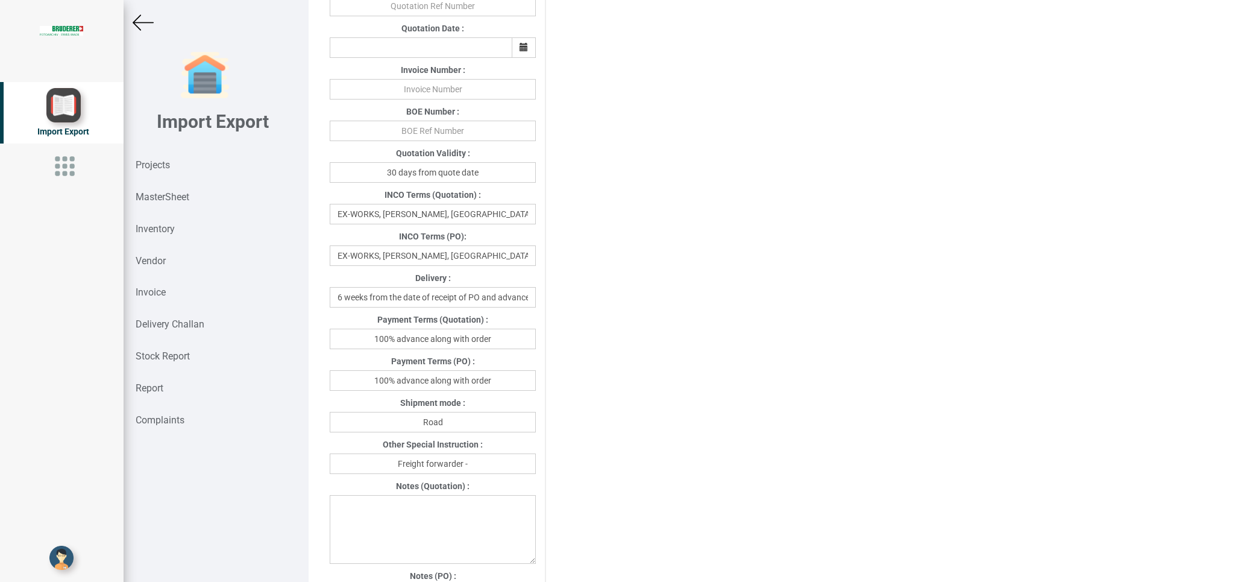
scroll to position [467, 0]
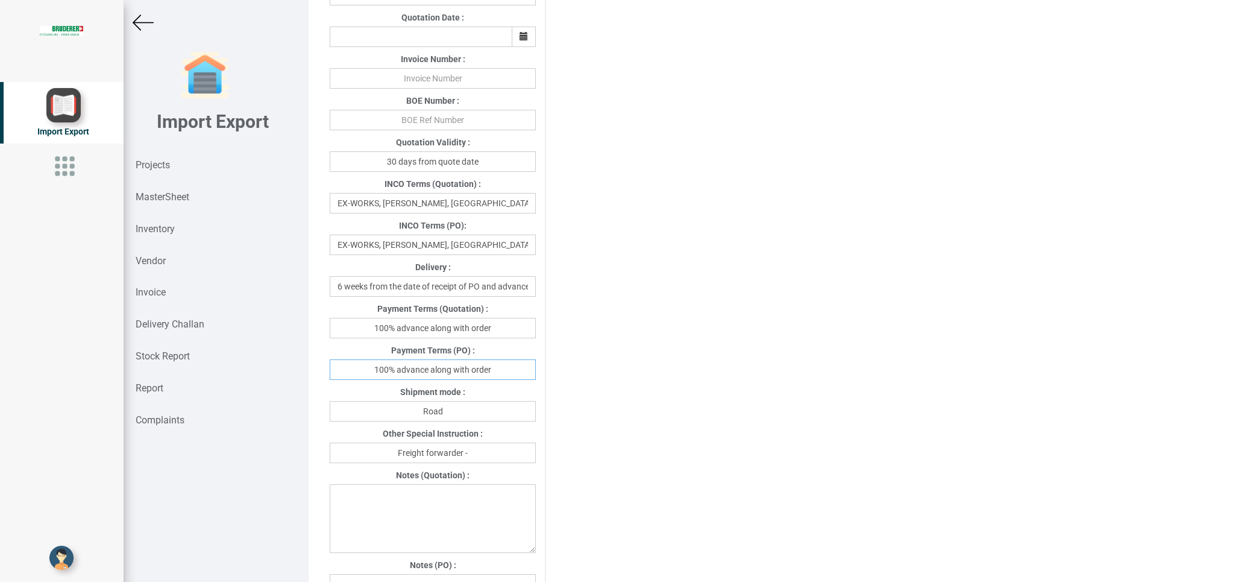
drag, startPoint x: 504, startPoint y: 372, endPoint x: 361, endPoint y: 366, distance: 143.6
click at [361, 366] on input "100% advance along with order" at bounding box center [433, 369] width 206 height 20
type input "[DATE]"
drag, startPoint x: 452, startPoint y: 410, endPoint x: 383, endPoint y: 413, distance: 69.4
click at [383, 413] on input "Road" at bounding box center [433, 411] width 206 height 20
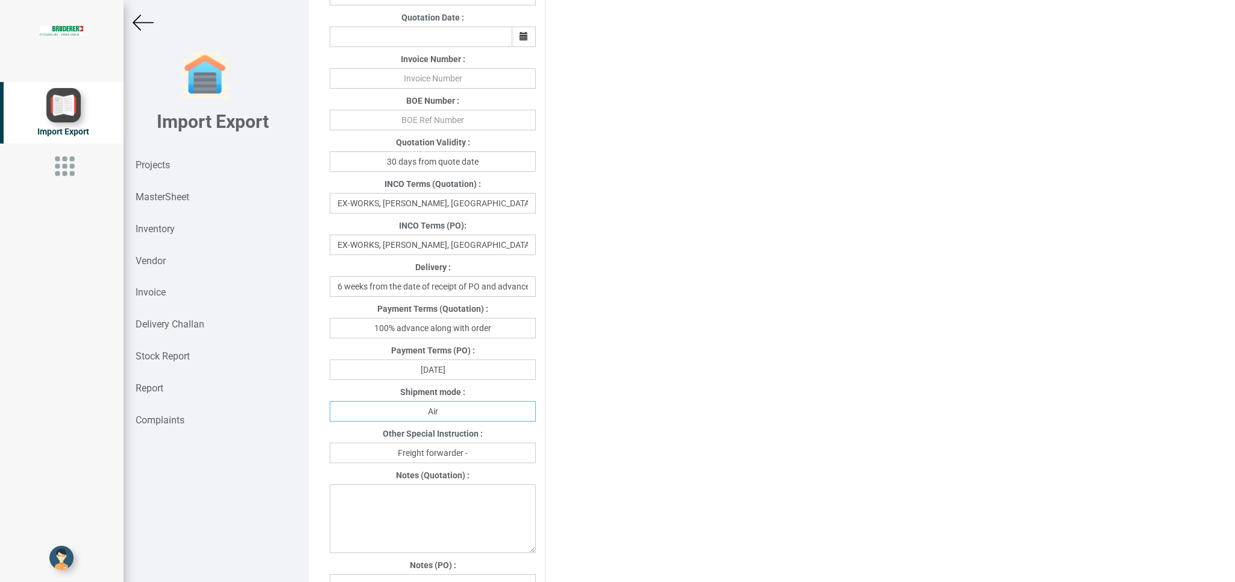
type input "Air"
drag, startPoint x: 500, startPoint y: 441, endPoint x: 491, endPoint y: 455, distance: 16.6
click at [500, 442] on div "Other Special Instruction :" at bounding box center [433, 434] width 224 height 15
click at [488, 455] on input "Freight forwarder -" at bounding box center [433, 452] width 206 height 20
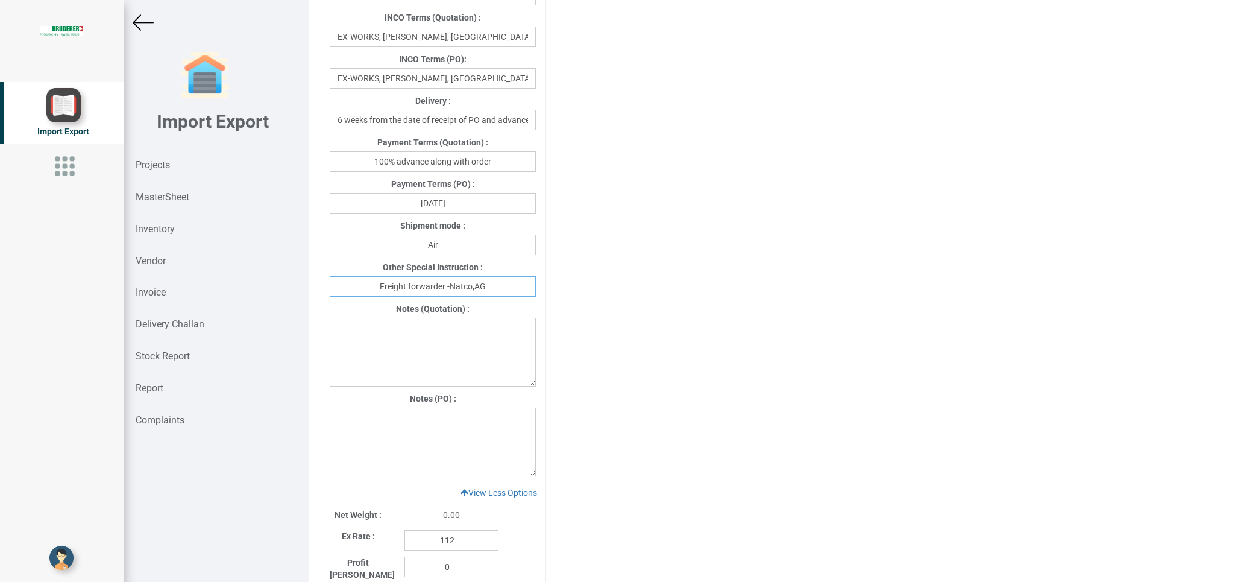
scroll to position [682, 0]
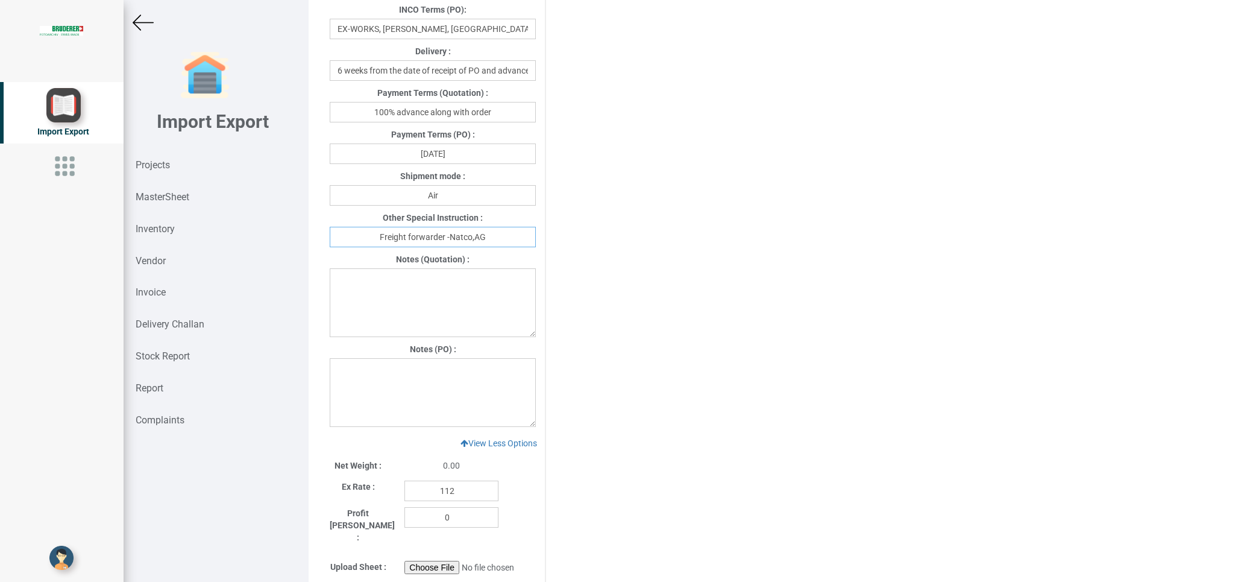
type input "Freight forwarder -Natco,AG"
click at [342, 382] on textarea at bounding box center [433, 392] width 206 height 69
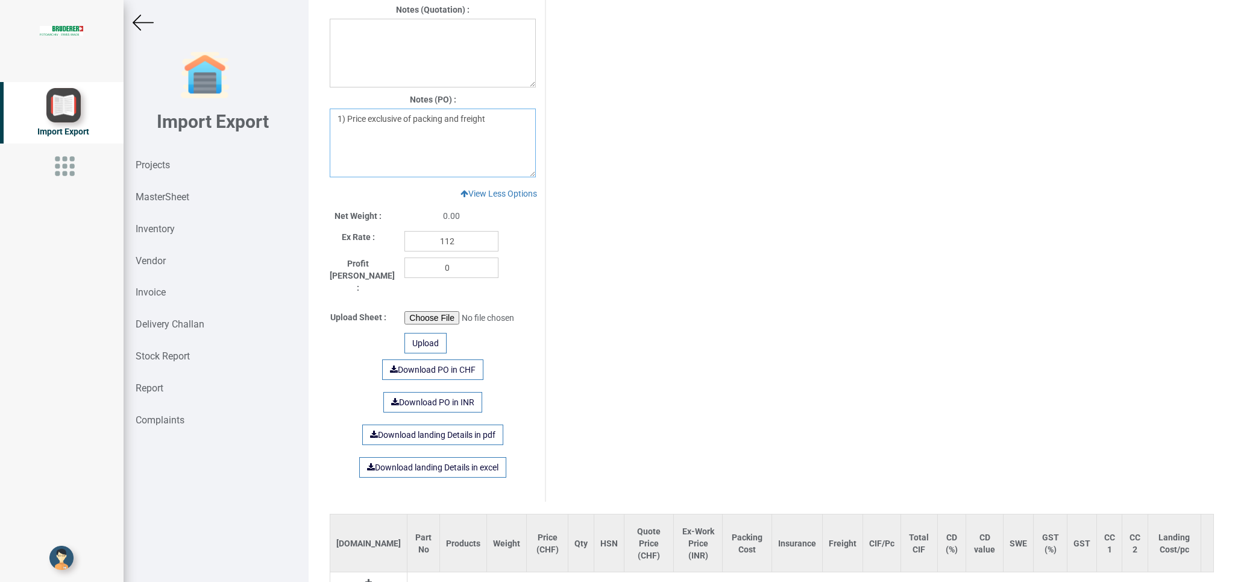
scroll to position [982, 0]
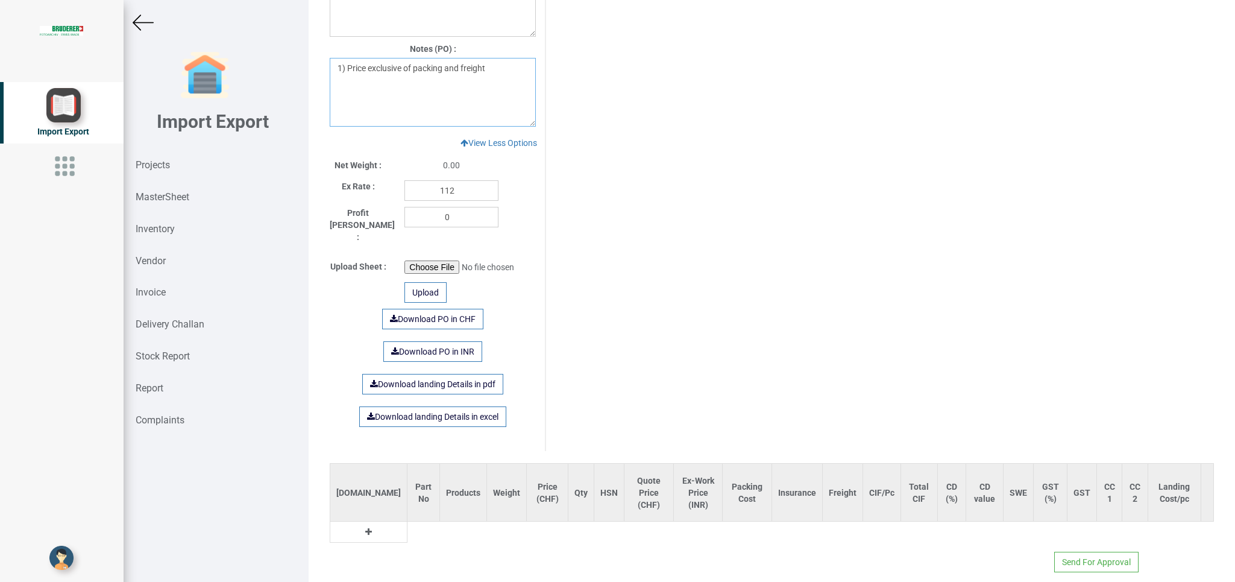
type textarea "1) Price exclusive of packing and freight"
click at [365, 527] on icon at bounding box center [368, 531] width 7 height 8
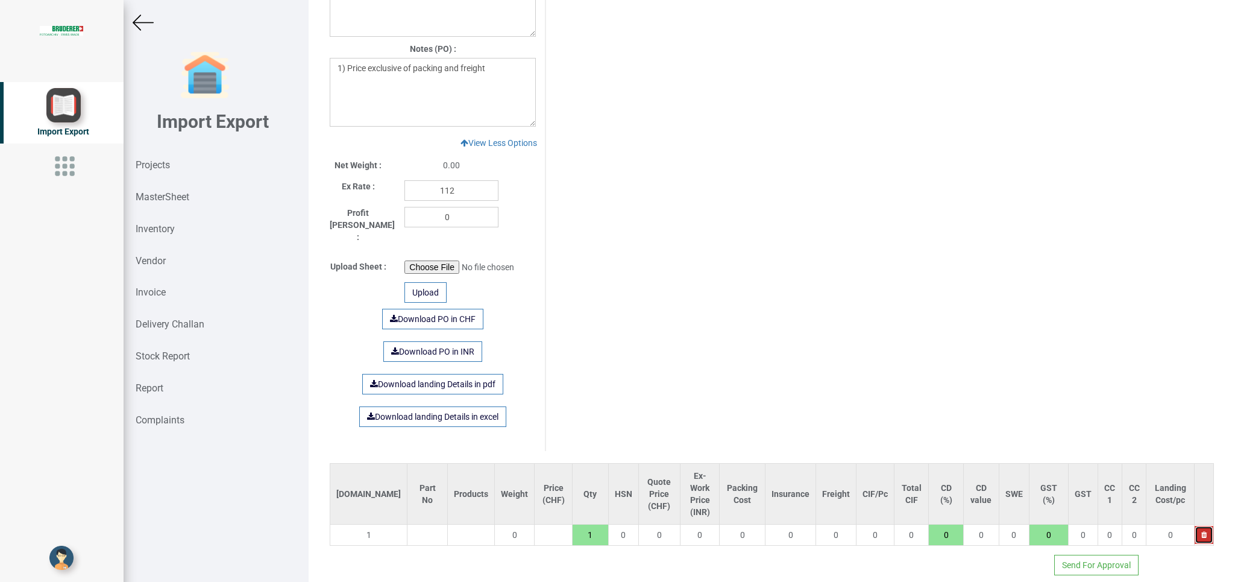
click at [1201, 531] on icon "button" at bounding box center [1203, 534] width 5 height 7
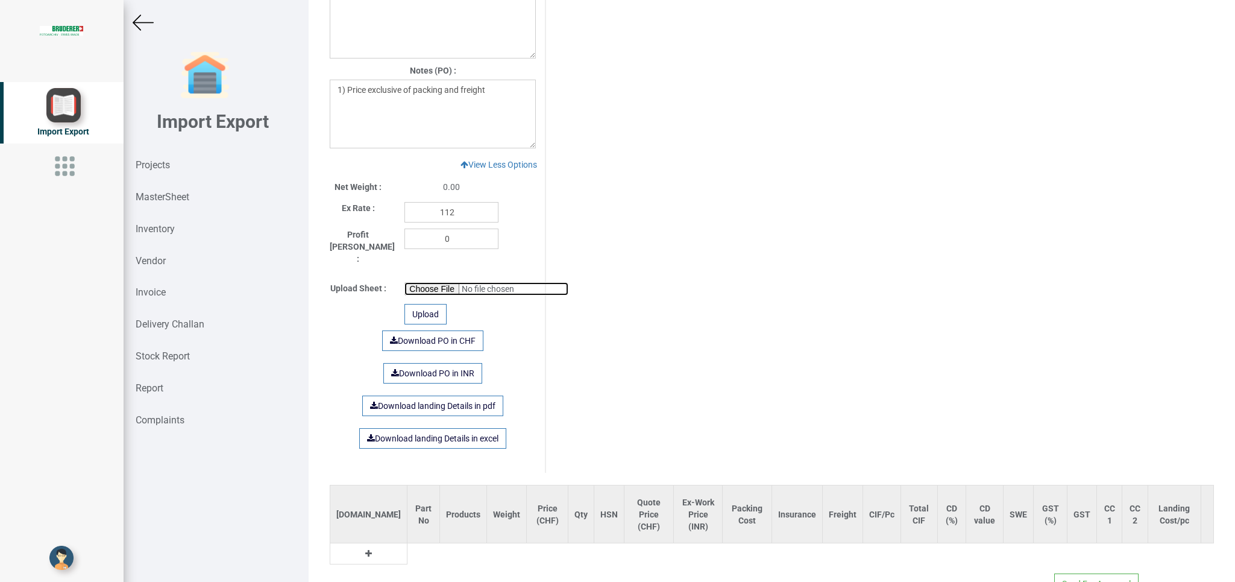
click at [421, 282] on input "file" at bounding box center [486, 288] width 164 height 13
type input "C:\fakepath\9927 EXCEL.xlsx"
click at [424, 304] on div "Upload" at bounding box center [425, 314] width 42 height 20
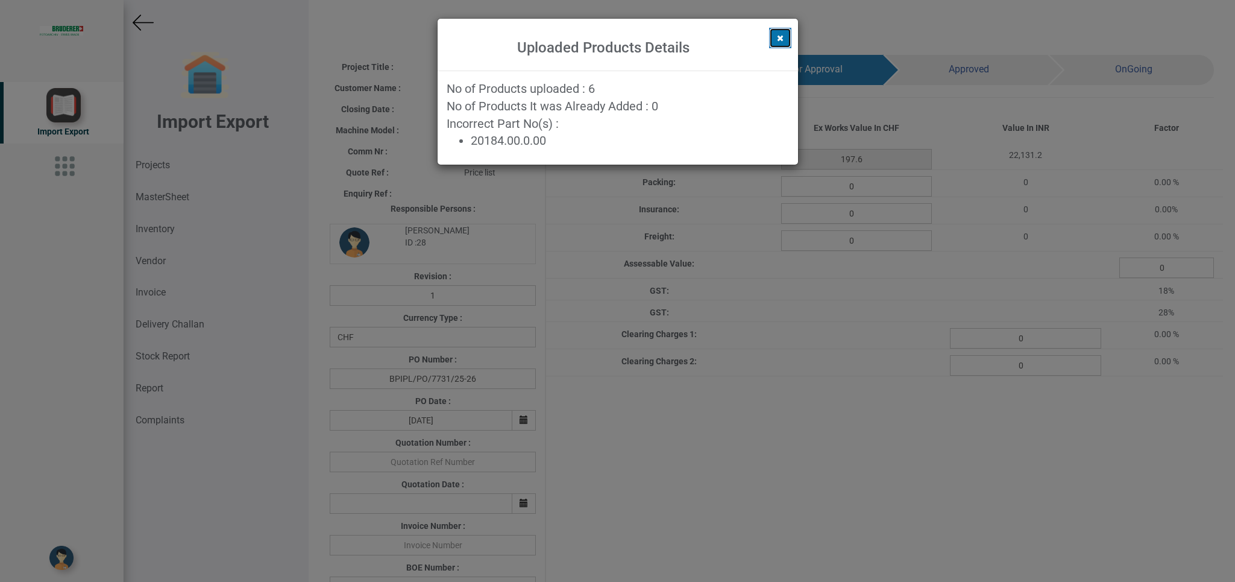
click at [781, 33] on button at bounding box center [780, 38] width 22 height 20
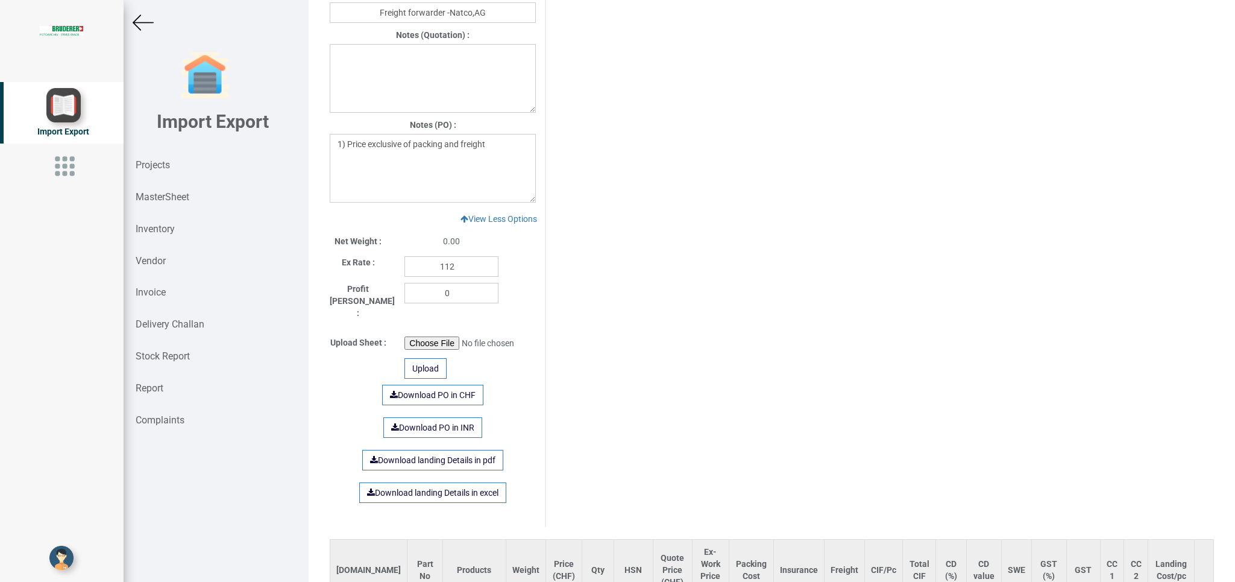
scroll to position [1147, 0]
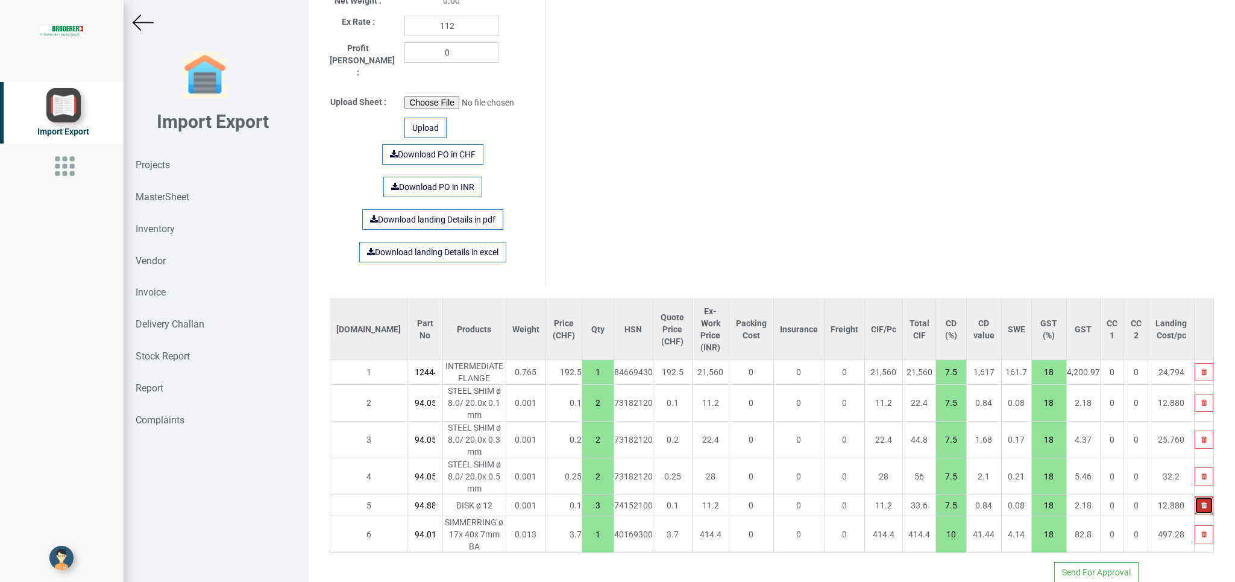
click at [1201, 501] on icon "button" at bounding box center [1203, 504] width 5 height 7
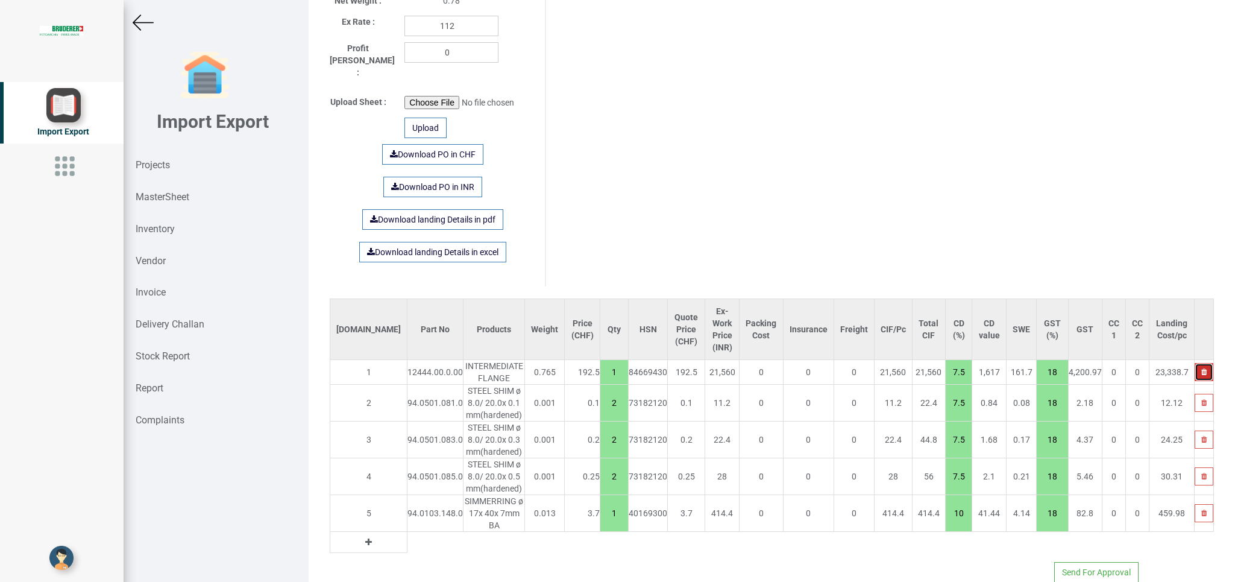
click at [1201, 368] on icon "button" at bounding box center [1203, 371] width 5 height 7
type input "4.800000000000001"
type input "2"
type input "1"
type input "10"
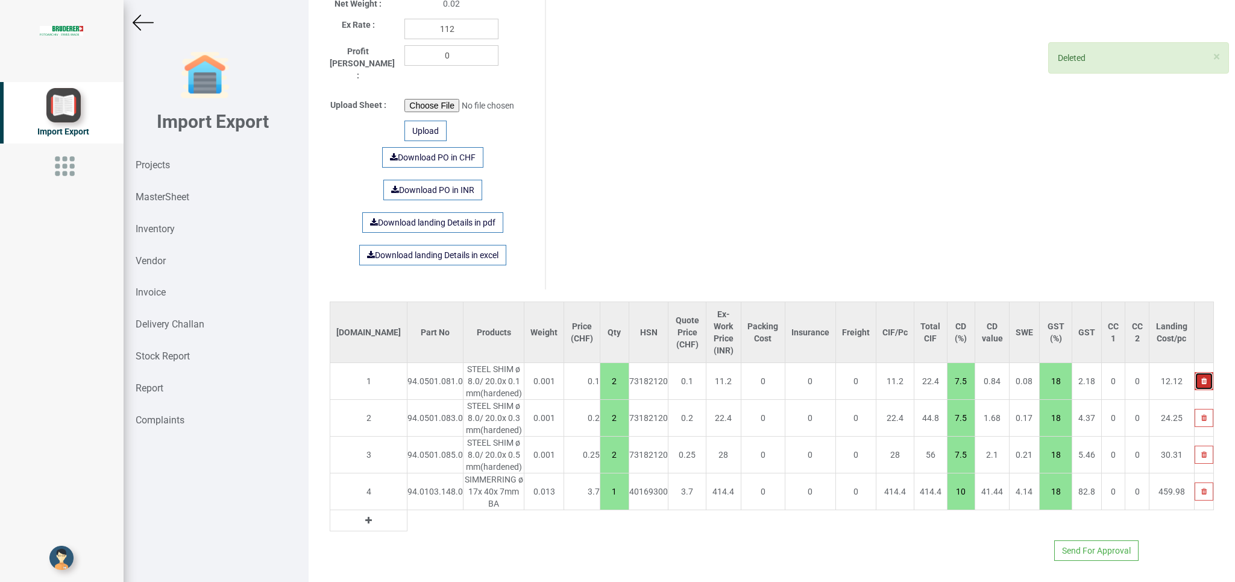
scroll to position [1122, 0]
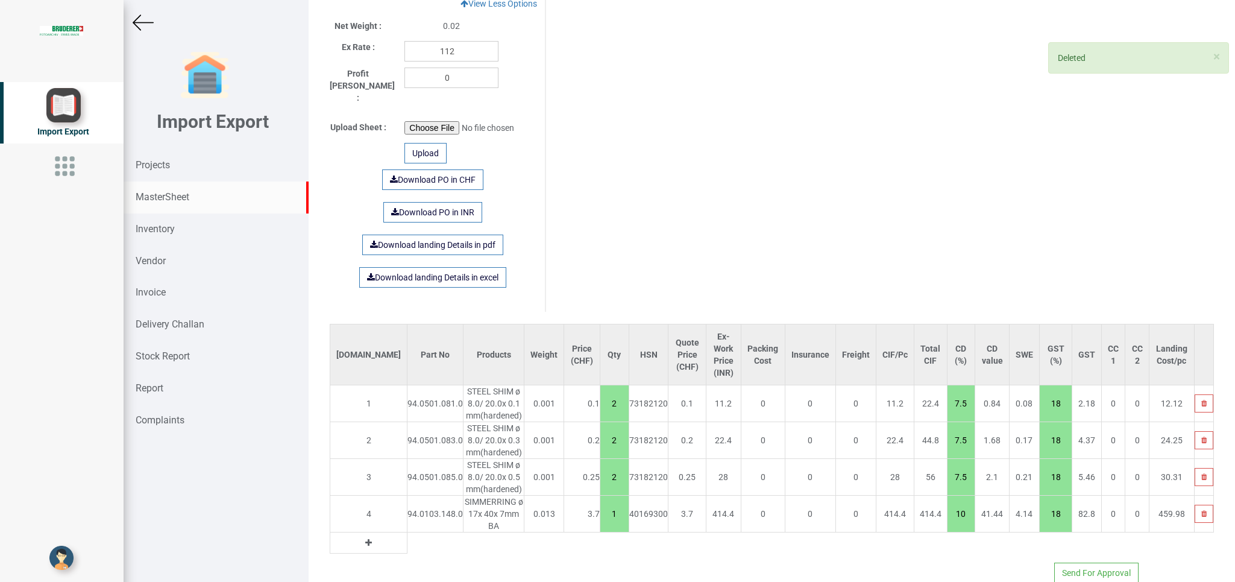
click at [161, 195] on strong "MasterSheet" at bounding box center [163, 196] width 54 height 11
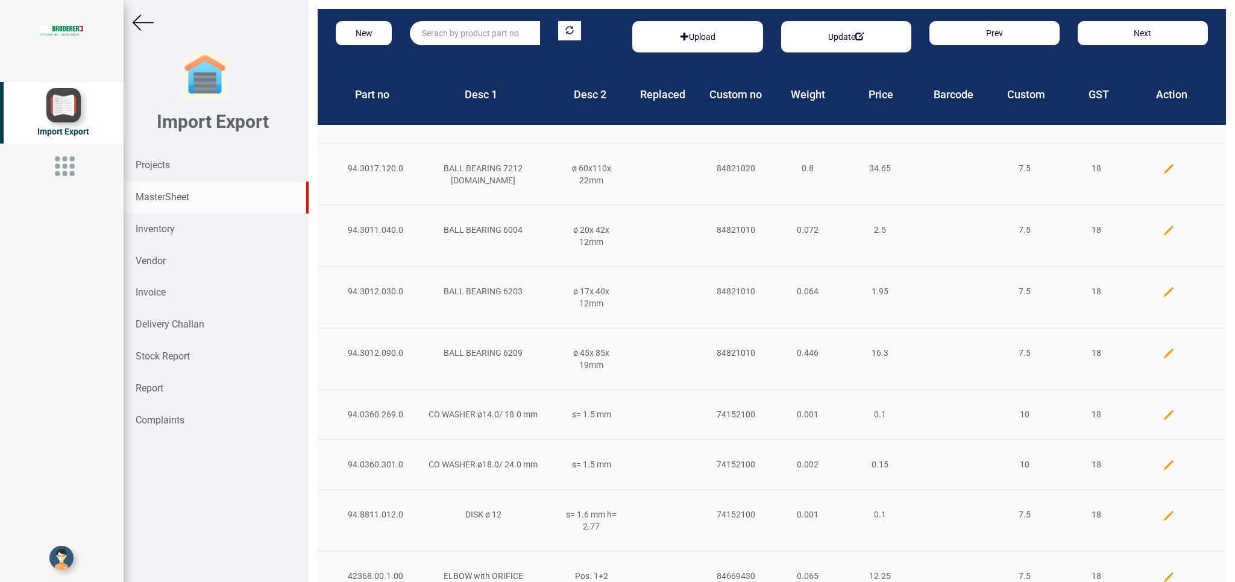
click at [435, 24] on input "text" at bounding box center [475, 33] width 130 height 24
click at [465, 59] on link "1244 4.00.0.00" at bounding box center [457, 58] width 95 height 16
type input "12444.00.0.00"
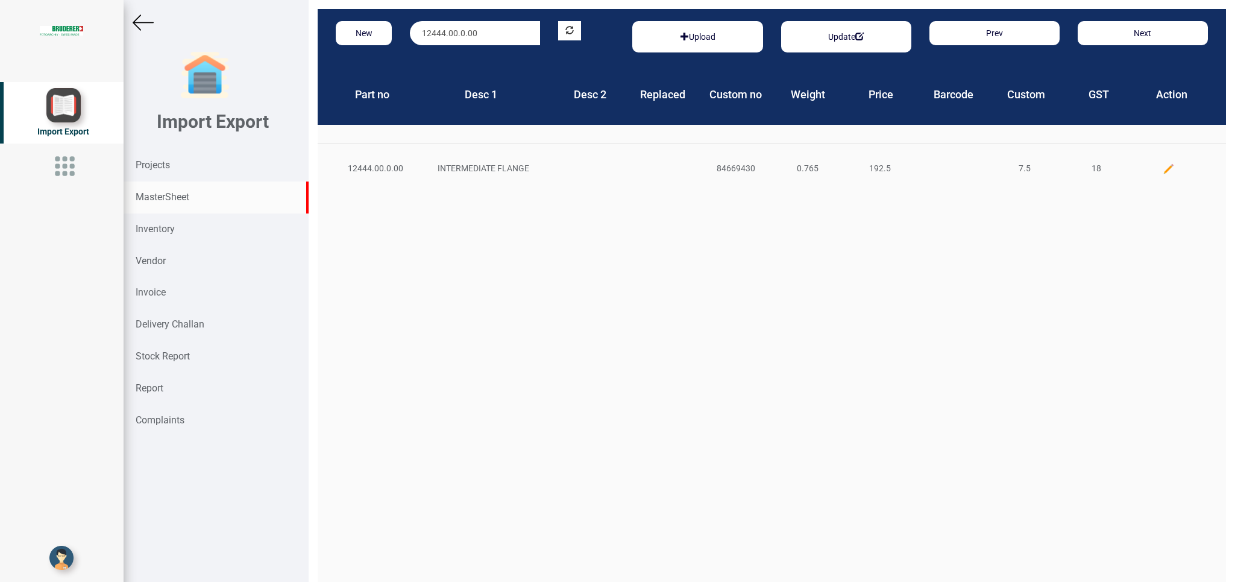
click at [1163, 166] on img at bounding box center [1169, 169] width 12 height 12
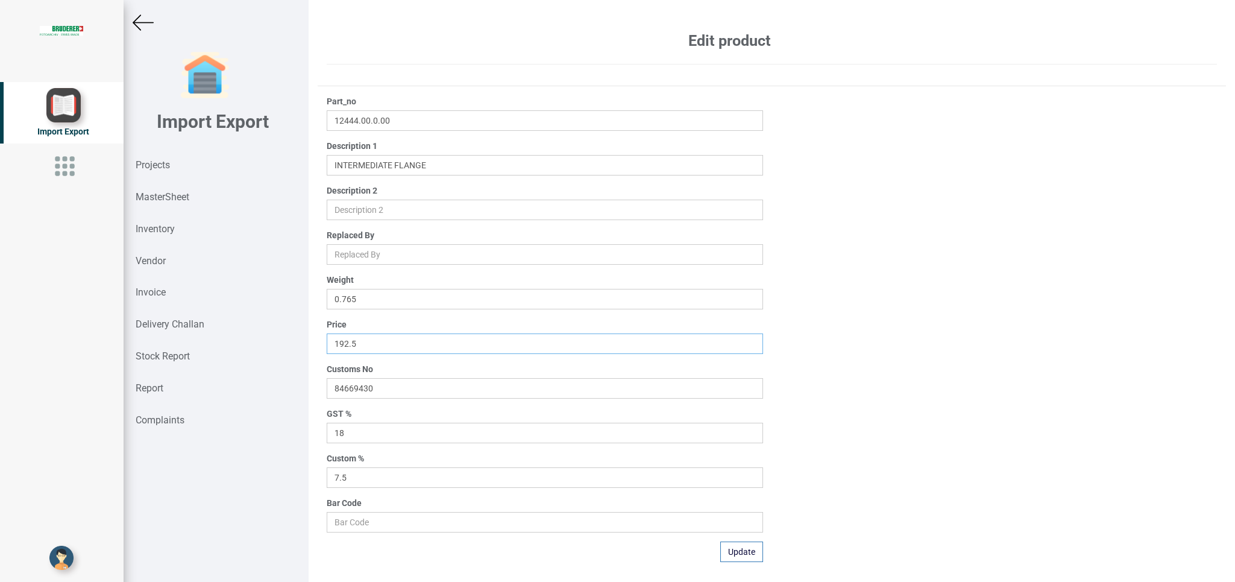
drag, startPoint x: 376, startPoint y: 343, endPoint x: 251, endPoint y: 340, distance: 124.8
click at [327, 340] on input "192.5" at bounding box center [545, 343] width 436 height 20
type input "490"
click at [738, 549] on button "Update" at bounding box center [741, 551] width 43 height 20
click at [180, 196] on strong "MasterSheet" at bounding box center [163, 196] width 54 height 11
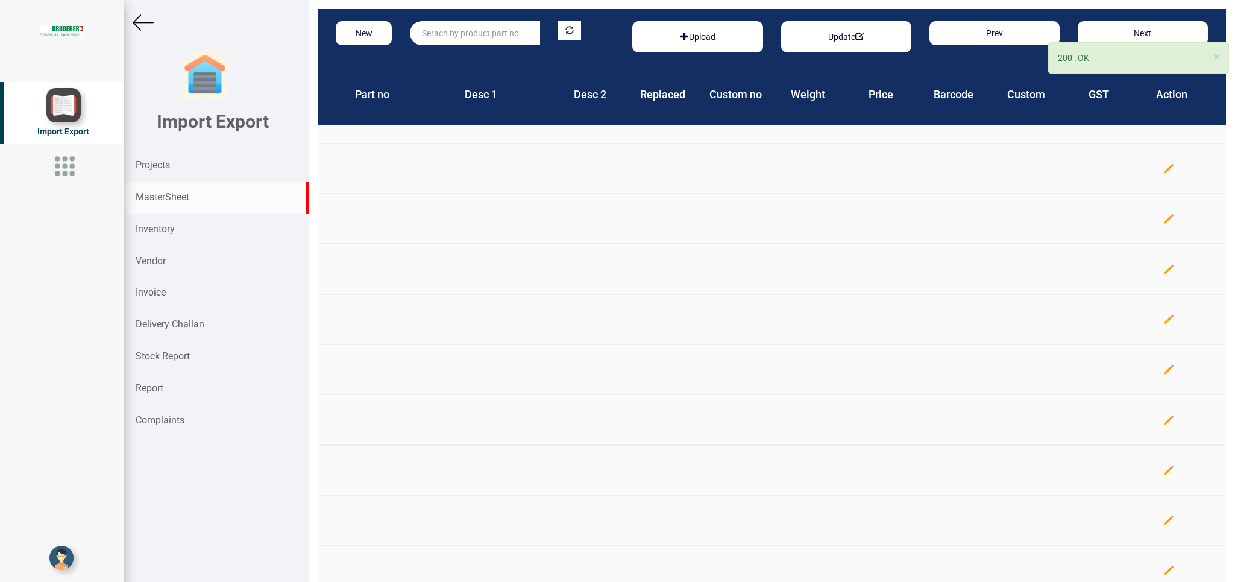
click at [460, 31] on input "text" at bounding box center [475, 33] width 130 height 24
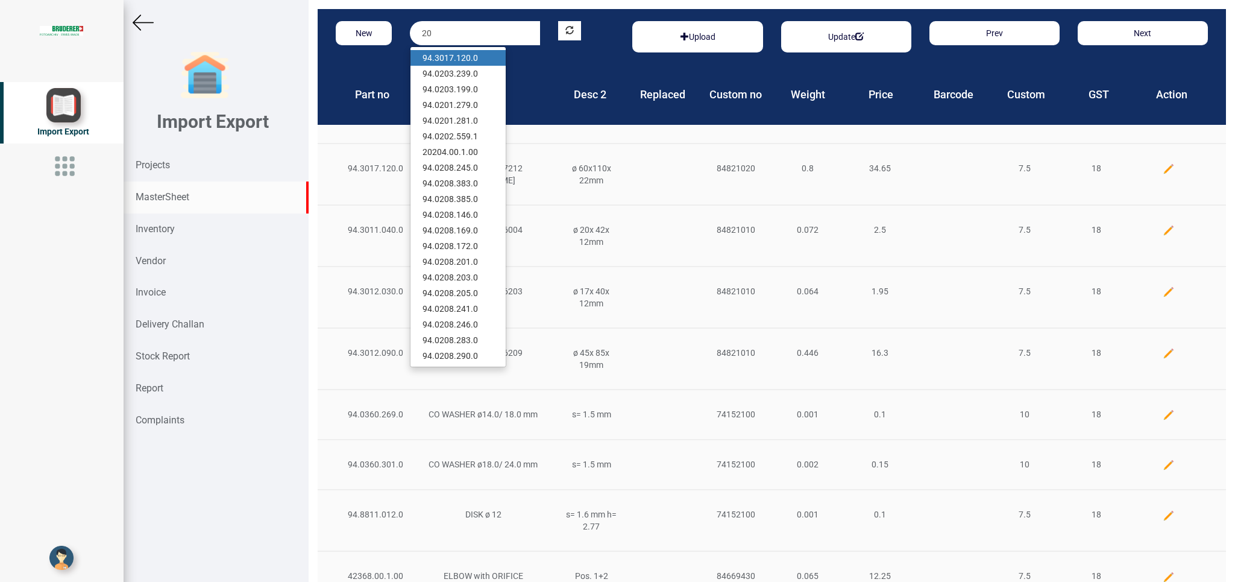
type input "2"
click at [472, 59] on link "94.88 11.012.0" at bounding box center [457, 58] width 95 height 16
type input "94.8811.012.0"
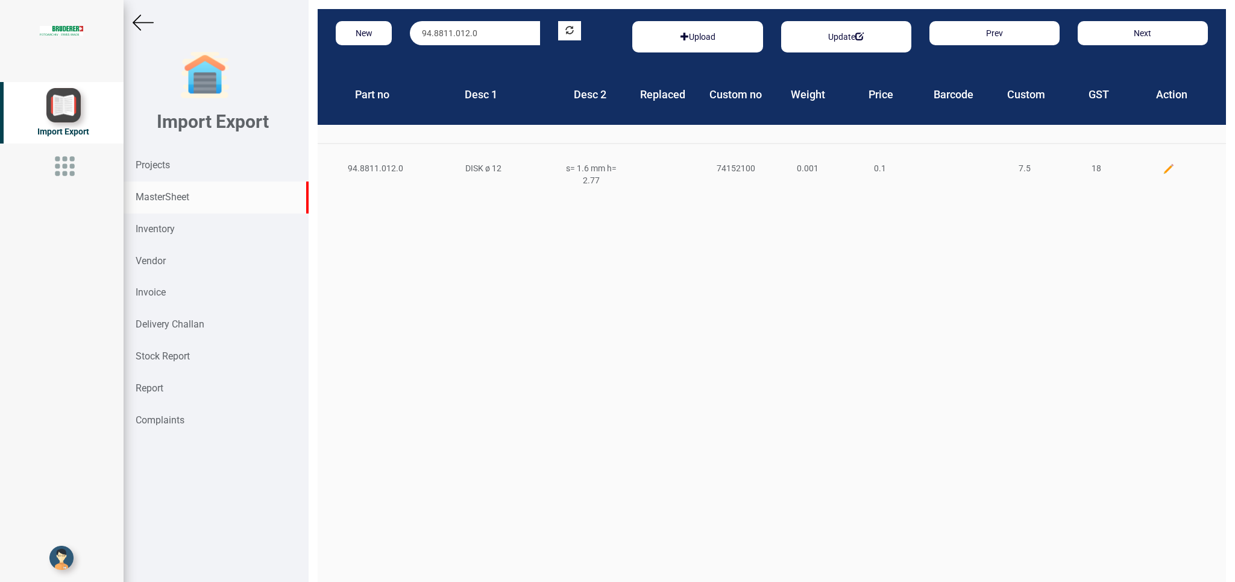
click at [1163, 173] on img at bounding box center [1169, 169] width 12 height 12
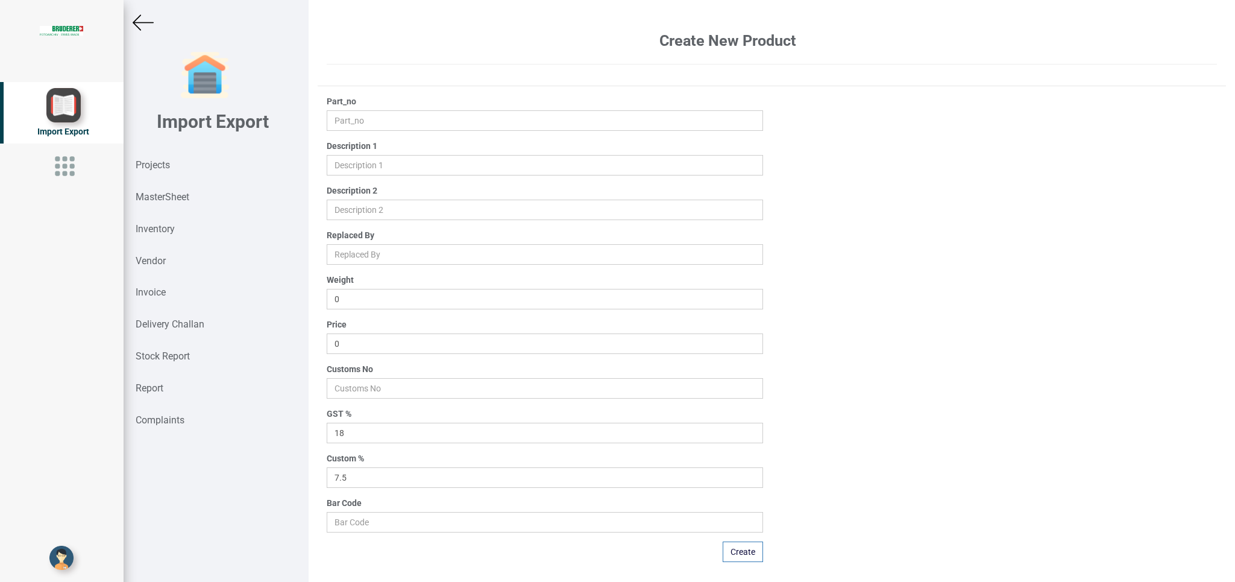
type input "94.8811.012.0"
type input "DISK ø 12"
type input "s= 1.6 mm h= 2.77"
type input "0.001"
type input "0.1"
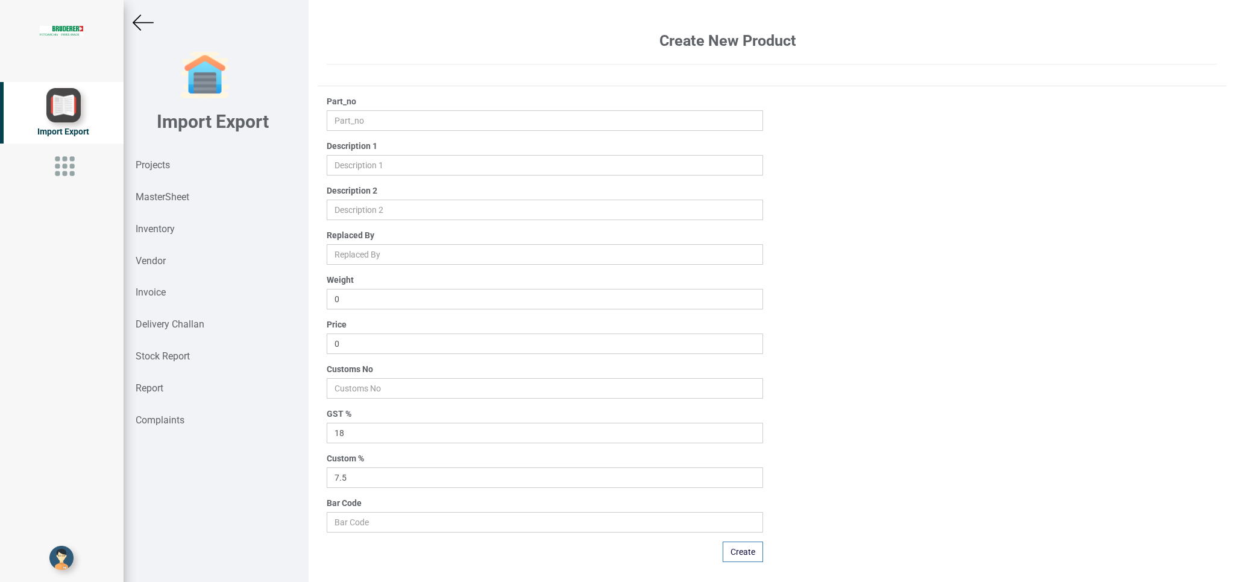
type input "74152100"
click at [353, 338] on input "0.1" at bounding box center [545, 343] width 436 height 20
type input "0.40"
click at [726, 546] on button "Update" at bounding box center [741, 551] width 43 height 20
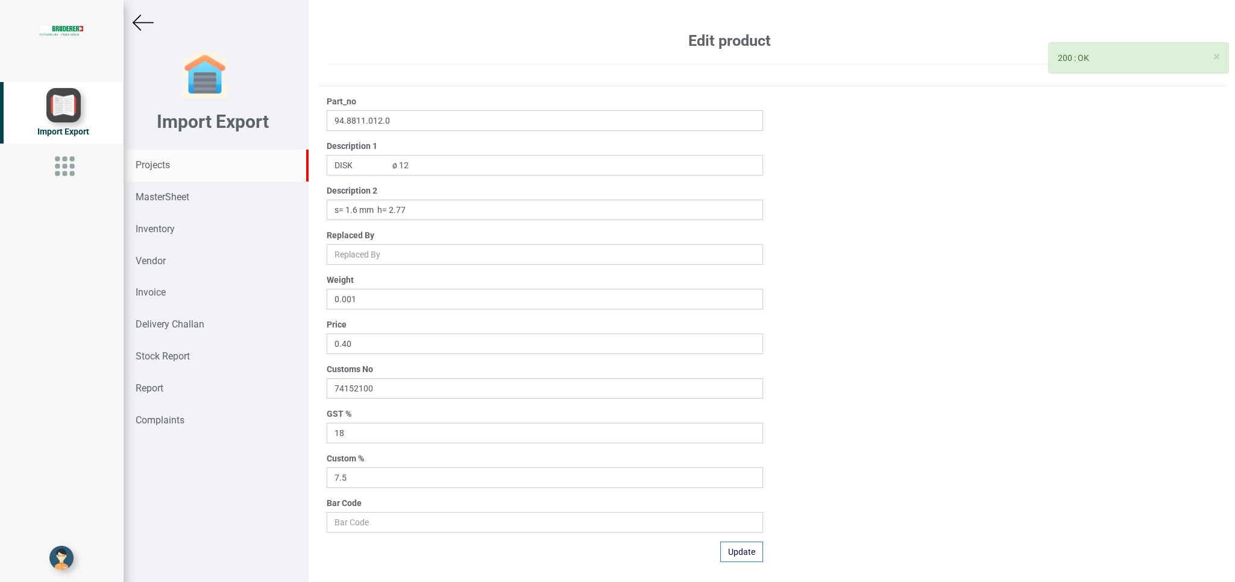
click at [153, 165] on strong "Projects" at bounding box center [153, 164] width 34 height 11
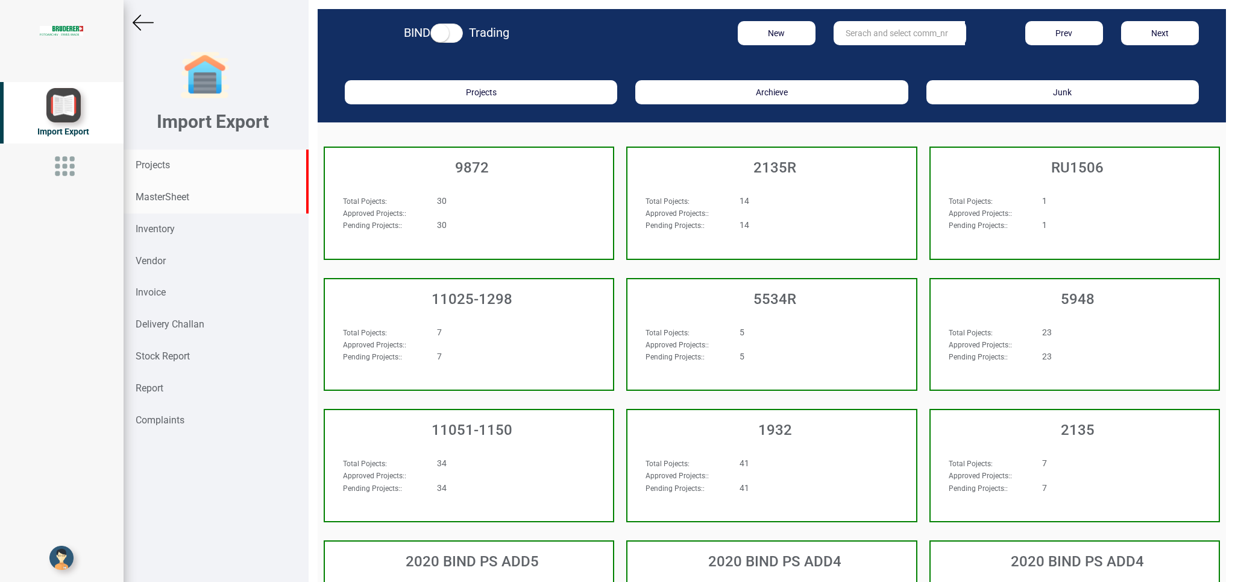
click at [151, 198] on strong "MasterSheet" at bounding box center [163, 196] width 54 height 11
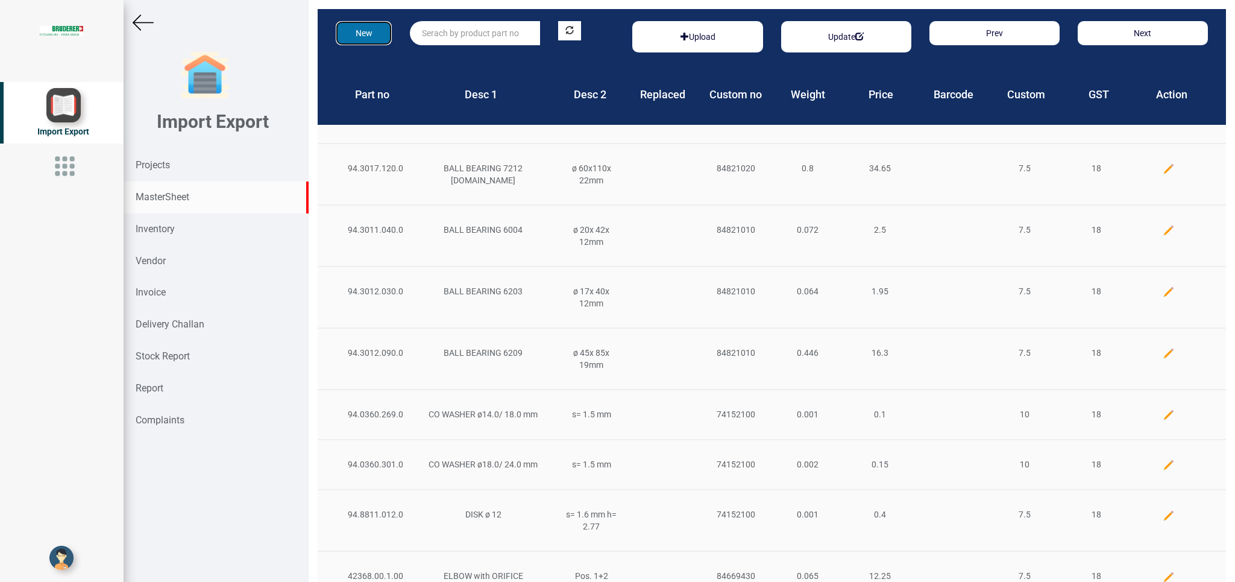
click at [357, 27] on button "New" at bounding box center [364, 33] width 56 height 24
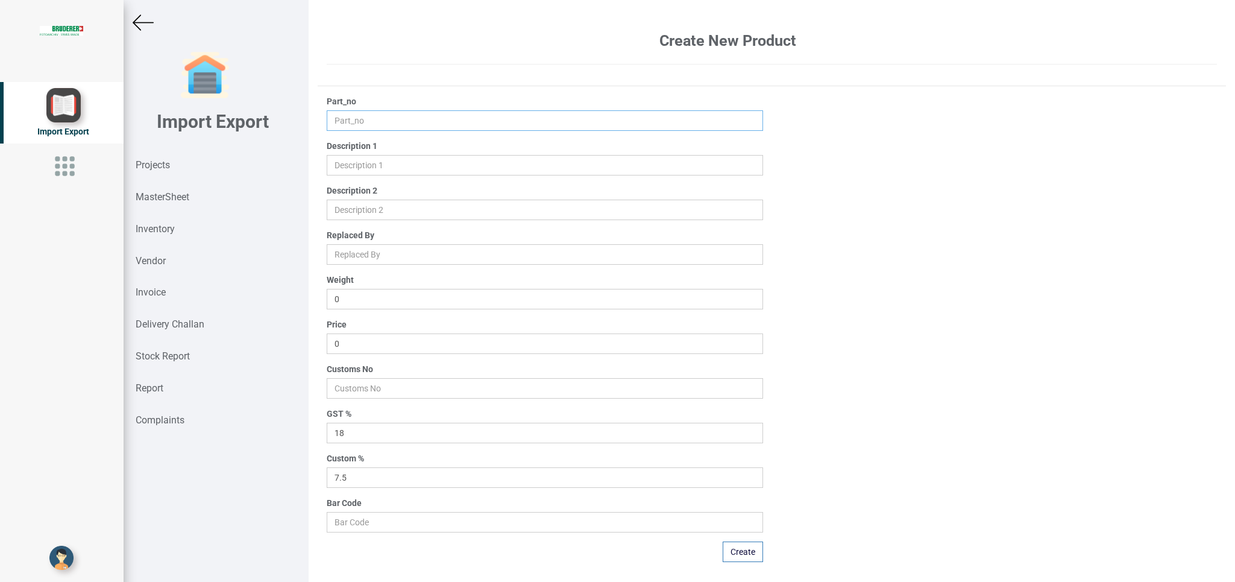
click at [348, 122] on input "text" at bounding box center [545, 120] width 436 height 20
type input "20184.00.0.00"
click at [347, 160] on input "text" at bounding box center [545, 165] width 436 height 20
type input "b"
type input "BEVEL GEAR"
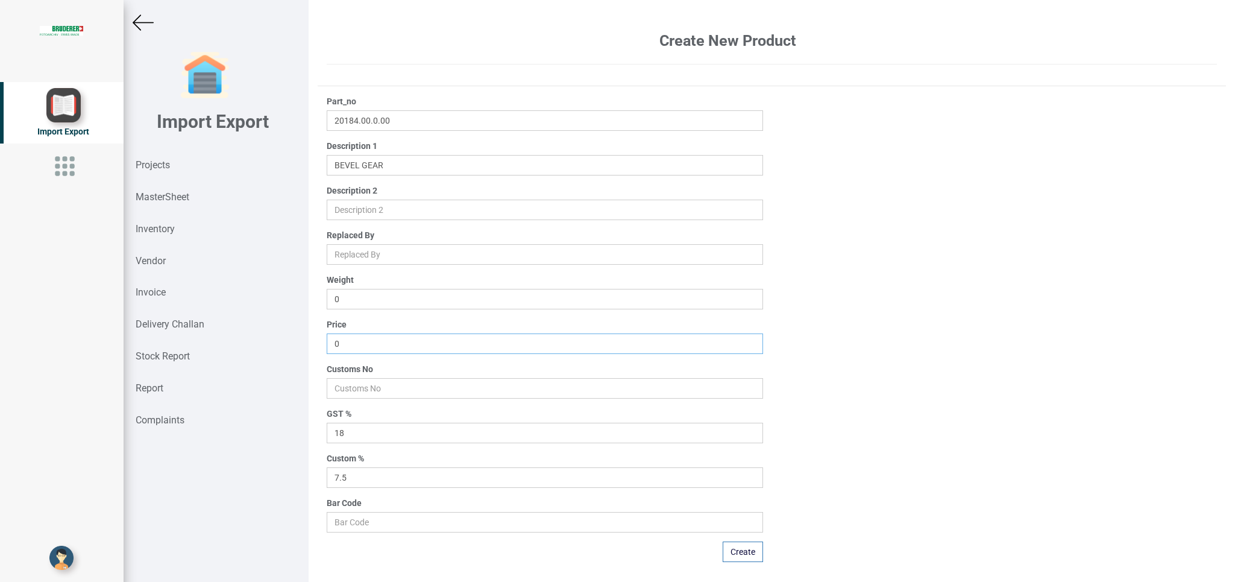
drag, startPoint x: 358, startPoint y: 344, endPoint x: 273, endPoint y: 344, distance: 85.0
click at [327, 344] on input "0" at bounding box center [545, 343] width 436 height 20
type input "148.75"
click at [350, 383] on input "number" at bounding box center [545, 388] width 436 height 20
type input "84669400"
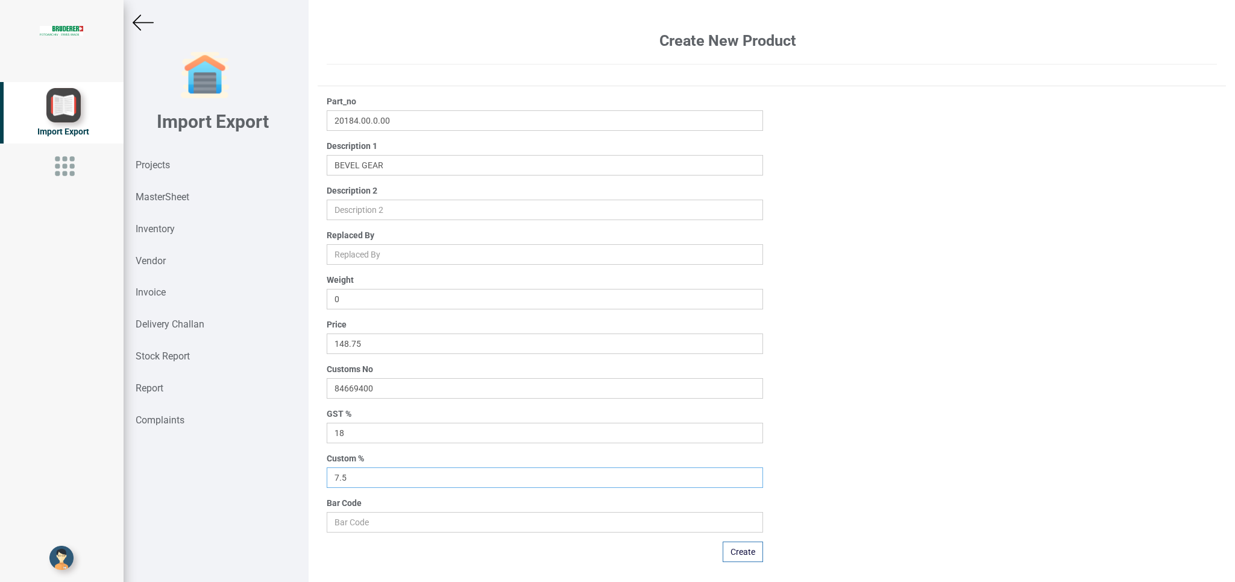
click at [356, 481] on input "7.5" at bounding box center [545, 477] width 436 height 20
click at [746, 553] on button "Create" at bounding box center [743, 551] width 40 height 20
type input "0"
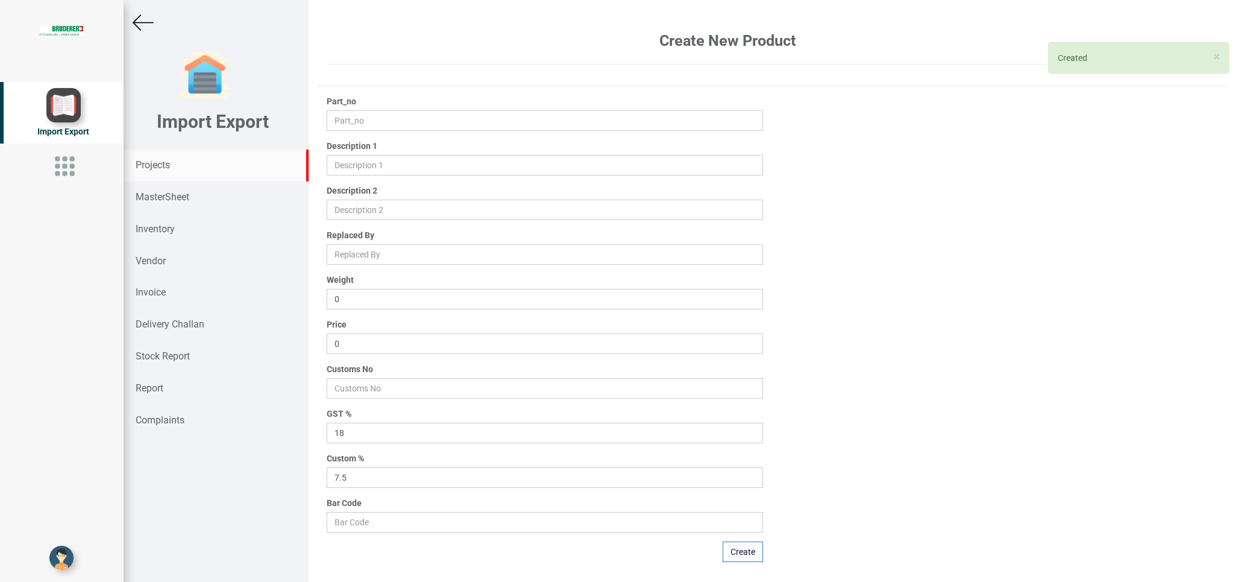
click at [154, 165] on strong "Projects" at bounding box center [153, 164] width 34 height 11
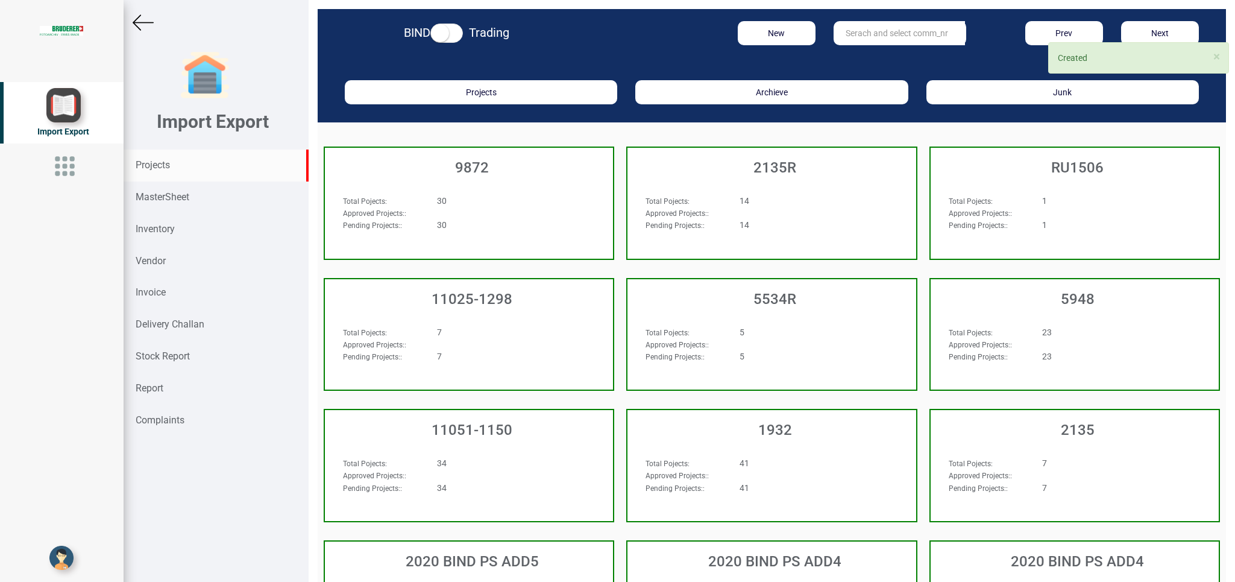
click at [853, 30] on input "text" at bounding box center [899, 33] width 131 height 24
drag, startPoint x: 871, startPoint y: 18, endPoint x: 811, endPoint y: 27, distance: 60.3
click at [811, 27] on div "BIND Trading New 9972 Prev Next" at bounding box center [772, 35] width 908 height 53
drag, startPoint x: 869, startPoint y: 43, endPoint x: 791, endPoint y: 40, distance: 77.8
click at [834, 40] on input "9972" at bounding box center [899, 33] width 131 height 24
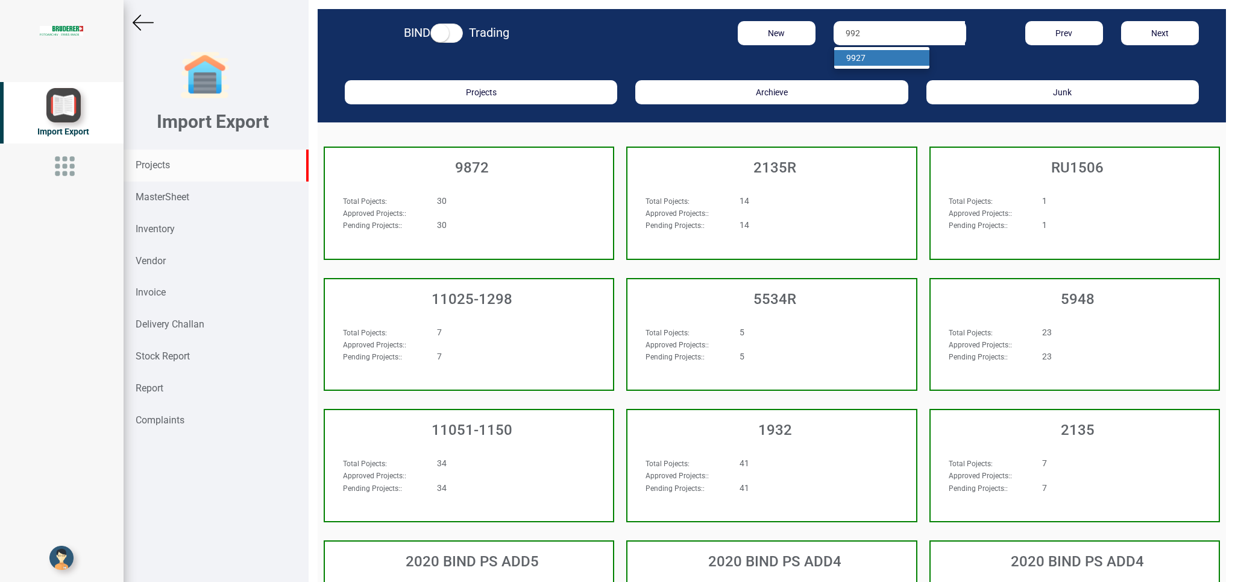
drag, startPoint x: 852, startPoint y: 57, endPoint x: 711, endPoint y: 121, distance: 154.8
click at [851, 57] on strong "992" at bounding box center [853, 58] width 14 height 10
type input "9927"
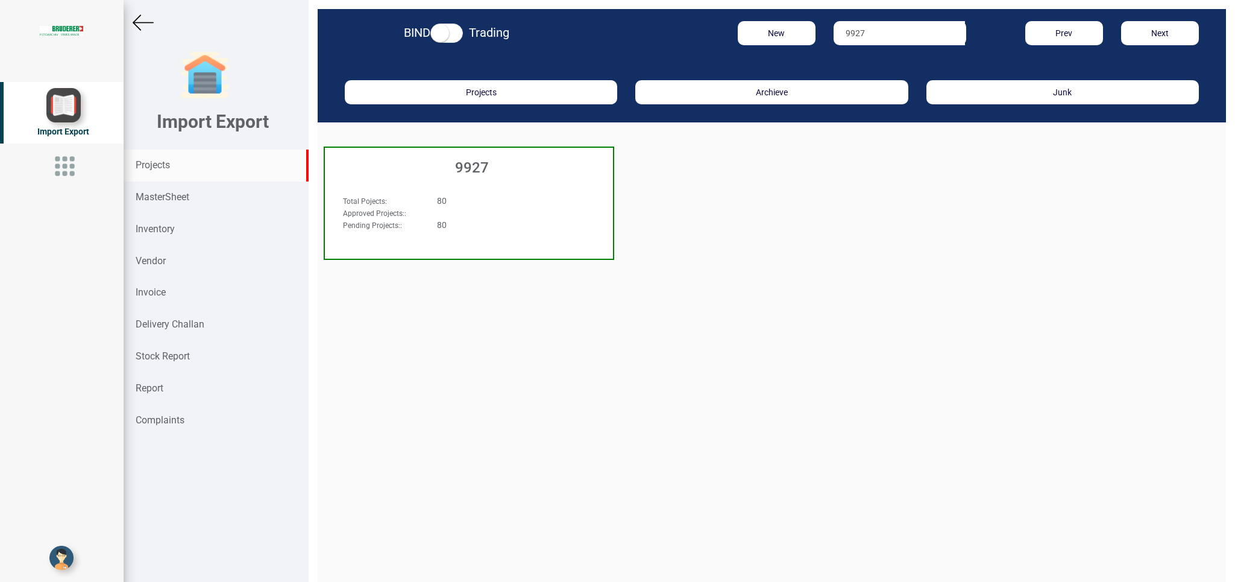
click at [538, 175] on h3 "9927" at bounding box center [472, 168] width 282 height 16
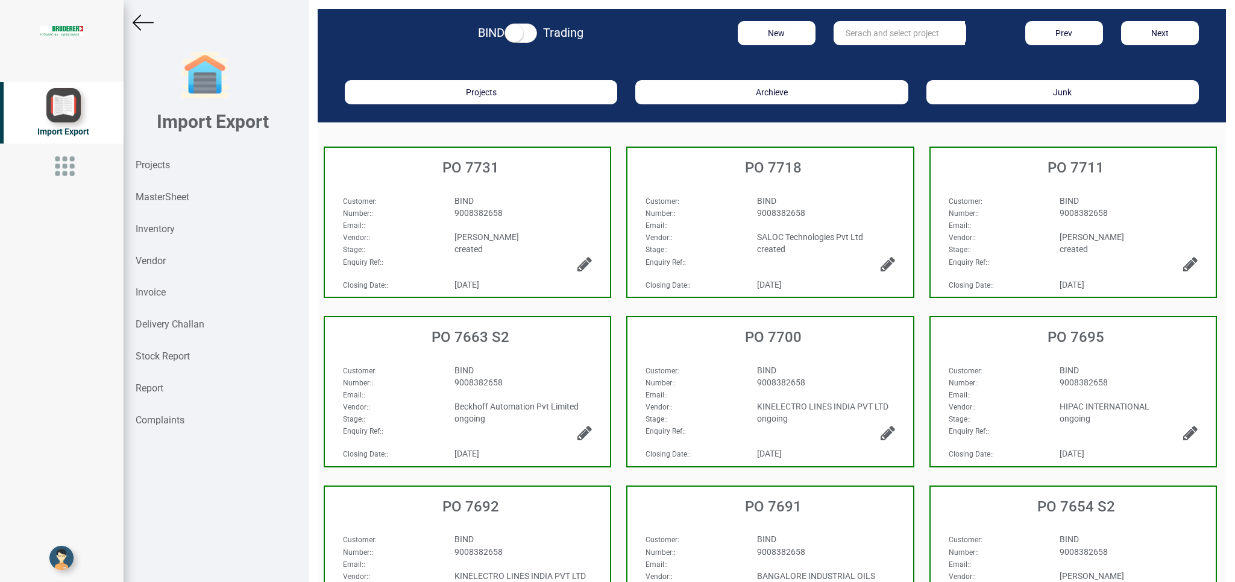
click at [560, 217] on div "9008382658" at bounding box center [523, 213] width 156 height 12
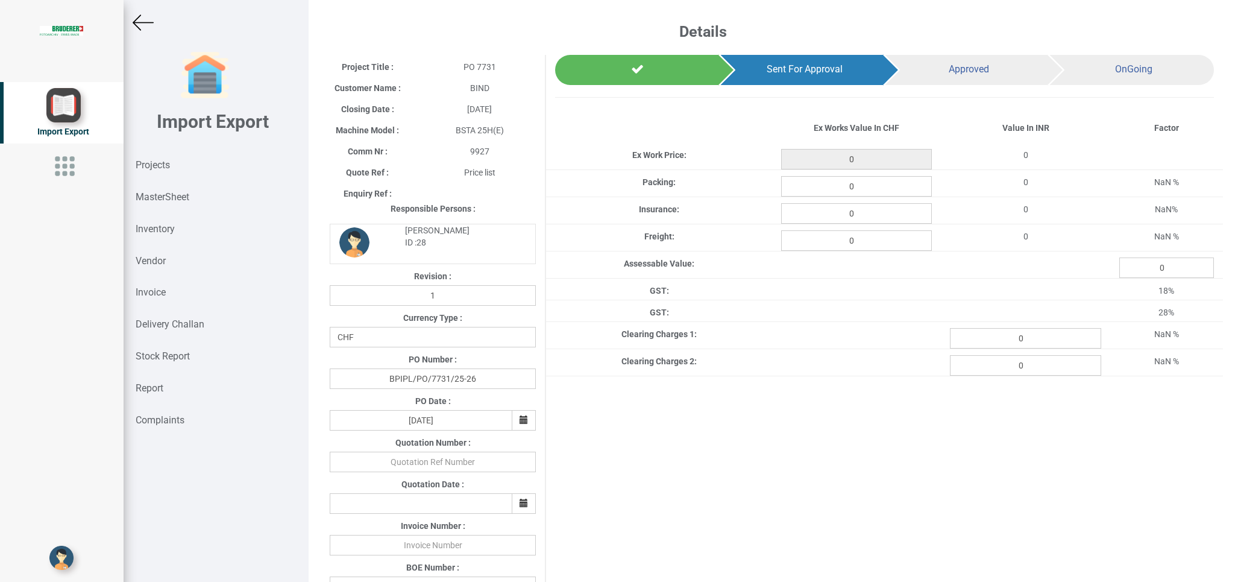
type input "4.800000000000001"
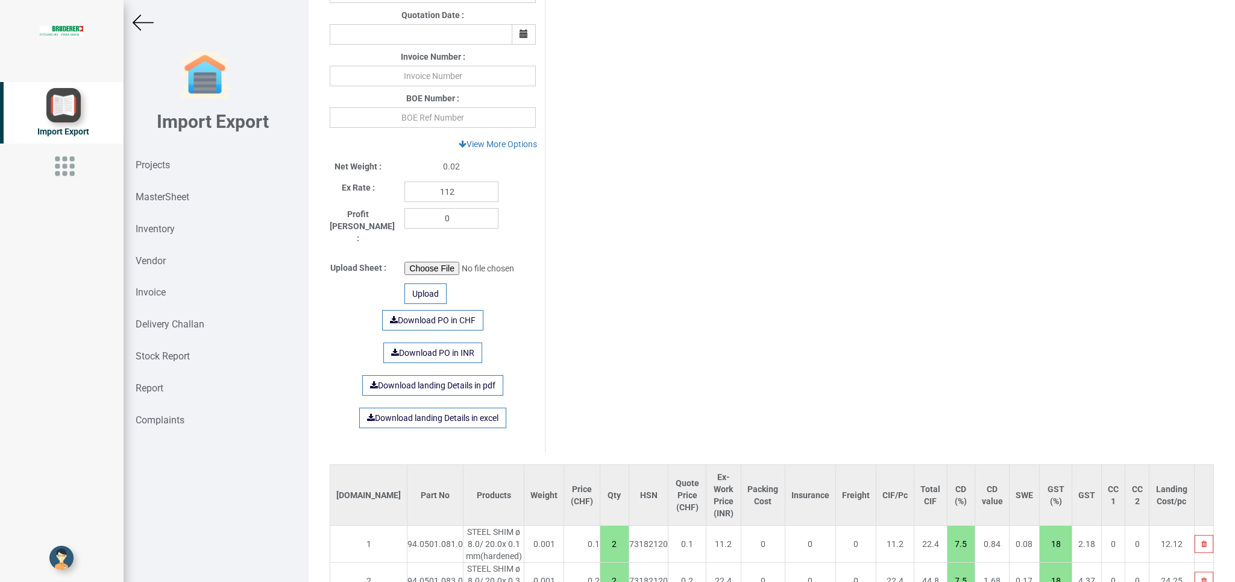
scroll to position [608, 0]
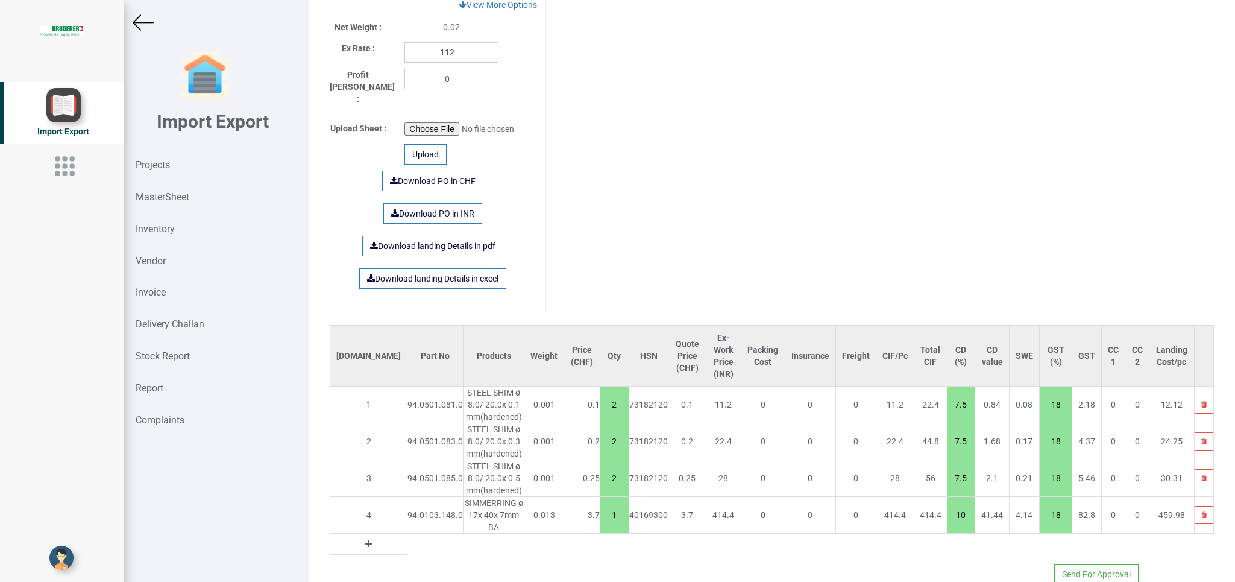
click at [365, 539] on icon at bounding box center [368, 543] width 7 height 8
click at [407, 533] on input "text" at bounding box center [436, 543] width 58 height 20
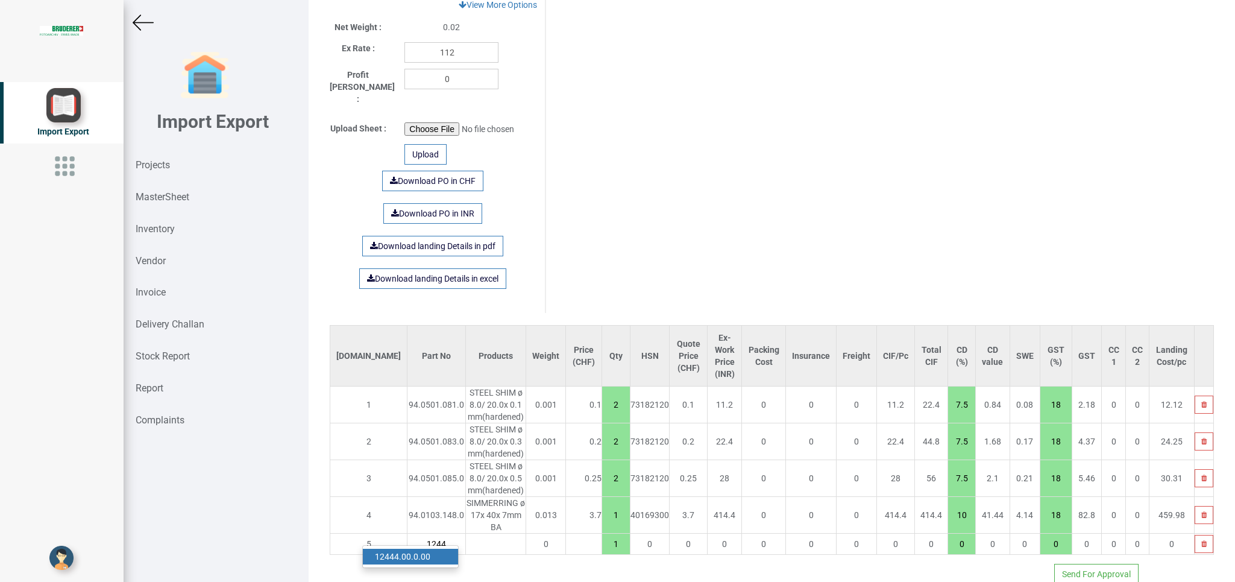
type input "1244"
click at [409, 548] on link "1244 4.00.0.00" at bounding box center [410, 556] width 95 height 16
type input "494.8"
type input "12444.00.0.00"
type input "7.5"
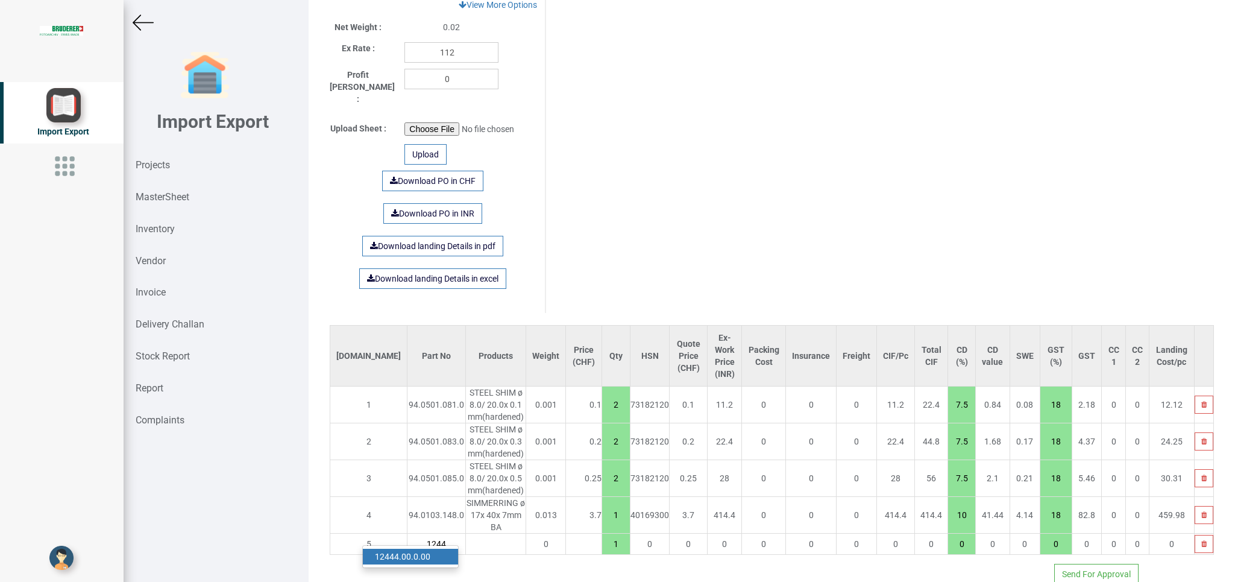
type input "18"
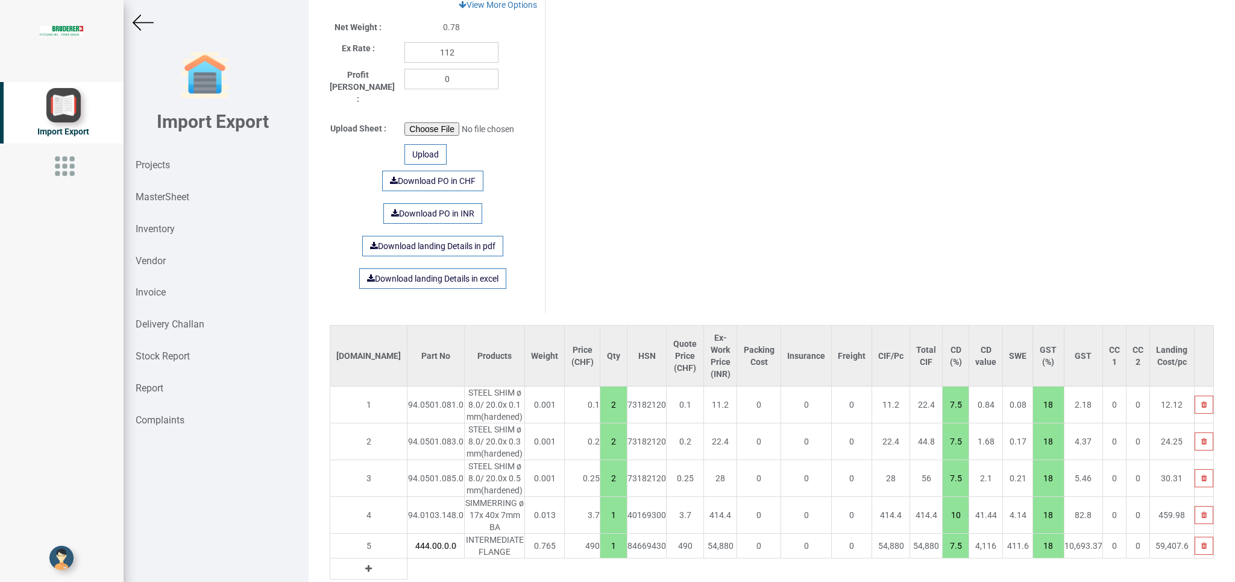
click at [365, 564] on icon at bounding box center [368, 568] width 7 height 8
click at [407, 558] on input "text" at bounding box center [435, 568] width 57 height 20
type input "20184"
click at [421, 574] on link "20184 .00.0.00" at bounding box center [410, 582] width 95 height 16
type input "643.55"
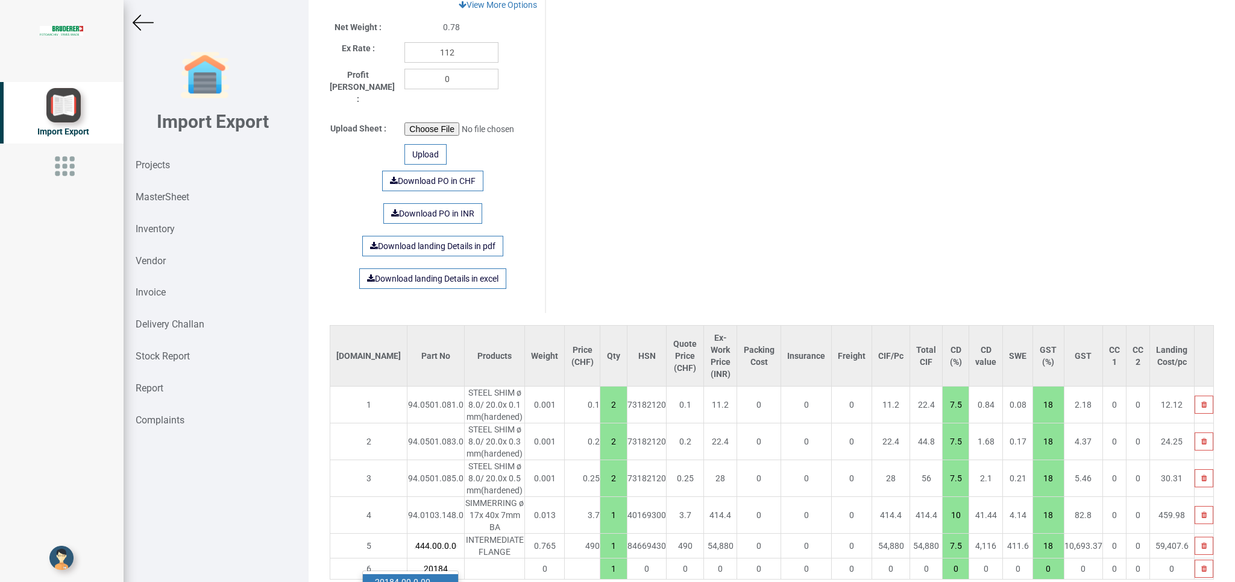
type input "20184.00.0.00"
type input "7.5"
type input "18"
drag, startPoint x: 575, startPoint y: 545, endPoint x: 589, endPoint y: 549, distance: 14.3
click at [600, 558] on input "1" at bounding box center [613, 568] width 27 height 20
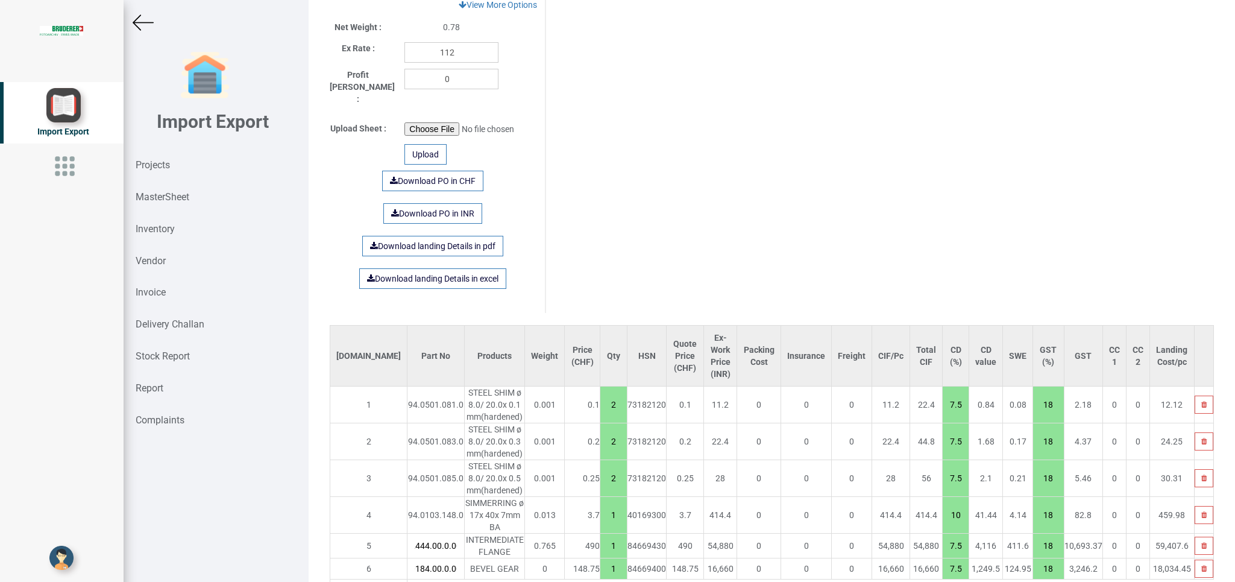
type input "792.3"
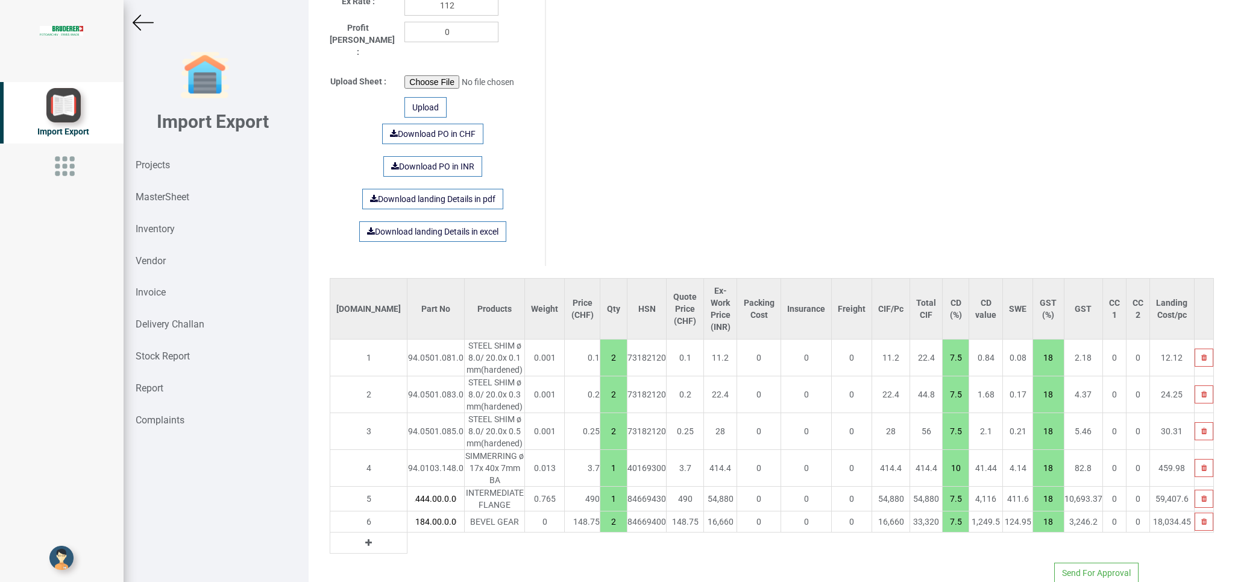
type input "2"
click at [365, 538] on icon at bounding box center [368, 542] width 7 height 8
click at [407, 532] on input "text" at bounding box center [435, 542] width 57 height 20
type input "94.88"
click at [394, 551] on strong "94.88" at bounding box center [386, 556] width 22 height 10
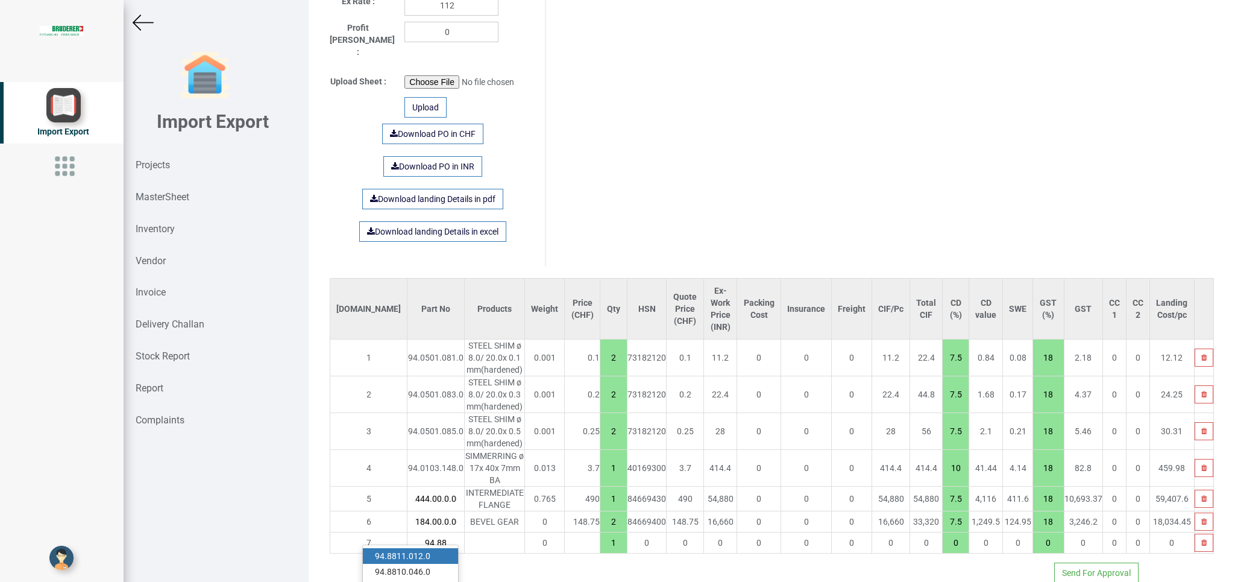
type input "792.6999999999999"
type input "94.8811.012.0"
type input "7.5"
type input "18"
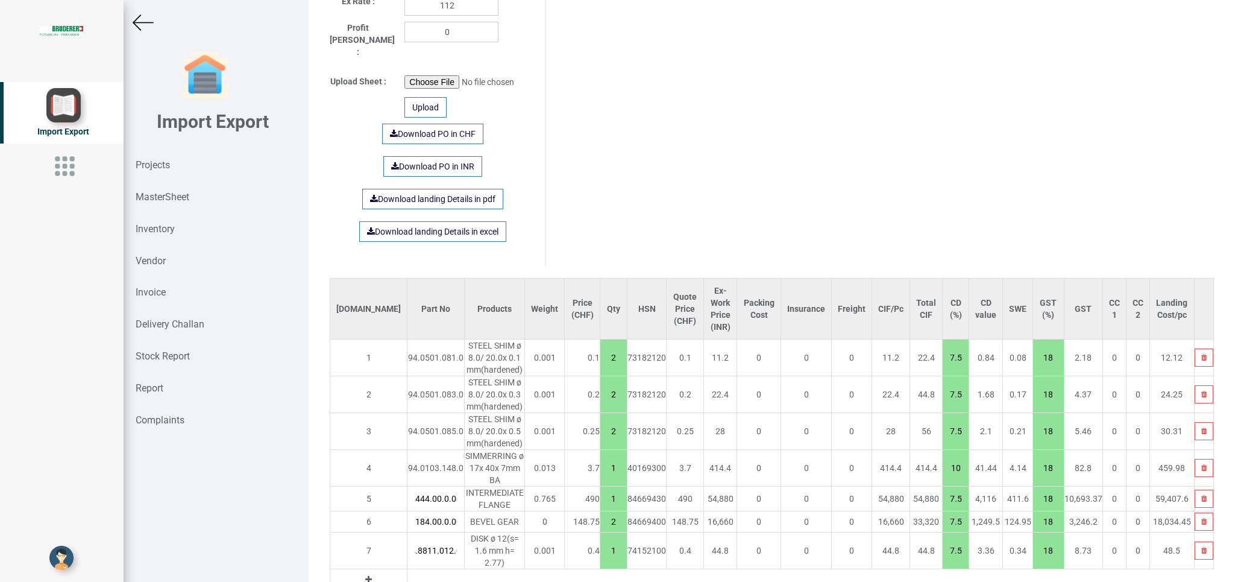
drag, startPoint x: 580, startPoint y: 518, endPoint x: 591, endPoint y: 520, distance: 11.6
click at [600, 540] on input "1" at bounding box center [613, 550] width 27 height 20
type input "793.5"
type input "3"
click at [419, 124] on link "Download PO in CHF" at bounding box center [432, 134] width 101 height 20
